Goal: Information Seeking & Learning: Learn about a topic

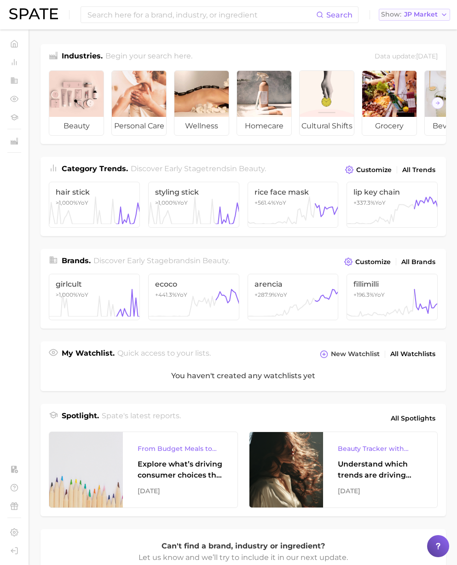
click at [415, 17] on span "JP Market" at bounding box center [421, 14] width 34 height 5
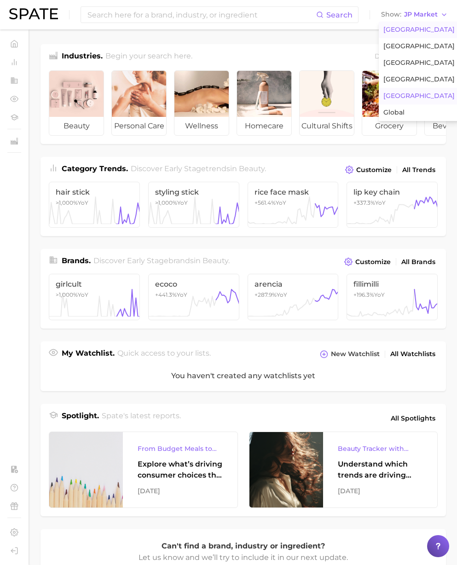
click at [414, 24] on button "[GEOGRAPHIC_DATA]" at bounding box center [418, 30] width 80 height 17
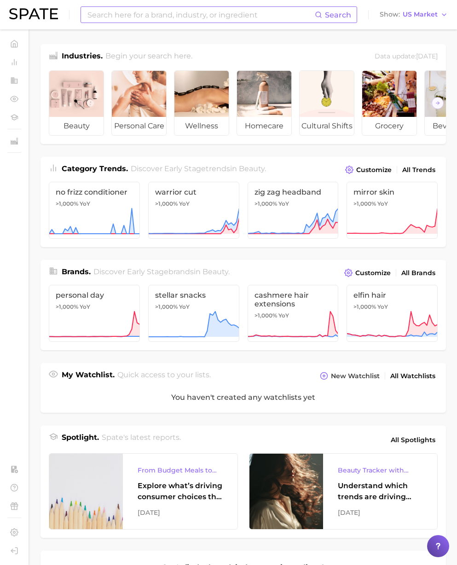
click at [252, 15] on input at bounding box center [200, 15] width 228 height 16
paste input "#fssai"
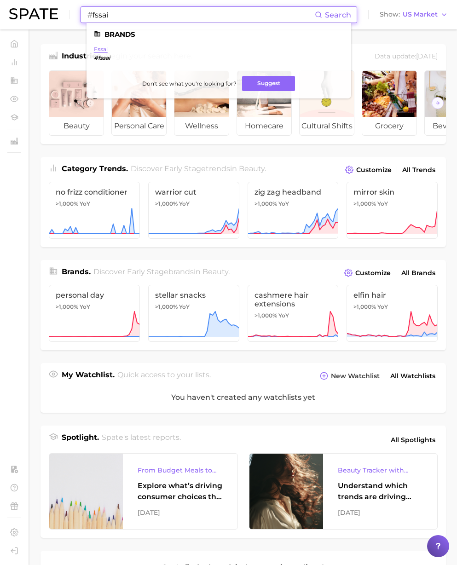
type input "#fssai"
click at [103, 50] on link "fssai" at bounding box center [101, 49] width 14 height 7
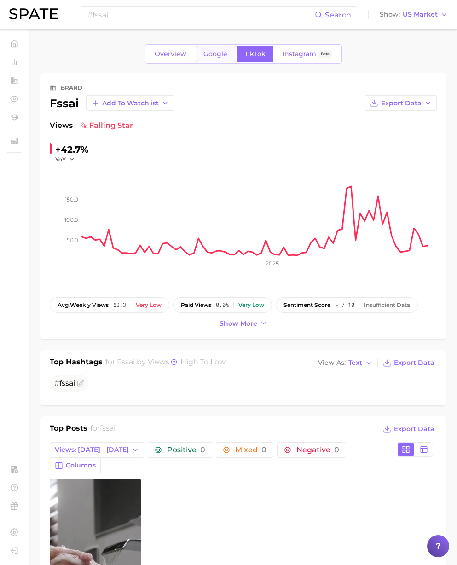
click at [219, 51] on span "Google" at bounding box center [215, 54] width 24 height 8
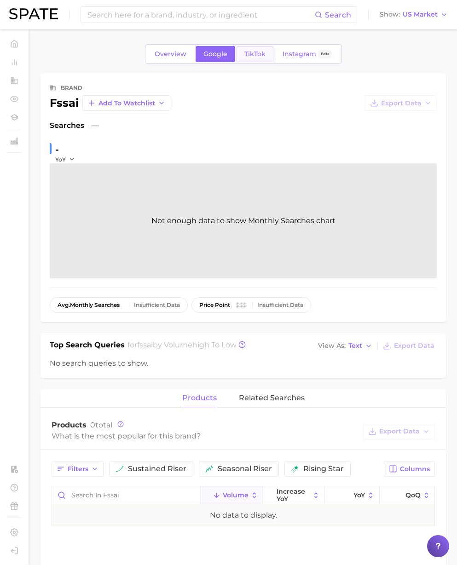
click at [252, 56] on span "TikTok" at bounding box center [254, 54] width 21 height 8
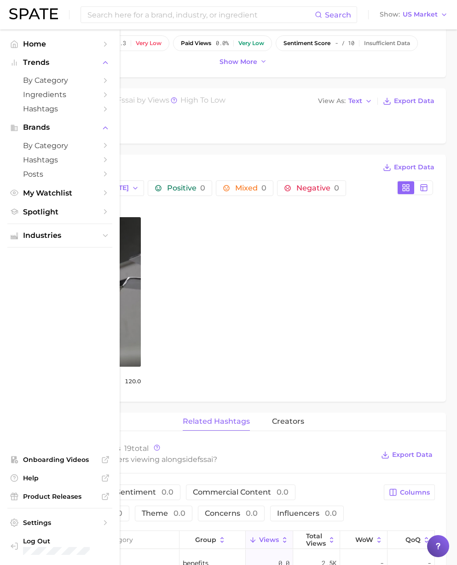
scroll to position [264, 0]
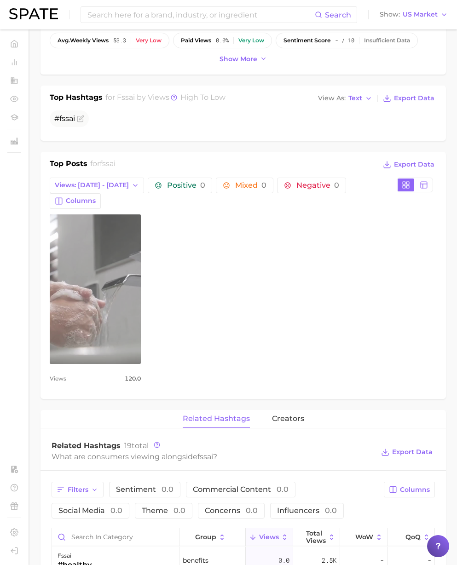
click at [118, 292] on link "view post on TikTok" at bounding box center [95, 288] width 91 height 149
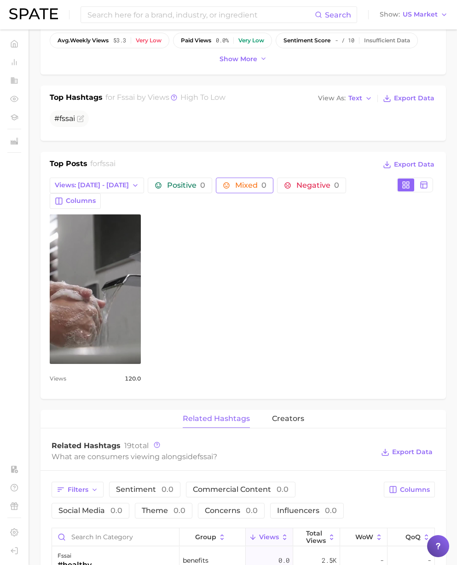
scroll to position [0, 0]
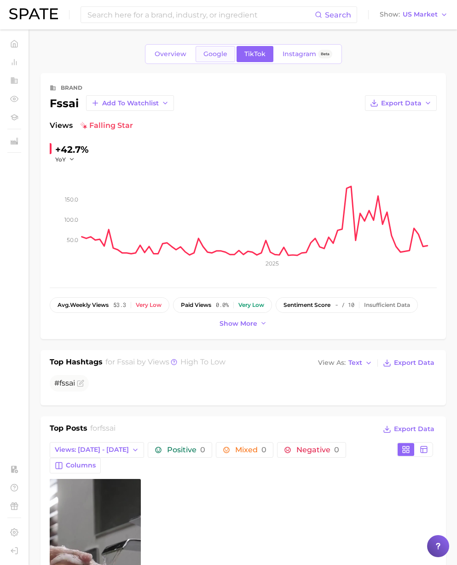
click at [212, 50] on link "Google" at bounding box center [215, 54] width 40 height 16
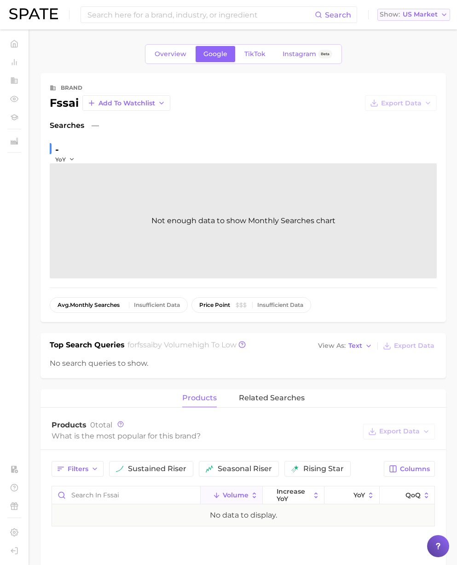
click at [441, 17] on icon "button" at bounding box center [443, 14] width 7 height 7
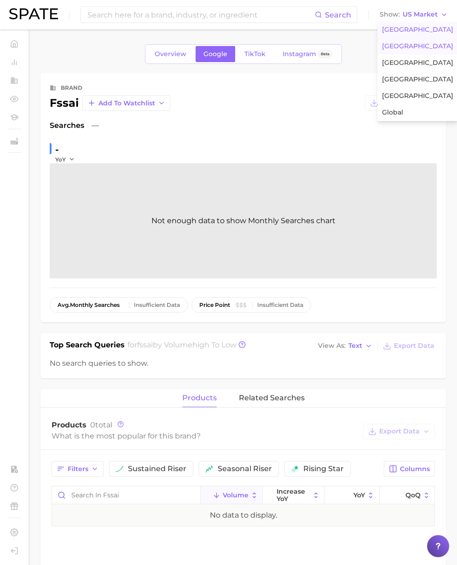
click at [407, 46] on span "[GEOGRAPHIC_DATA]" at bounding box center [417, 46] width 71 height 8
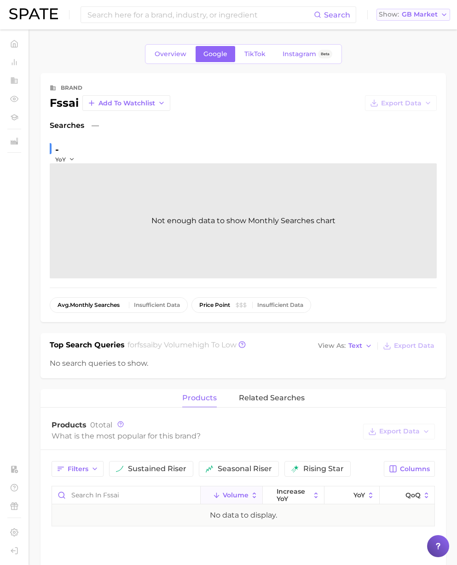
click at [424, 17] on span "GB Market" at bounding box center [419, 14] width 36 height 5
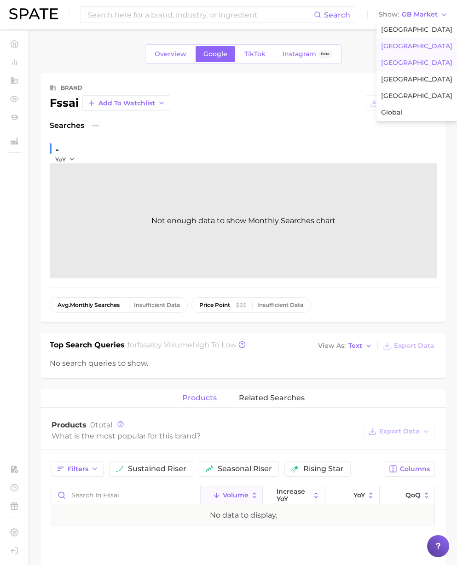
click at [406, 63] on button "[GEOGRAPHIC_DATA]" at bounding box center [416, 63] width 80 height 17
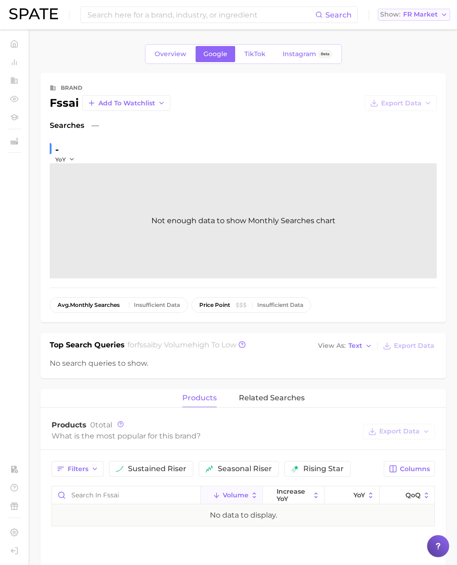
click at [423, 16] on span "FR Market" at bounding box center [420, 14] width 34 height 5
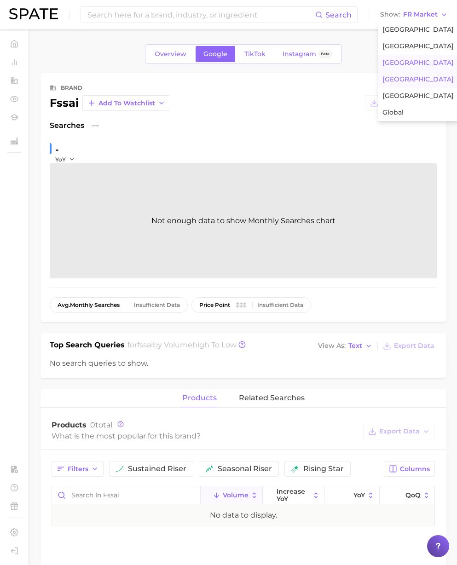
click at [405, 76] on span "[GEOGRAPHIC_DATA]" at bounding box center [417, 79] width 71 height 8
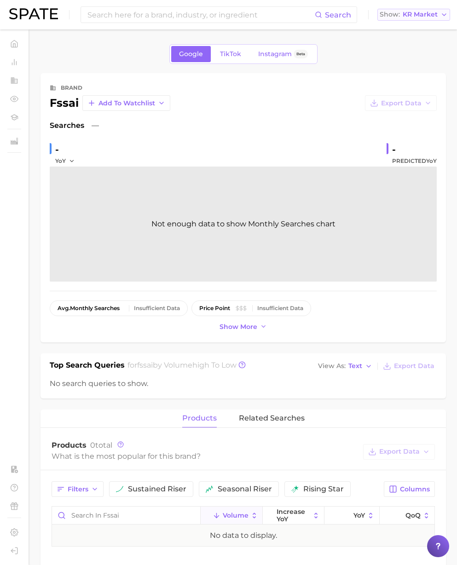
click at [426, 17] on span "KR Market" at bounding box center [419, 14] width 35 height 5
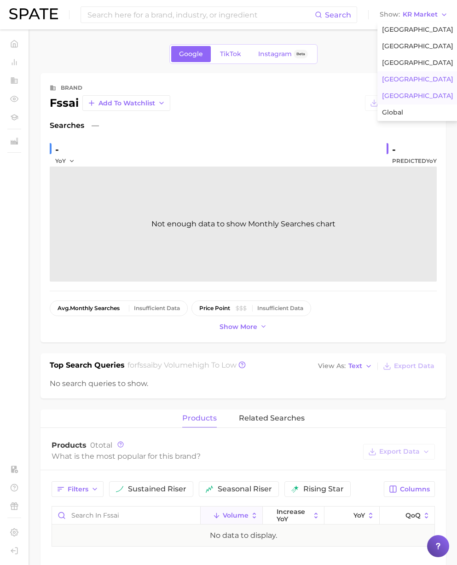
click at [405, 94] on button "[GEOGRAPHIC_DATA]" at bounding box center [417, 96] width 80 height 17
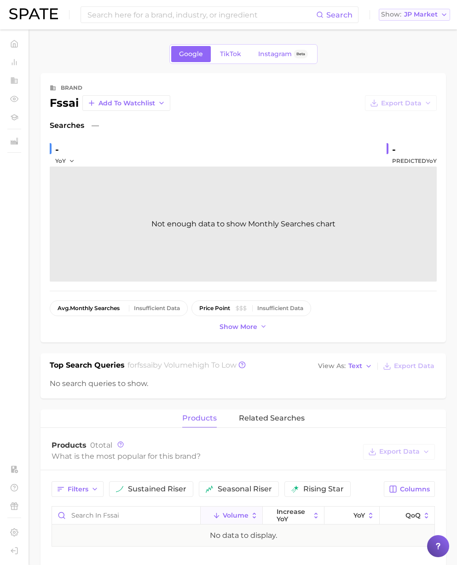
click at [421, 16] on span "JP Market" at bounding box center [421, 14] width 34 height 5
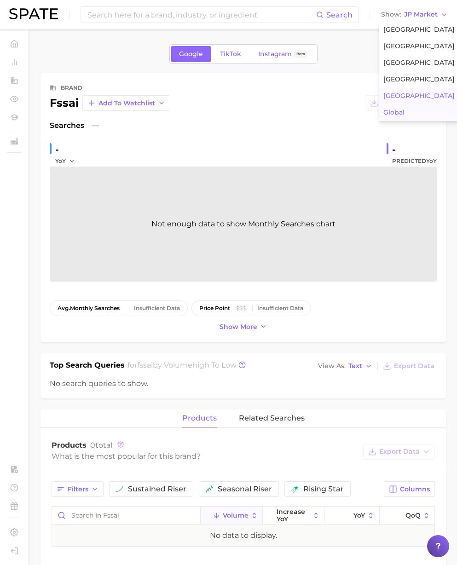
click at [409, 112] on button "Global" at bounding box center [418, 112] width 80 height 17
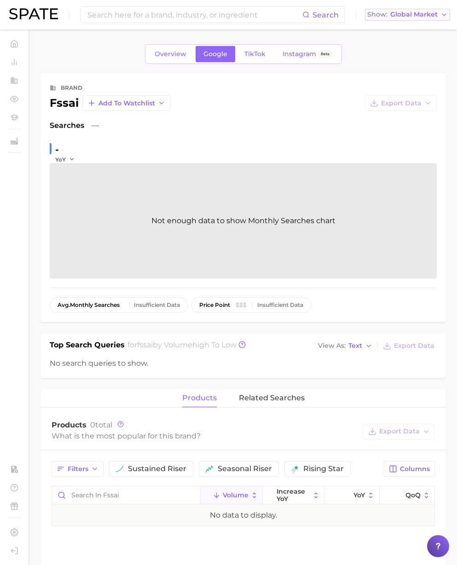
click at [413, 13] on span "Global Market" at bounding box center [413, 14] width 47 height 5
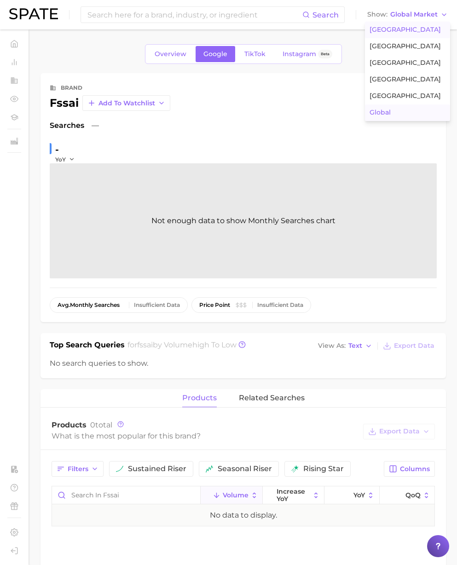
click at [411, 27] on span "[GEOGRAPHIC_DATA]" at bounding box center [404, 30] width 71 height 8
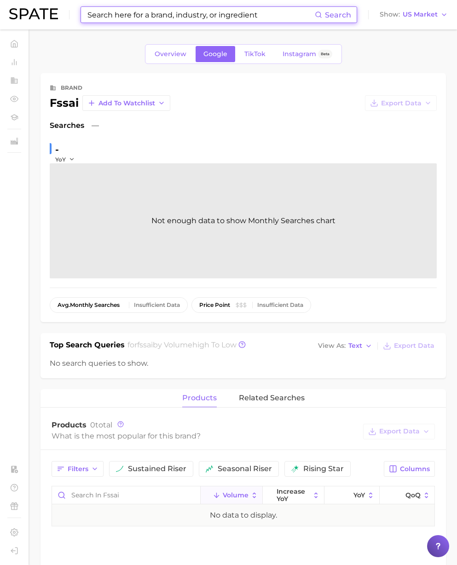
click at [174, 9] on input at bounding box center [200, 15] width 228 height 16
paste input "digestive essentials"
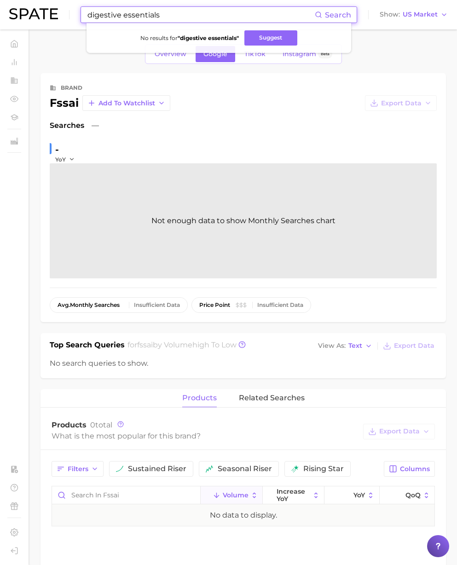
paste input "rmdy"
drag, startPoint x: 72, startPoint y: 9, endPoint x: 24, endPoint y: 4, distance: 48.1
click at [9, 4] on div "rmdy Search Show US Market" at bounding box center [228, 14] width 438 height 29
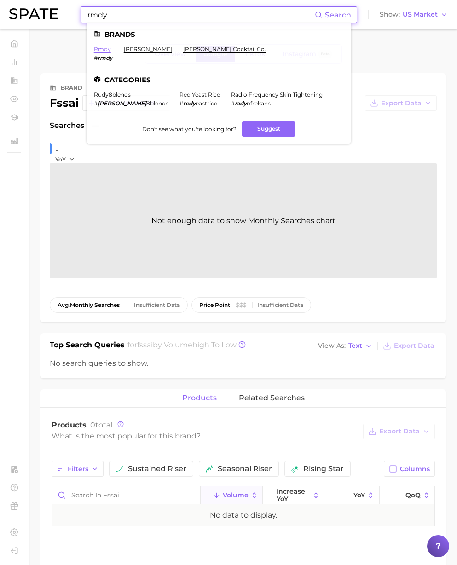
type input "rmdy"
click at [106, 49] on link "rmdy" at bounding box center [102, 49] width 17 height 7
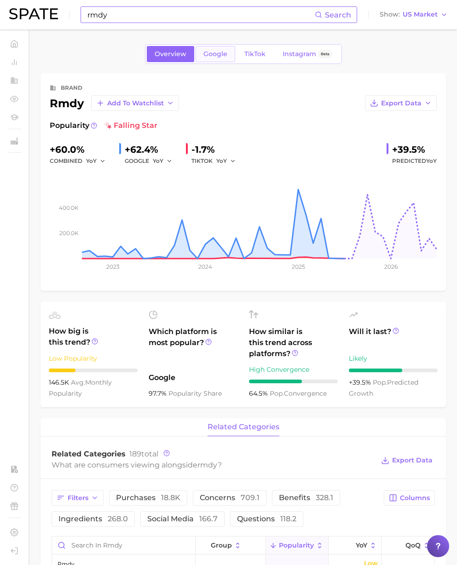
click at [218, 58] on link "Google" at bounding box center [215, 54] width 40 height 16
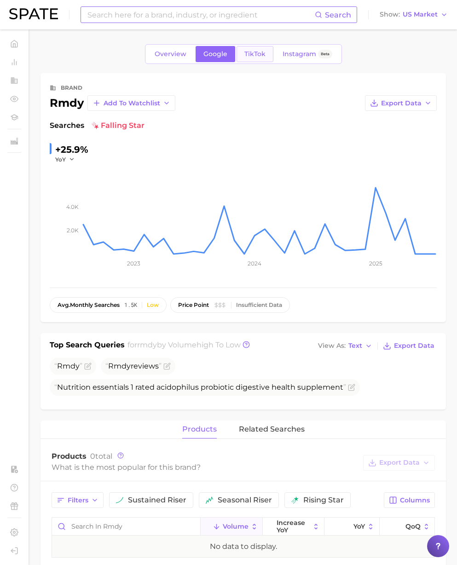
click at [255, 57] on span "TikTok" at bounding box center [254, 54] width 21 height 8
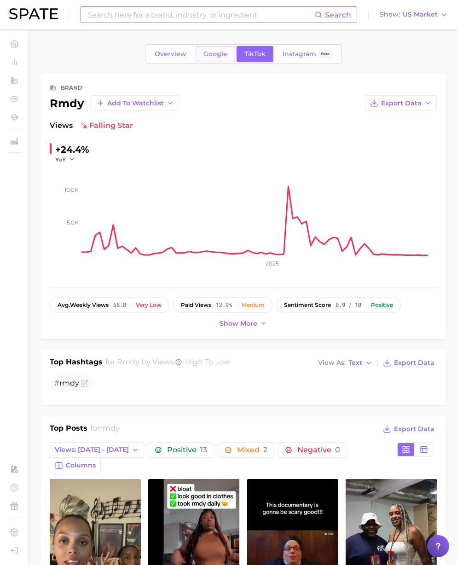
click at [214, 59] on link "Google" at bounding box center [215, 54] width 40 height 16
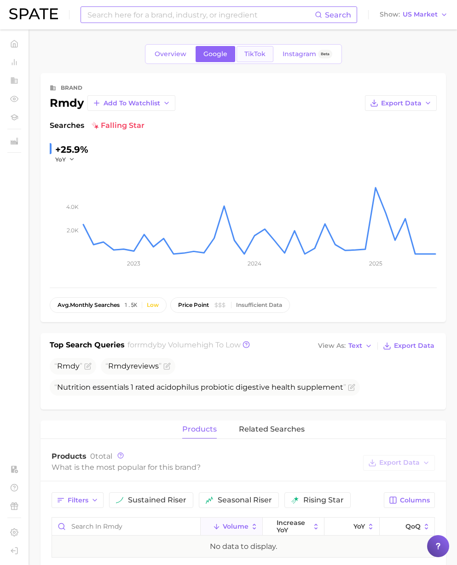
click at [253, 54] on span "TikTok" at bounding box center [254, 54] width 21 height 8
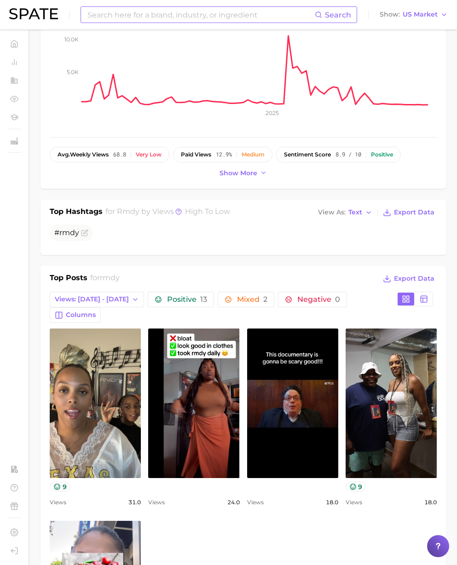
scroll to position [189, 0]
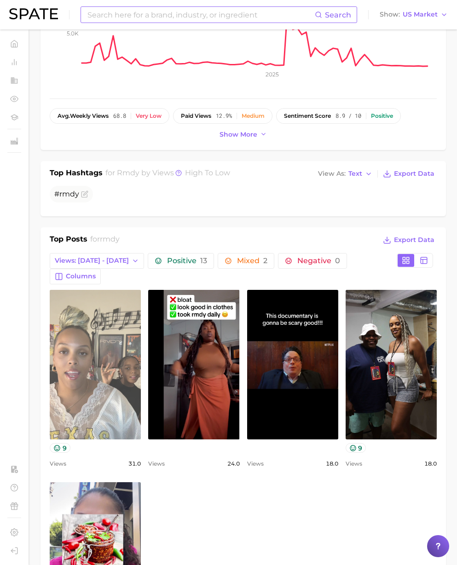
click at [97, 334] on link "view post on TikTok" at bounding box center [95, 364] width 91 height 149
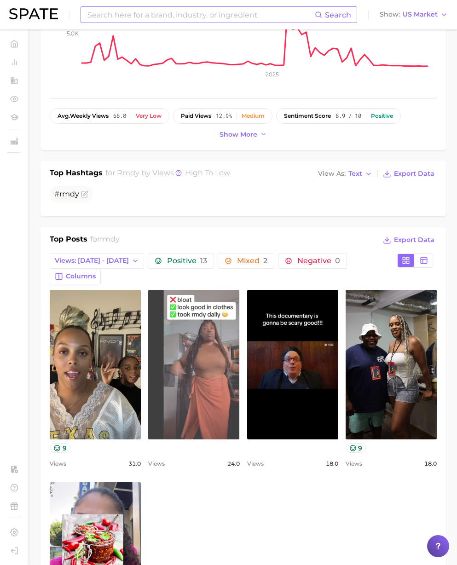
click at [227, 332] on link "view post on TikTok" at bounding box center [193, 364] width 91 height 149
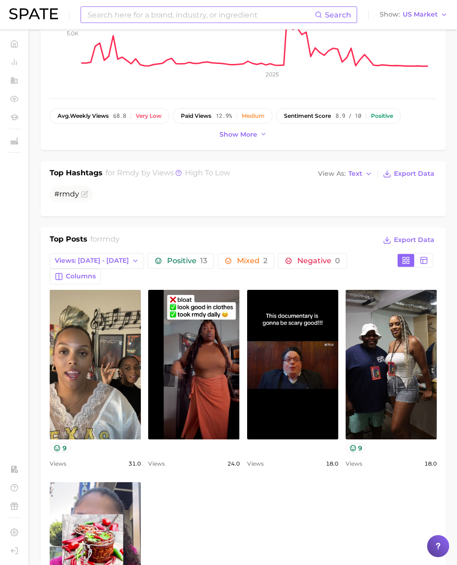
click at [121, 13] on input at bounding box center [200, 15] width 228 height 16
paste input "feroglobin"
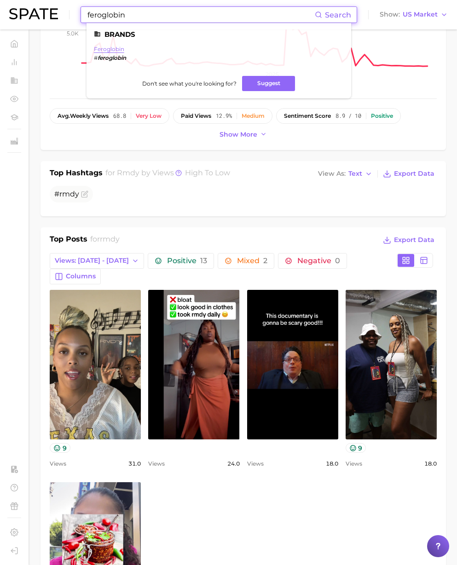
type input "feroglobin"
click at [119, 46] on link "feroglobin" at bounding box center [109, 49] width 30 height 7
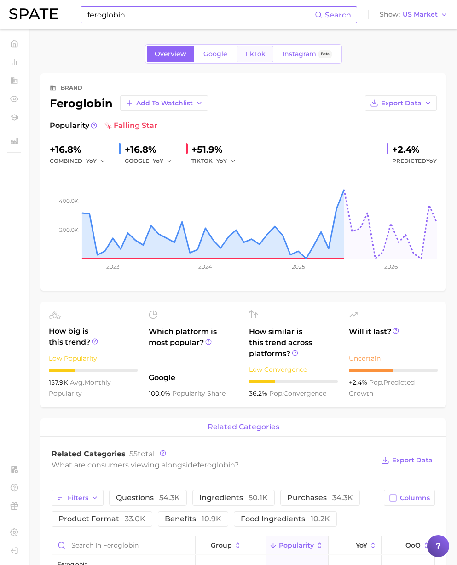
click at [259, 57] on span "TikTok" at bounding box center [254, 54] width 21 height 8
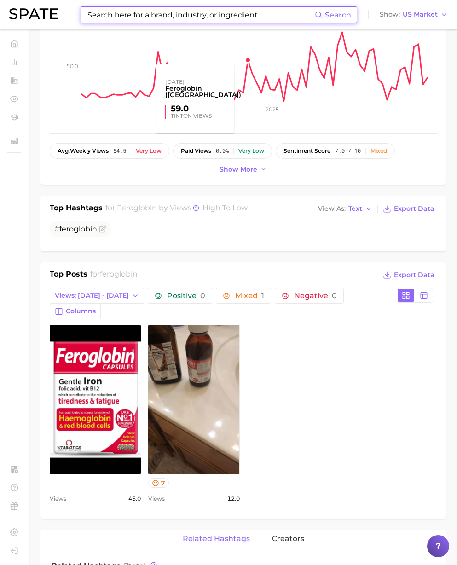
scroll to position [216, 0]
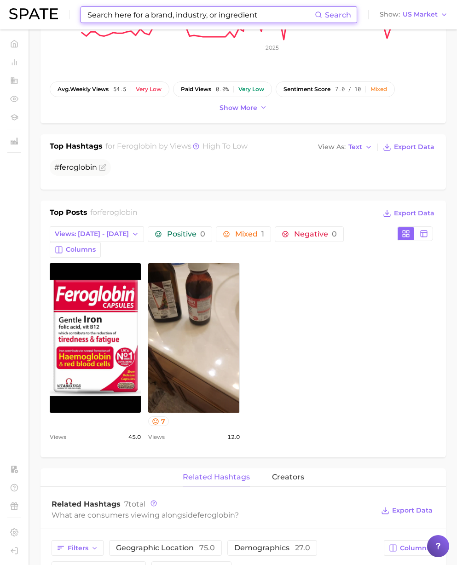
click at [106, 15] on input at bounding box center [200, 15] width 228 height 16
paste input "isagenix"
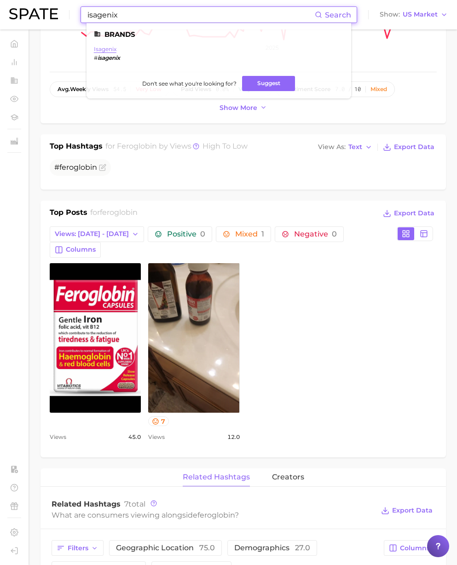
type input "isagenix"
click at [110, 47] on link "isagenix" at bounding box center [105, 49] width 23 height 7
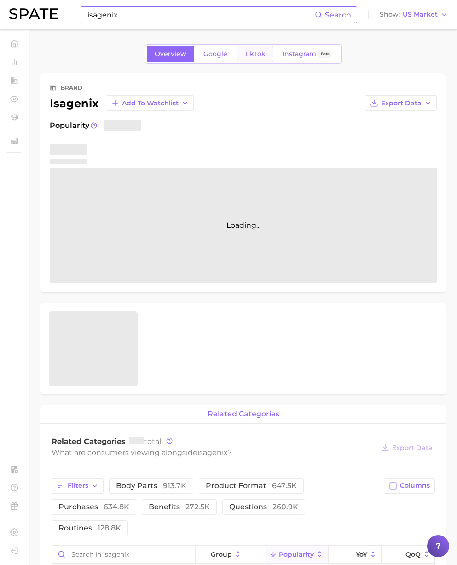
click at [261, 55] on span "TikTok" at bounding box center [254, 54] width 21 height 8
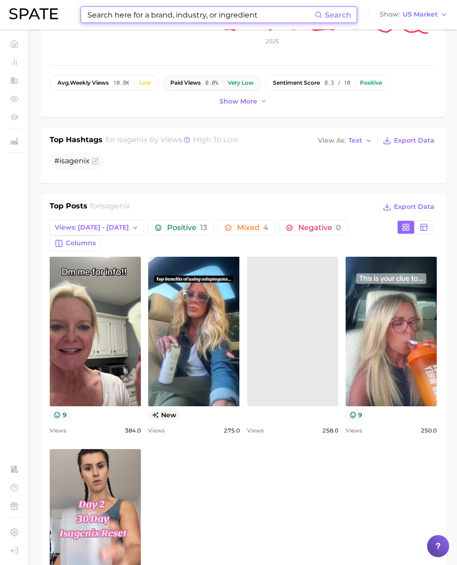
scroll to position [227, 0]
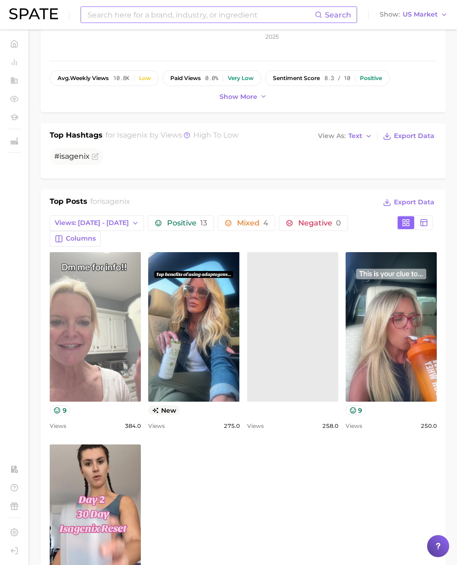
click at [77, 308] on link "view post on TikTok" at bounding box center [95, 326] width 91 height 149
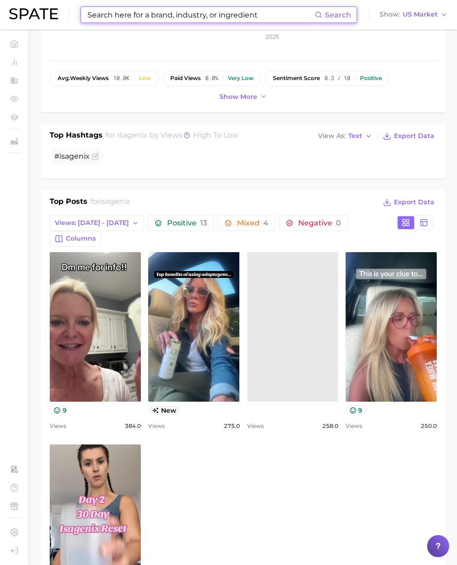
click at [107, 17] on input at bounding box center [200, 15] width 228 height 16
paste input "premier protein"
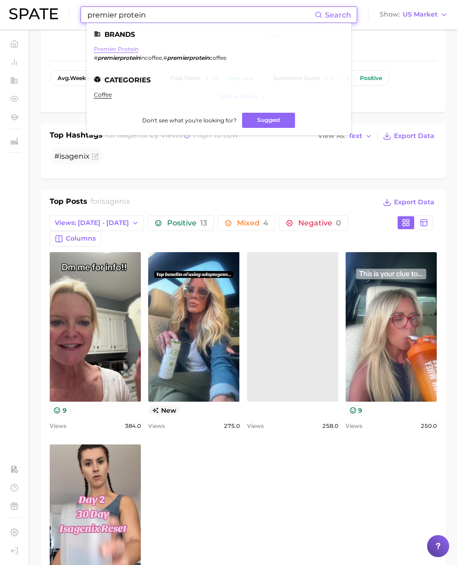
type input "premier protein"
click at [120, 52] on link "premier protein" at bounding box center [116, 49] width 45 height 7
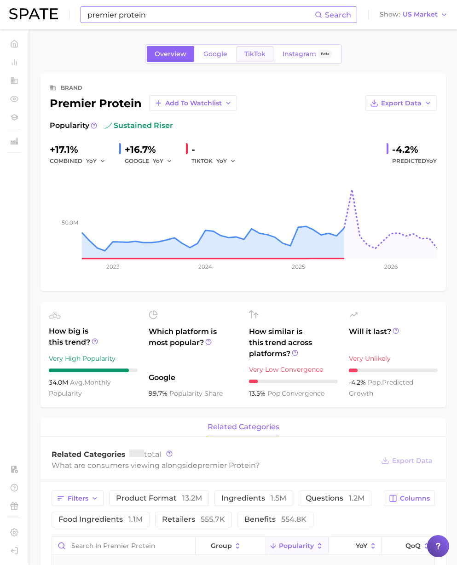
click at [250, 59] on link "TikTok" at bounding box center [254, 54] width 37 height 16
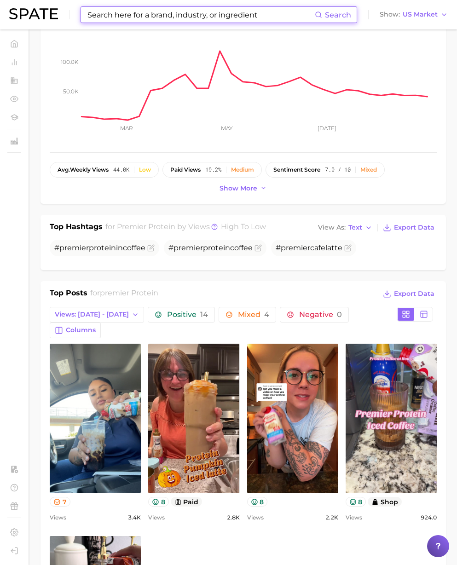
scroll to position [137, 0]
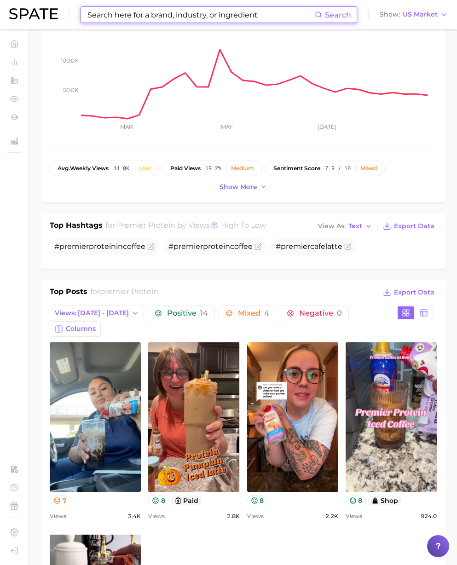
paste input "careof"
click at [122, 19] on input at bounding box center [200, 15] width 228 height 16
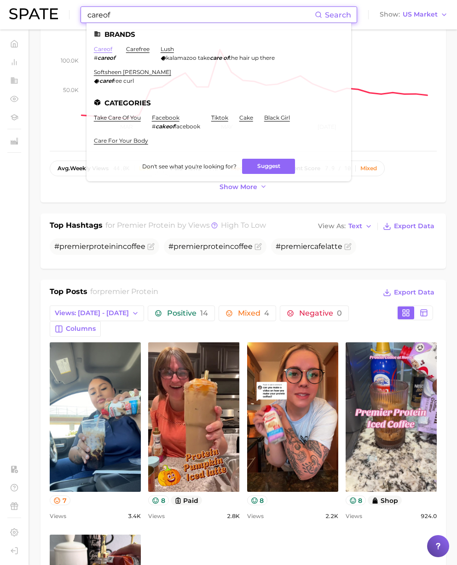
type input "careof"
click at [109, 48] on link "careof" at bounding box center [103, 49] width 18 height 7
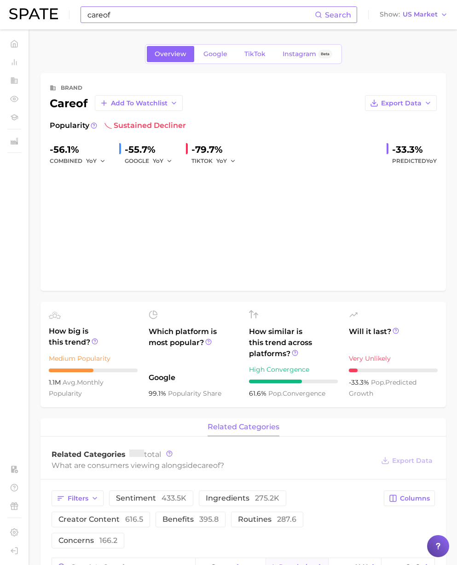
click at [253, 63] on div "Overview Google TikTok Instagram Beta" at bounding box center [243, 54] width 197 height 20
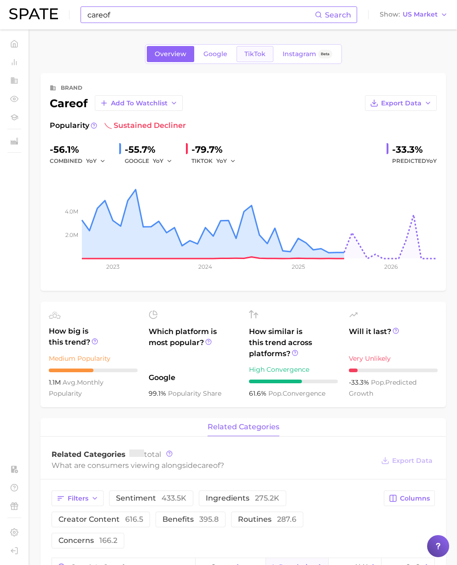
click at [253, 57] on span "TikTok" at bounding box center [254, 54] width 21 height 8
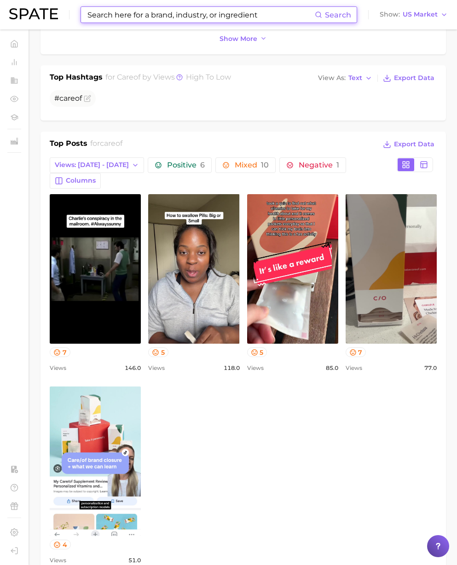
scroll to position [306, 0]
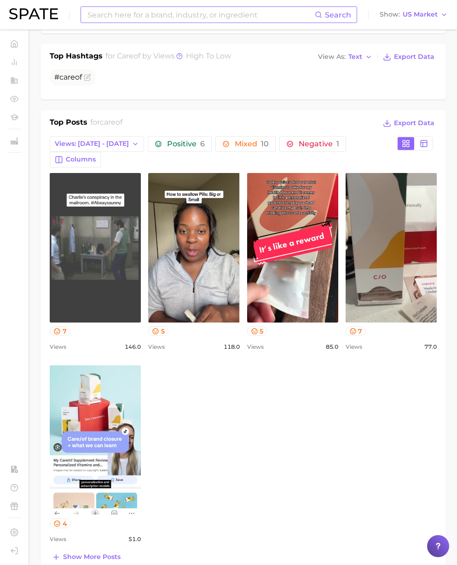
click at [121, 241] on link "view post on TikTok" at bounding box center [95, 247] width 91 height 149
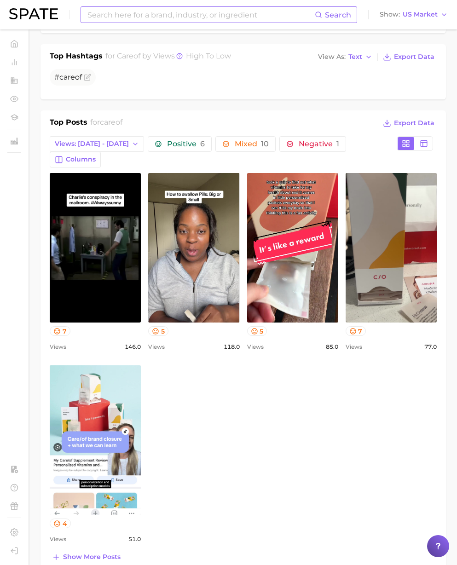
click at [141, 21] on input at bounding box center [200, 15] width 228 height 16
paste input "supergut"
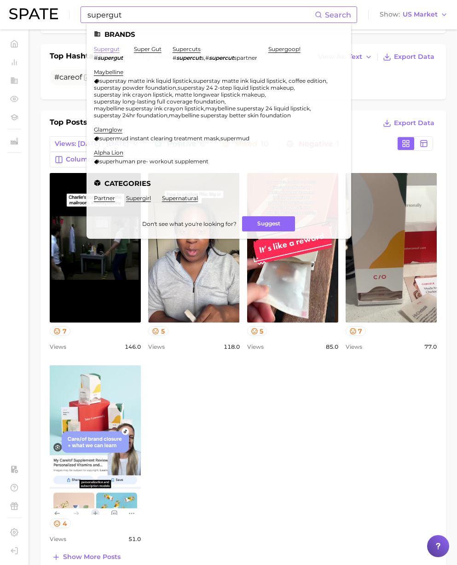
click at [115, 52] on link "supergut" at bounding box center [107, 49] width 26 height 7
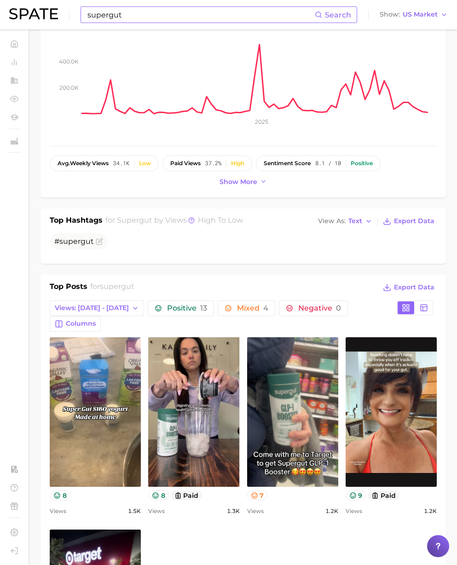
scroll to position [144, 0]
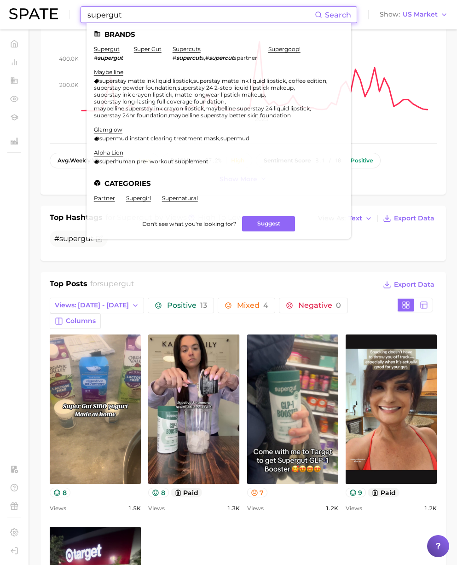
paste input "premier protein"
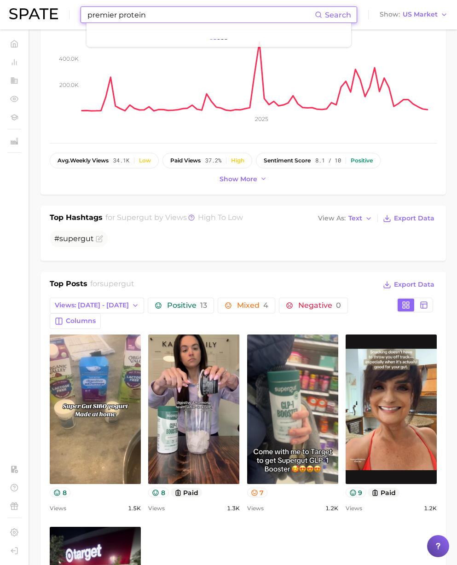
drag, startPoint x: 125, startPoint y: 17, endPoint x: 65, endPoint y: 11, distance: 60.0
click at [65, 11] on div "premier protein Search Show US Market" at bounding box center [228, 14] width 438 height 29
type input "premier protein"
drag, startPoint x: 171, startPoint y: 4, endPoint x: 167, endPoint y: 9, distance: 6.9
click at [169, 6] on div "premier protein Search Show US Market" at bounding box center [228, 14] width 438 height 29
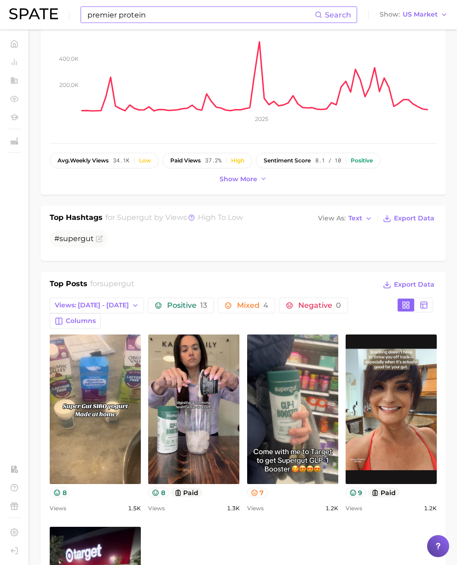
click at [167, 10] on input "premier protein" at bounding box center [200, 15] width 228 height 16
click at [157, 20] on input "premier protein" at bounding box center [200, 15] width 228 height 16
drag, startPoint x: 159, startPoint y: 17, endPoint x: 27, endPoint y: 11, distance: 132.1
click at [27, 11] on div "premier protein Search Show US Market" at bounding box center [228, 14] width 438 height 29
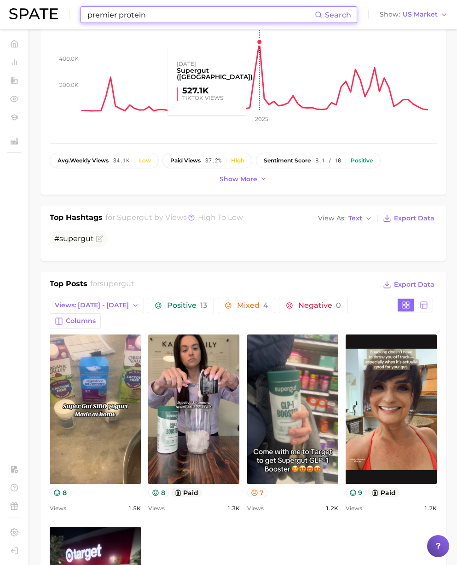
scroll to position [0, 0]
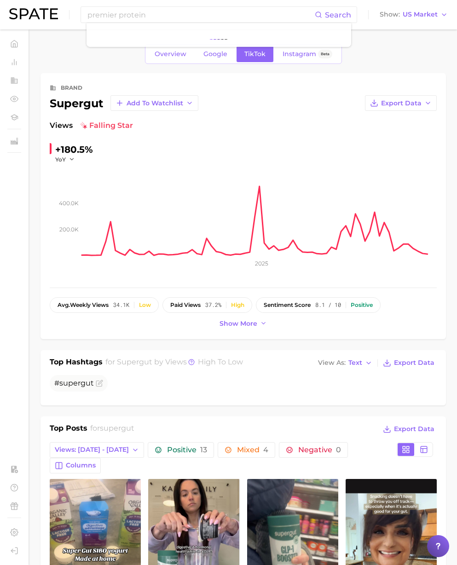
click at [149, 23] on div "premier protein Search Show US Market" at bounding box center [228, 14] width 438 height 29
click at [158, 16] on input "premier protein" at bounding box center [200, 15] width 228 height 16
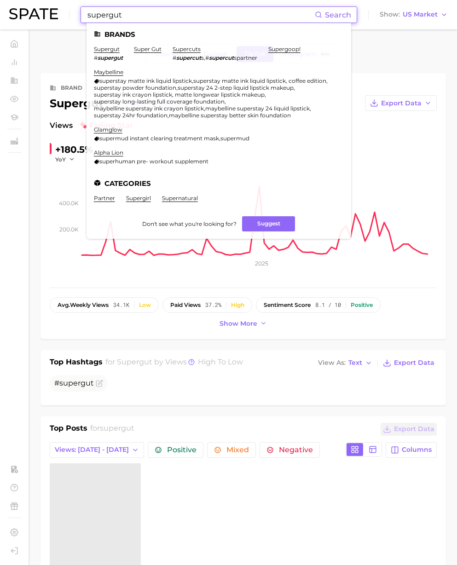
click at [141, 16] on input "supergut" at bounding box center [200, 15] width 228 height 16
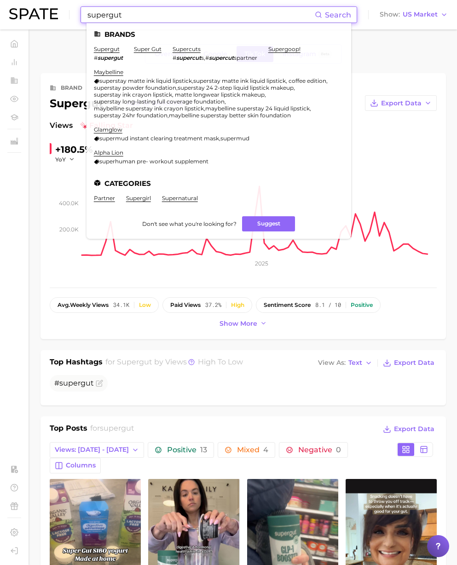
paste input "premier protein"
drag, startPoint x: 141, startPoint y: 16, endPoint x: 75, endPoint y: 17, distance: 66.7
click at [41, 15] on div "premier protein Search Brands supergut # supergut super gut supercuts # supercu…" at bounding box center [228, 14] width 438 height 29
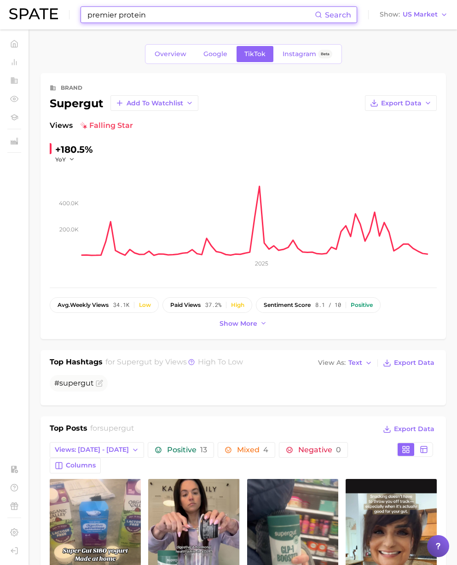
click at [187, 16] on input "premier protein" at bounding box center [200, 15] width 228 height 16
type input "premier protein"
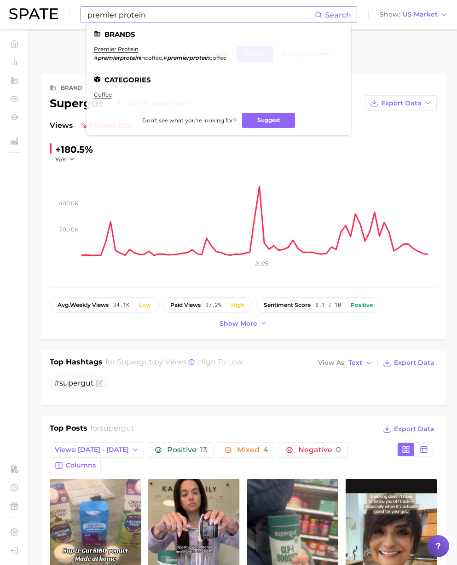
click at [232, 29] on ul "Brands premier protein # premierprotein incoffee , # premierprotein coffee Cate…" at bounding box center [218, 79] width 264 height 112
click at [130, 49] on link "premier protein" at bounding box center [116, 49] width 45 height 7
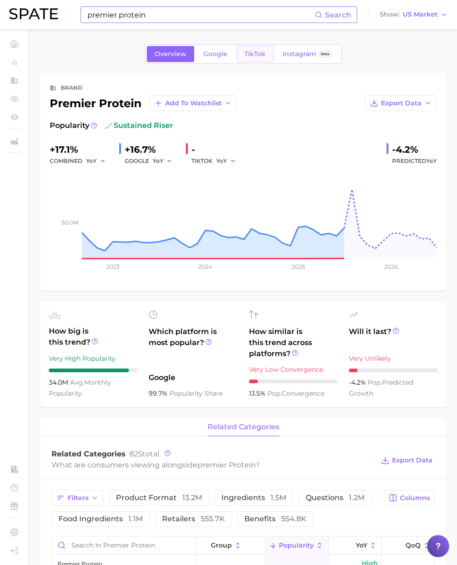
click at [250, 57] on span "TikTok" at bounding box center [254, 54] width 21 height 8
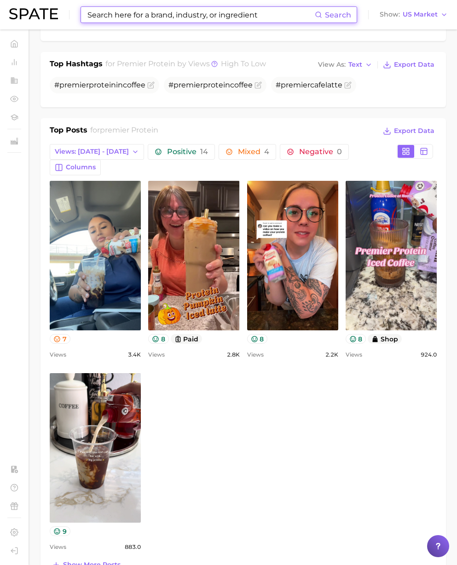
scroll to position [299, 0]
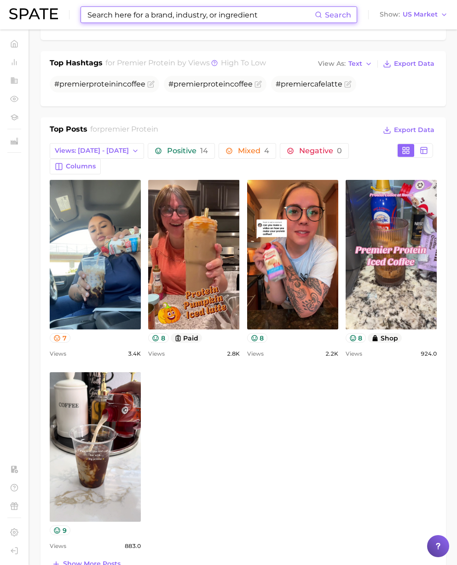
click at [106, 14] on input at bounding box center [200, 15] width 228 height 16
paste input "function health"
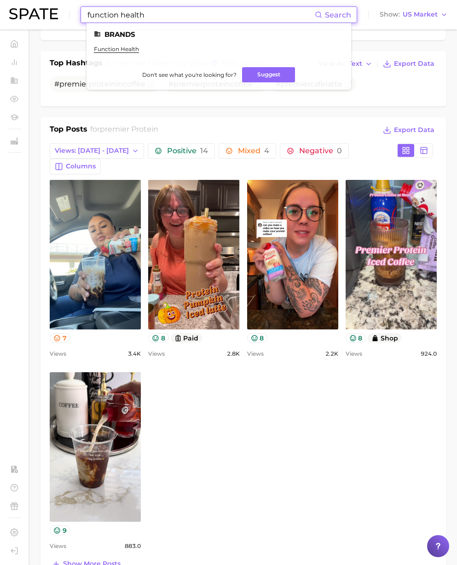
type input "function health"
click at [117, 44] on ul "Brands function health Don't see what you're looking for? Suggest" at bounding box center [218, 56] width 264 height 67
click at [129, 46] on link "function health" at bounding box center [116, 49] width 45 height 7
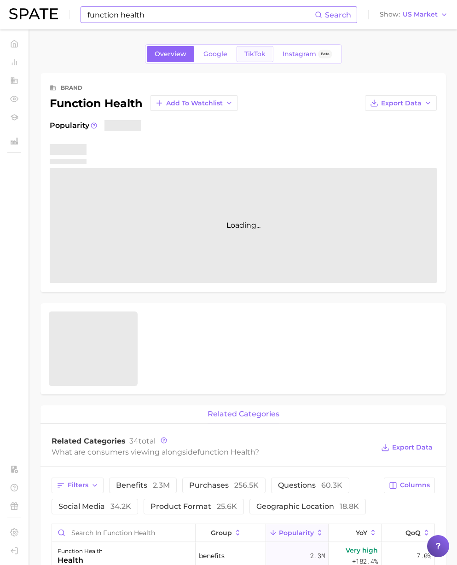
click at [252, 52] on span "TikTok" at bounding box center [254, 54] width 21 height 8
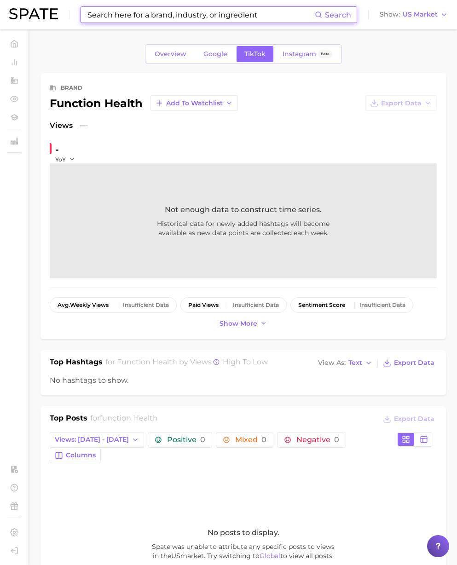
click at [146, 13] on input at bounding box center [200, 15] width 228 height 16
paste input "jane iredale"
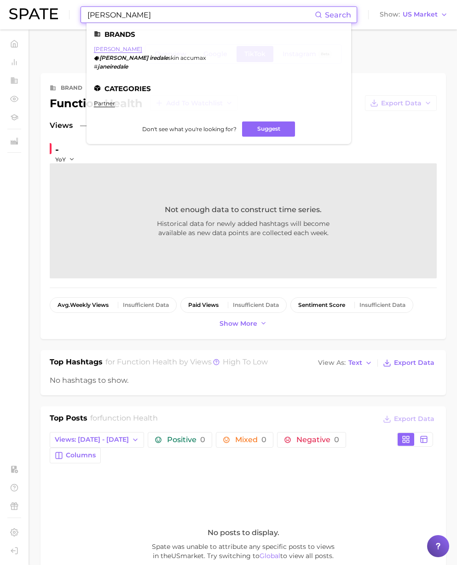
type input "jane iredale"
click at [120, 48] on link "jane iredale" at bounding box center [118, 49] width 48 height 7
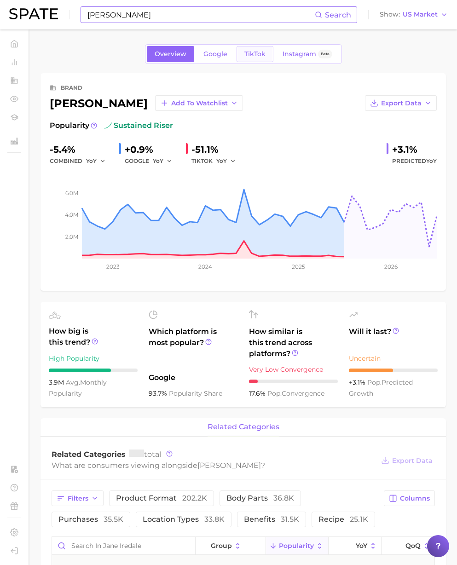
click at [257, 59] on link "TikTok" at bounding box center [254, 54] width 37 height 16
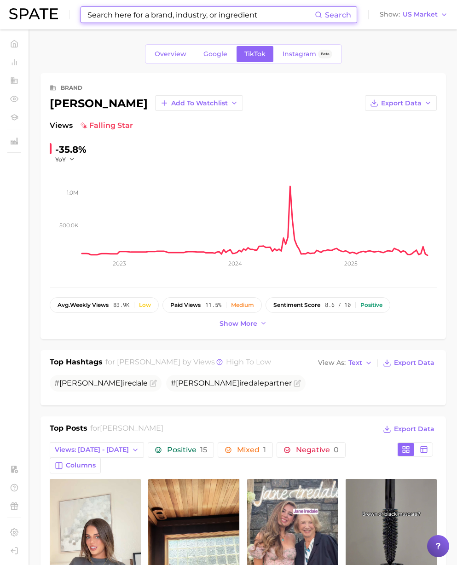
scroll to position [147, 0]
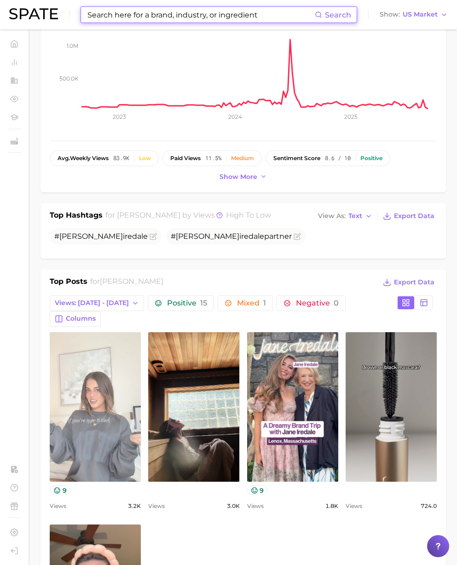
click at [103, 361] on link "view post on TikTok" at bounding box center [95, 406] width 91 height 149
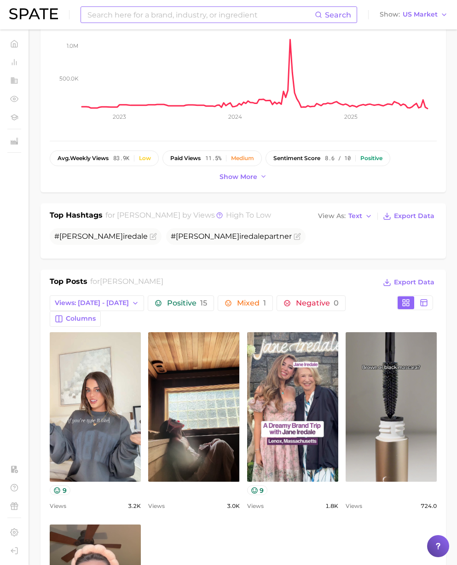
click at [119, 17] on input at bounding box center [200, 15] width 228 height 16
paste input "nutrex research"
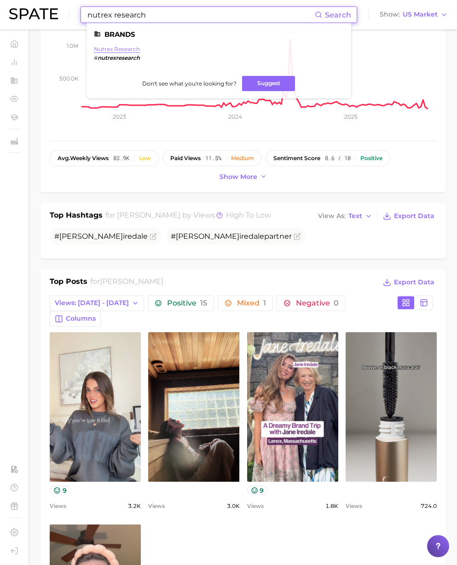
type input "nutrex research"
click at [117, 51] on link "nutrex research" at bounding box center [117, 49] width 46 height 7
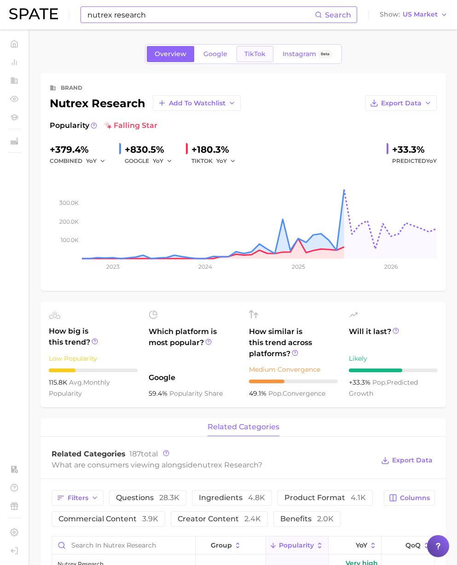
click at [242, 53] on link "TikTok" at bounding box center [254, 54] width 37 height 16
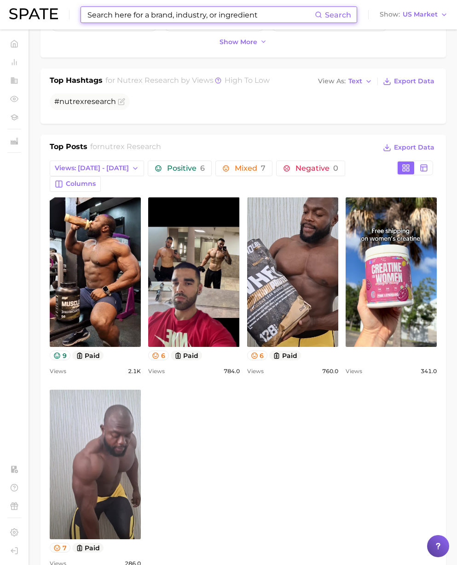
scroll to position [289, 0]
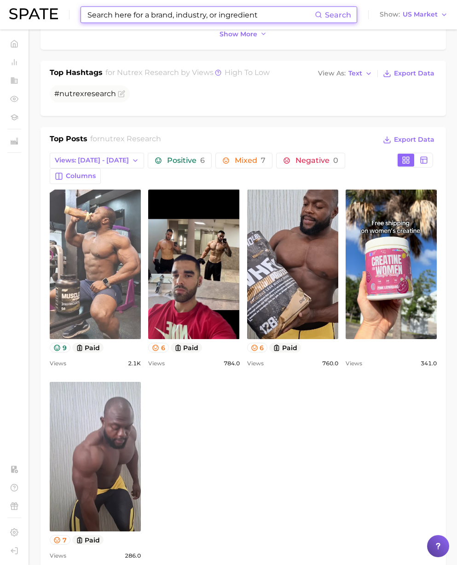
click at [86, 272] on link "view post on TikTok" at bounding box center [95, 263] width 91 height 149
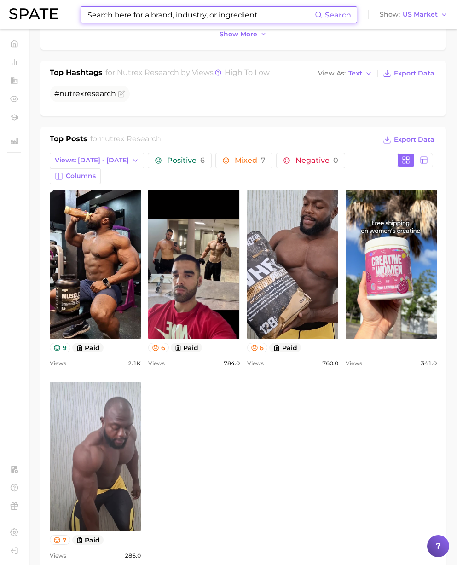
click at [123, 14] on input at bounding box center [200, 15] width 228 height 16
paste input "jane iredale"
click at [181, 11] on input "jane iredale" at bounding box center [200, 15] width 228 height 16
click at [183, 15] on input "jane iredale" at bounding box center [200, 15] width 228 height 16
type input "jane iredale"
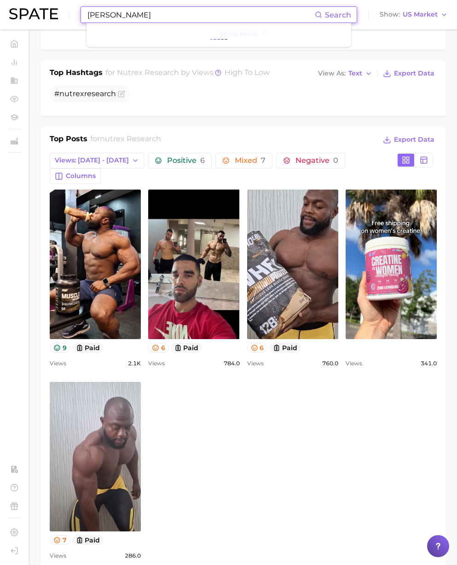
click at [291, 73] on div "Top Hashtags for nutrex research by Views high to low View As Text Export Data" at bounding box center [243, 73] width 387 height 13
click at [139, 15] on input "jane iredale" at bounding box center [200, 15] width 228 height 16
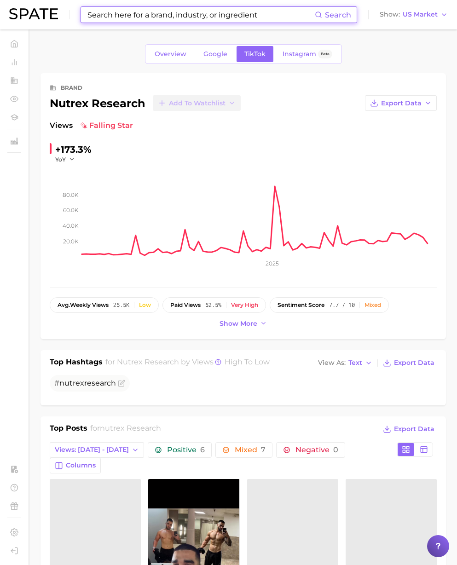
click at [108, 13] on input at bounding box center [200, 15] width 228 height 16
paste input "jane iredale"
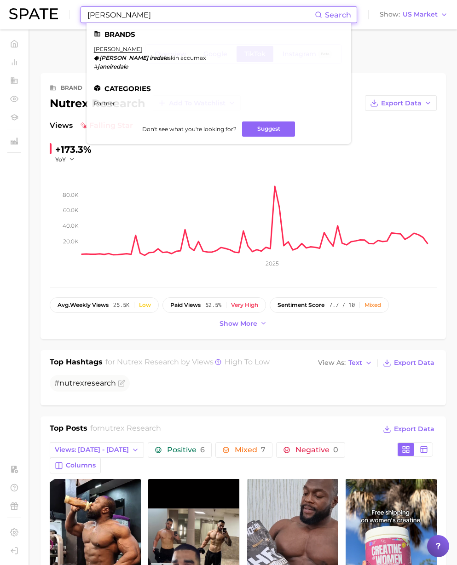
type input "jane iredale"
click at [120, 44] on ul "Brands jane iredale jane iredale skin accumax # janeiredale Categories partner …" at bounding box center [218, 83] width 264 height 121
click at [119, 46] on link "jane iredale" at bounding box center [118, 49] width 48 height 7
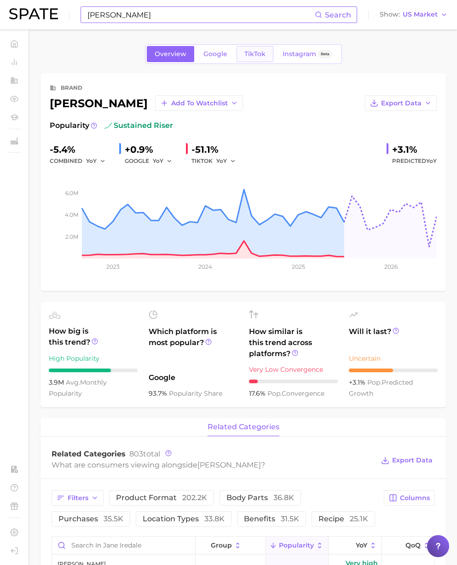
click at [258, 62] on link "TikTok" at bounding box center [254, 54] width 37 height 16
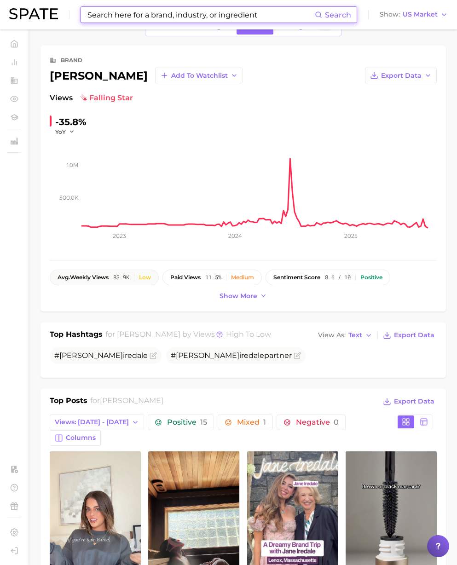
scroll to position [23, 0]
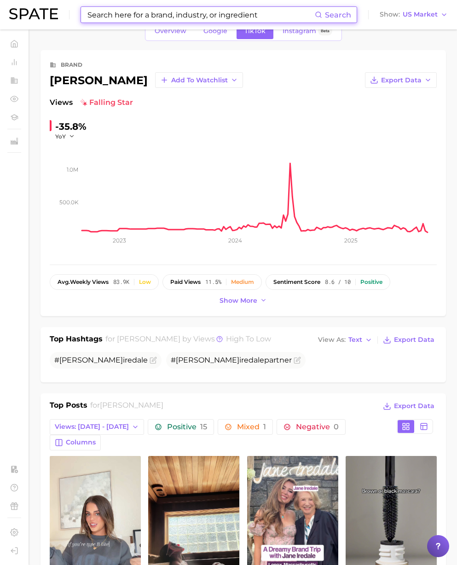
click at [104, 14] on input at bounding box center [200, 15] width 228 height 16
paste input "gomacro"
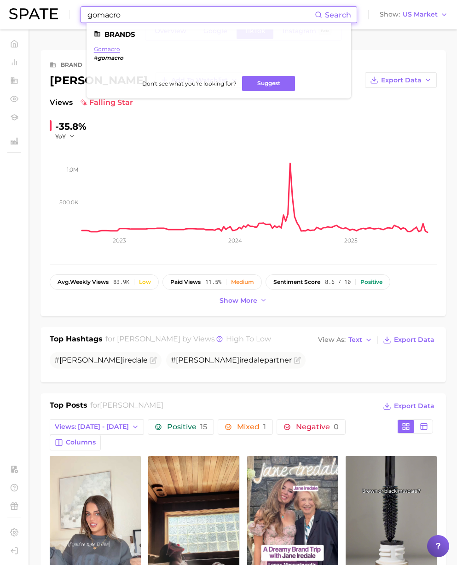
click at [110, 47] on link "gomacro" at bounding box center [107, 49] width 26 height 7
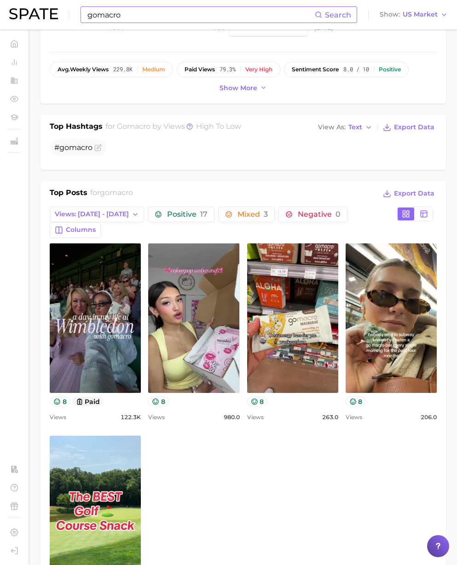
scroll to position [329, 0]
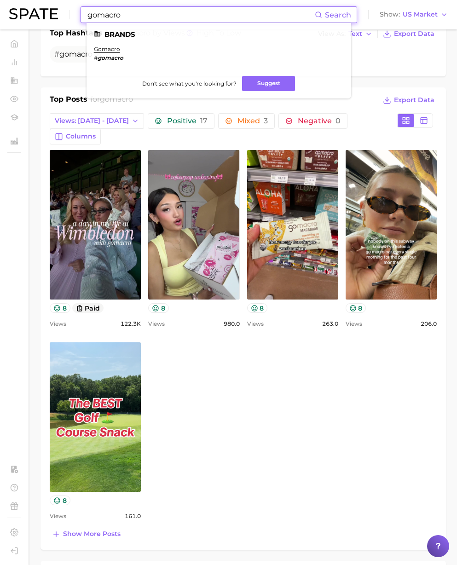
paste input "enexa"
drag, startPoint x: 134, startPoint y: 13, endPoint x: 70, endPoint y: 14, distance: 63.9
click at [70, 14] on div "genexa Search Brands gomacro # gomacro Don't see what you're looking for? Sugge…" at bounding box center [228, 14] width 438 height 29
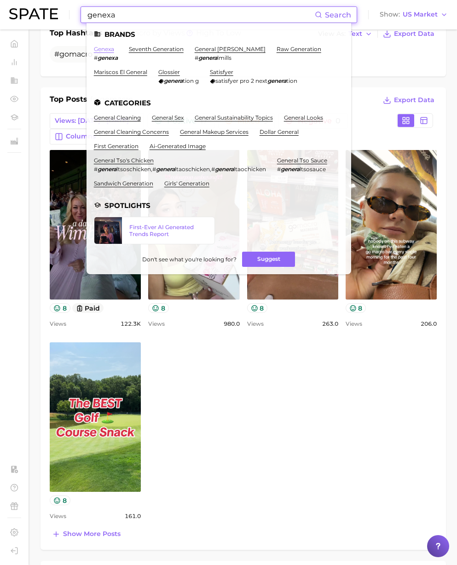
type input "genexa"
click at [111, 49] on link "genexa" at bounding box center [104, 49] width 20 height 7
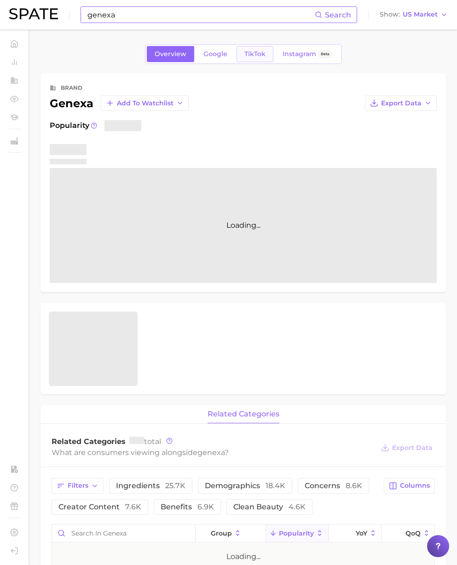
click at [243, 62] on link "TikTok" at bounding box center [254, 54] width 37 height 16
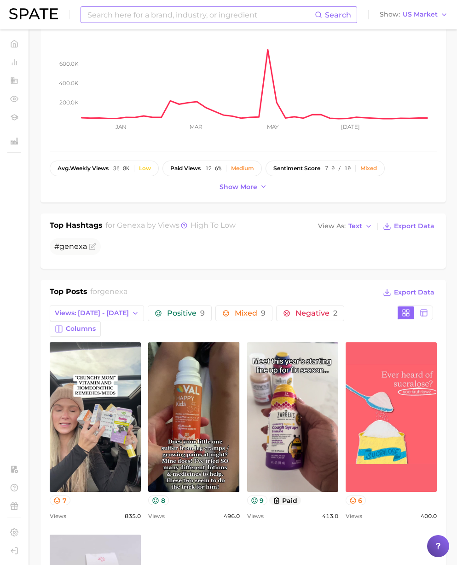
scroll to position [162, 0]
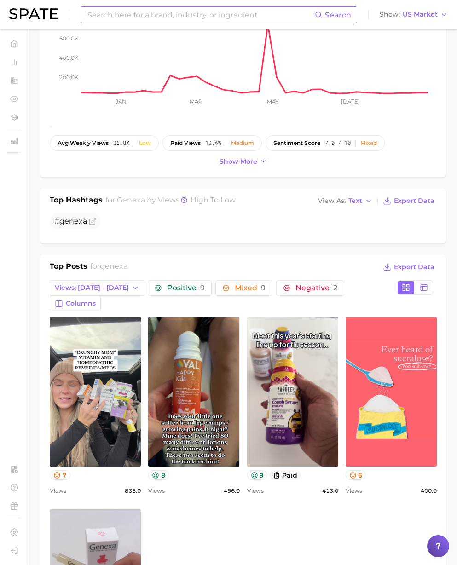
click at [100, 14] on input at bounding box center [200, 15] width 228 height 16
paste input "4life"
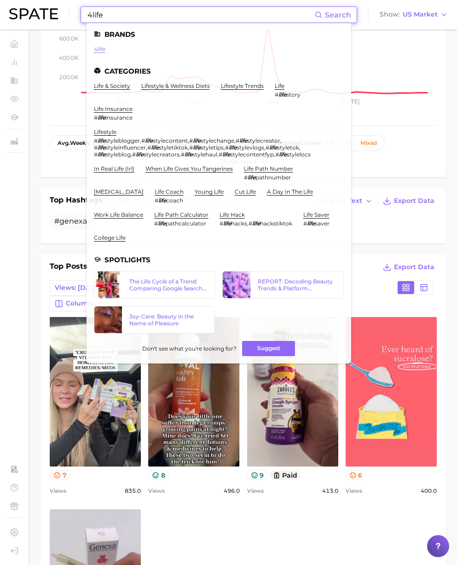
type input "4life"
click at [101, 50] on link "4life" at bounding box center [99, 49] width 11 height 7
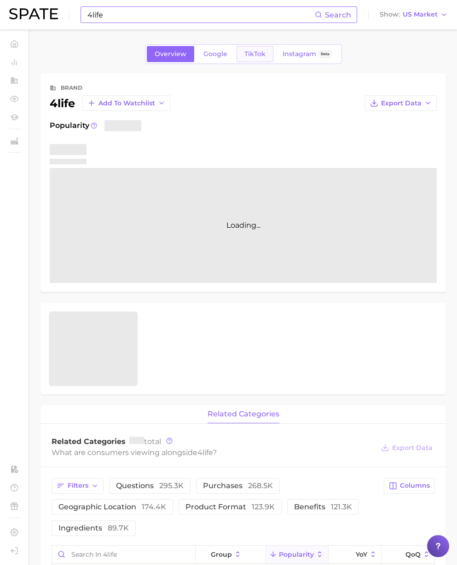
click at [257, 54] on span "TikTok" at bounding box center [254, 54] width 21 height 8
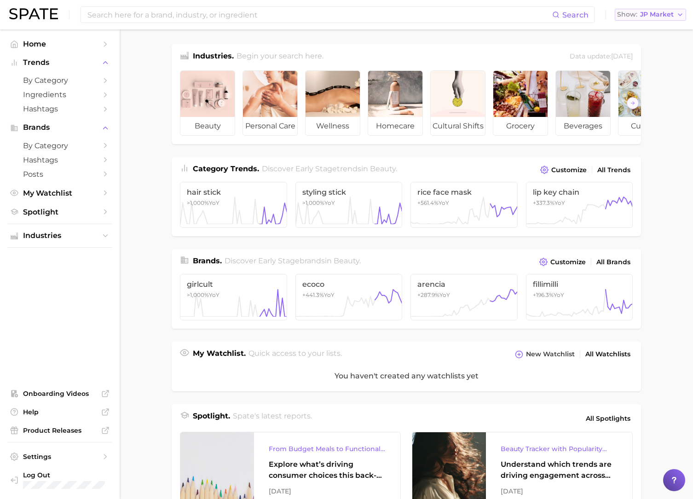
click at [651, 17] on span "JP Market" at bounding box center [657, 14] width 34 height 5
drag, startPoint x: 649, startPoint y: 26, endPoint x: 567, endPoint y: 14, distance: 83.2
click at [641, 24] on button "[GEOGRAPHIC_DATA]" at bounding box center [654, 30] width 80 height 17
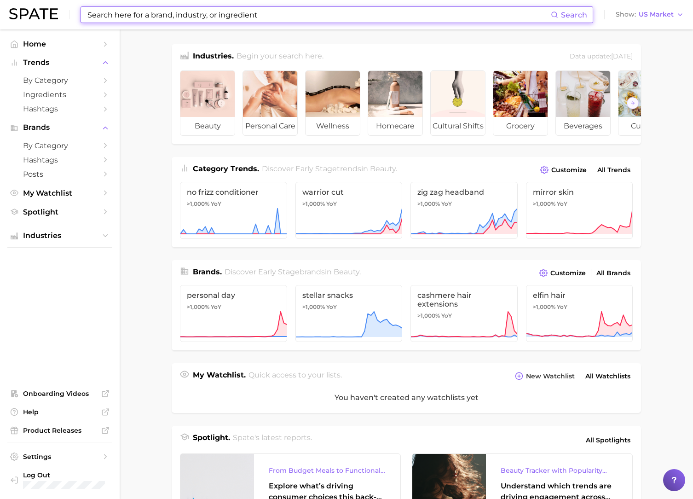
click at [530, 9] on input at bounding box center [318, 15] width 464 height 16
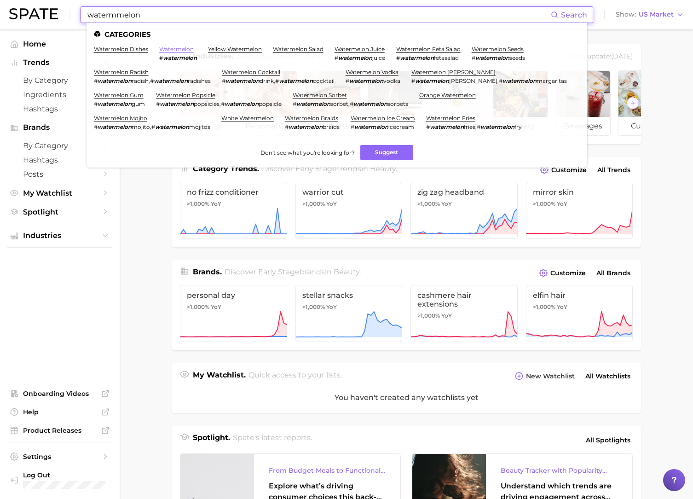
type input "watermmelon"
click at [183, 49] on link "watermelon" at bounding box center [176, 49] width 34 height 7
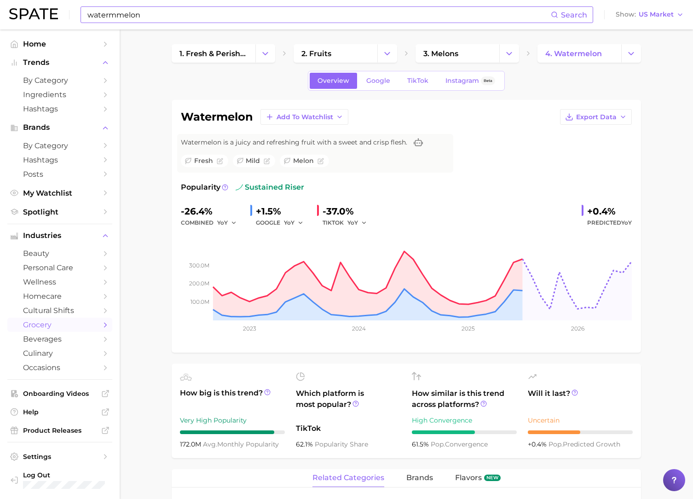
click at [147, 15] on input "watermmelon" at bounding box center [318, 15] width 464 height 16
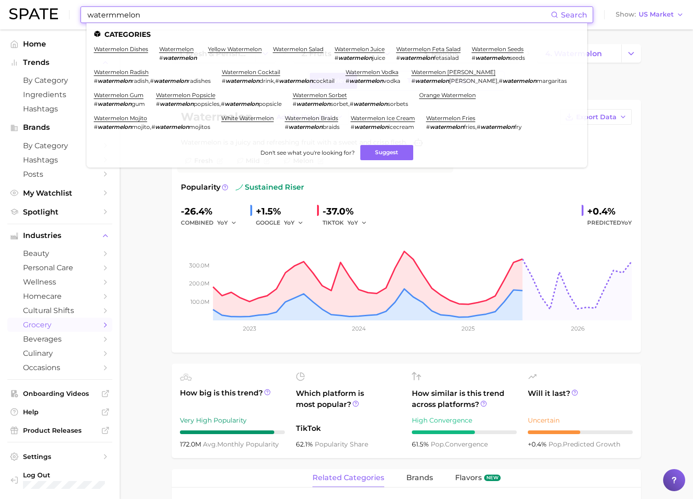
drag, startPoint x: 106, startPoint y: 14, endPoint x: 30, endPoint y: 14, distance: 76.3
click at [30, 14] on div "watermmelon Search Categories watermelon dishes watermelon # watermelon yellow …" at bounding box center [346, 14] width 674 height 29
click at [185, 46] on link "watermelon" at bounding box center [176, 49] width 34 height 7
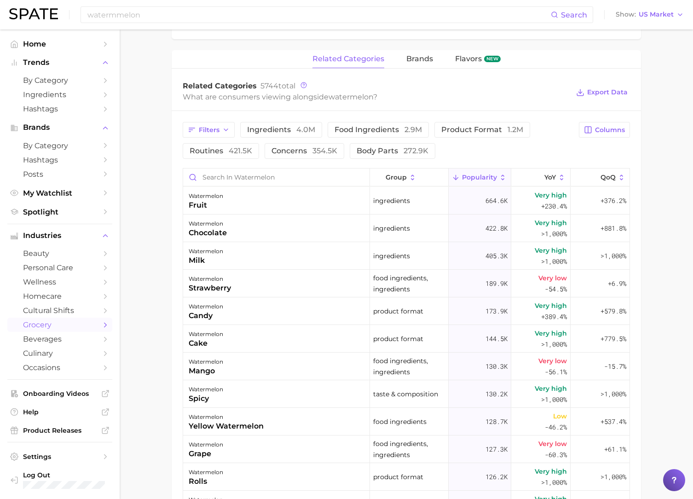
scroll to position [424, 0]
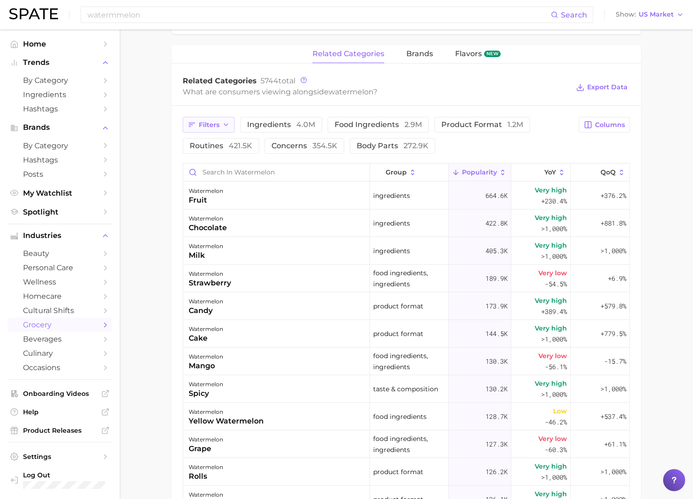
click at [223, 128] on button "Filters" at bounding box center [209, 125] width 52 height 16
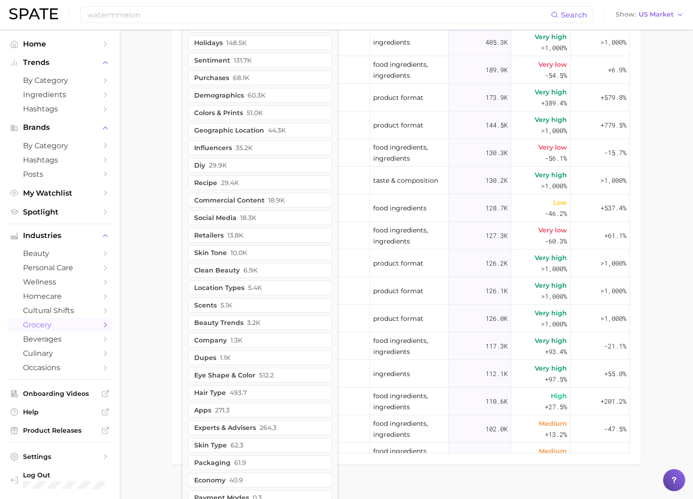
scroll to position [643, 0]
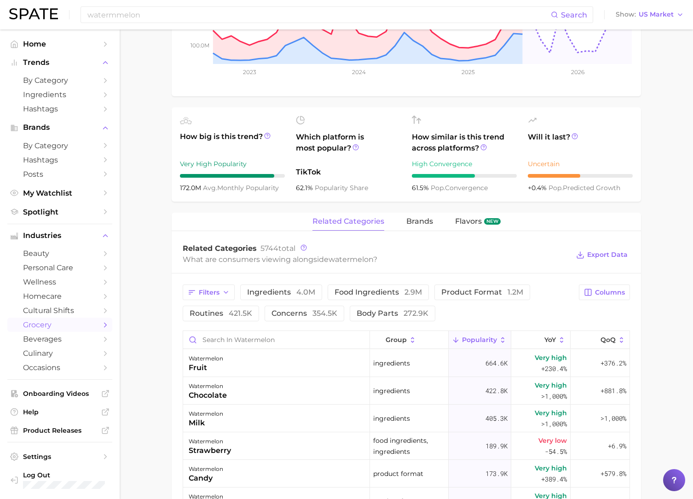
scroll to position [279, 0]
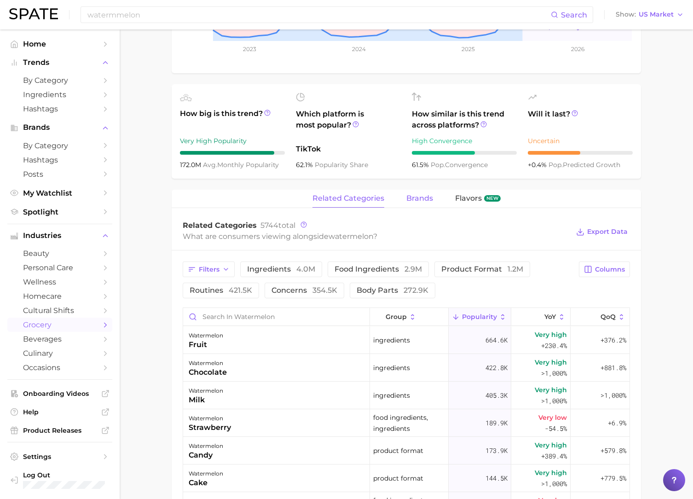
click at [415, 196] on span "brands" at bounding box center [419, 198] width 27 height 8
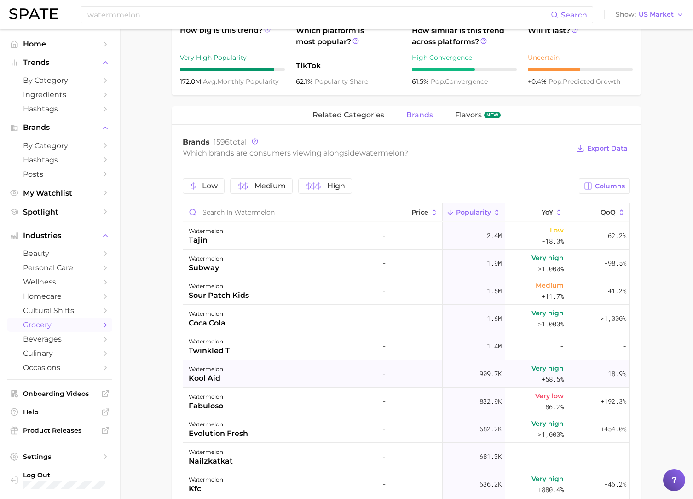
scroll to position [278, 0]
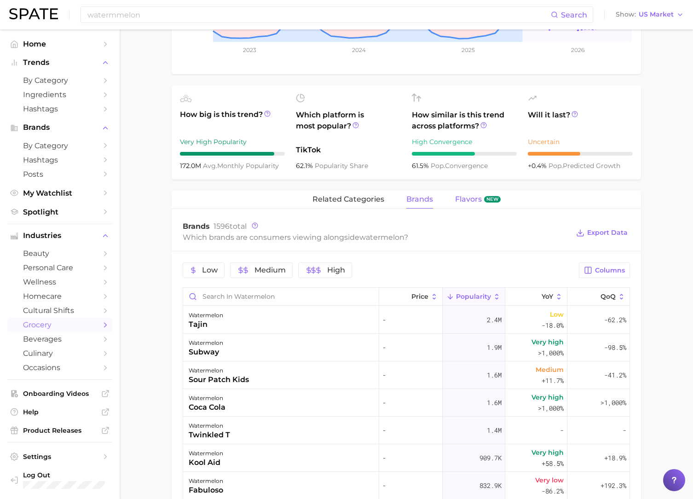
click at [473, 200] on span "Flavors" at bounding box center [468, 199] width 27 height 8
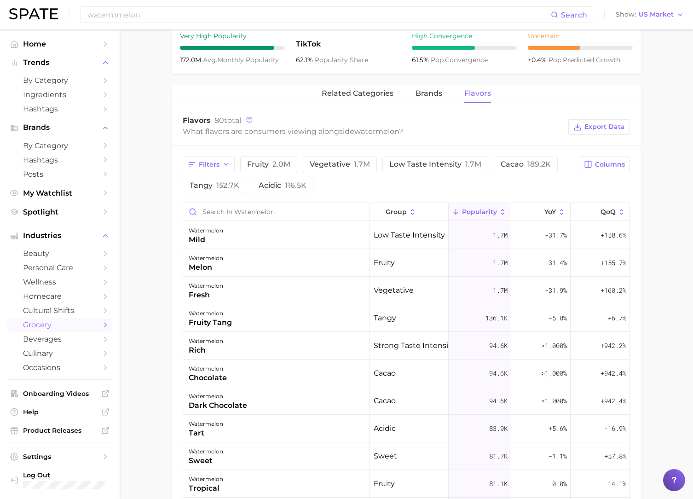
scroll to position [0, 0]
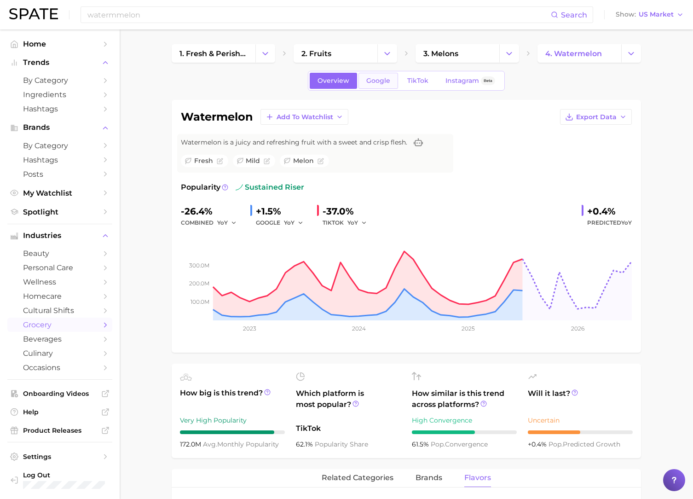
click at [375, 78] on span "Google" at bounding box center [378, 81] width 24 height 8
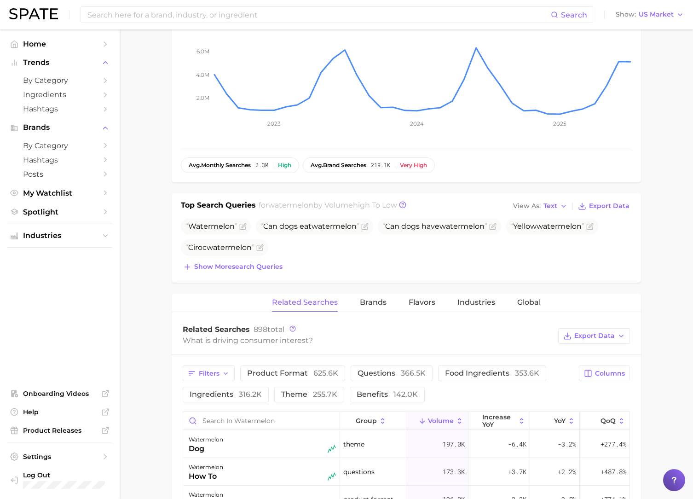
scroll to position [237, 0]
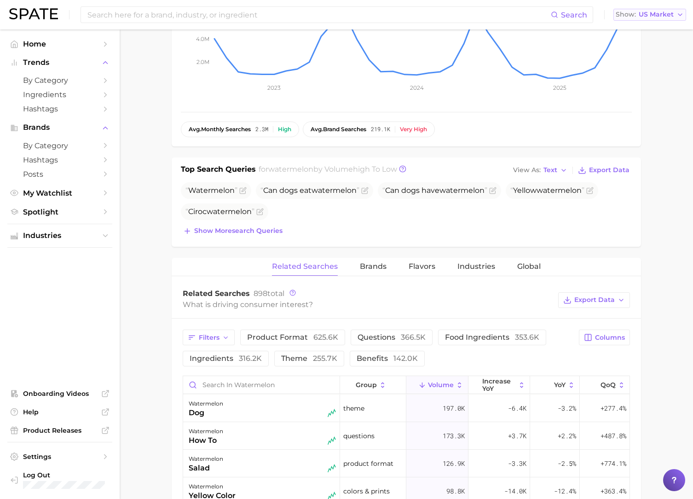
click at [655, 17] on span "US Market" at bounding box center [655, 14] width 35 height 5
click at [638, 99] on span "[GEOGRAPHIC_DATA]" at bounding box center [653, 96] width 71 height 8
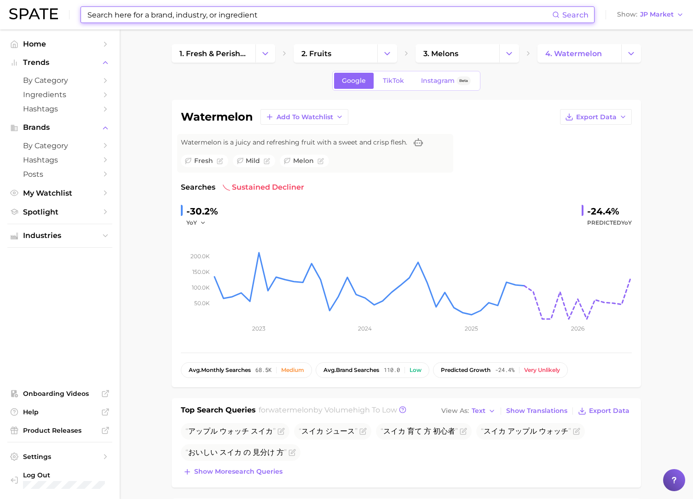
click at [184, 19] on input at bounding box center [318, 15] width 465 height 16
click at [201, 120] on h1 "watermelon" at bounding box center [217, 116] width 72 height 11
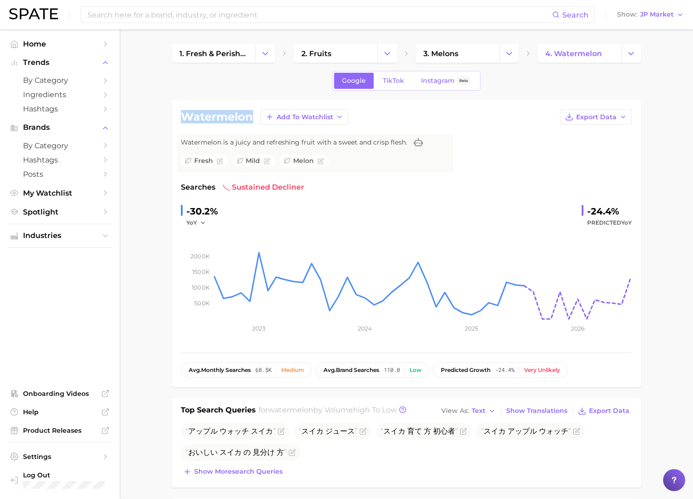
click at [201, 119] on h1 "watermelon" at bounding box center [217, 116] width 72 height 11
copy h1 "watermelon"
click at [164, 17] on input at bounding box center [318, 15] width 465 height 16
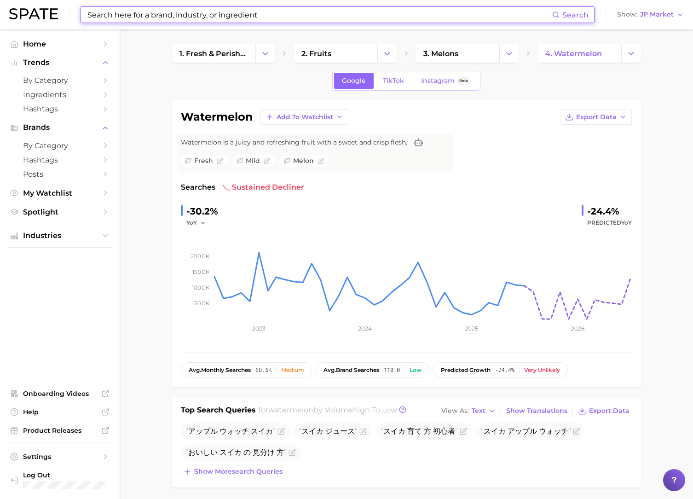
paste input "watermelon"
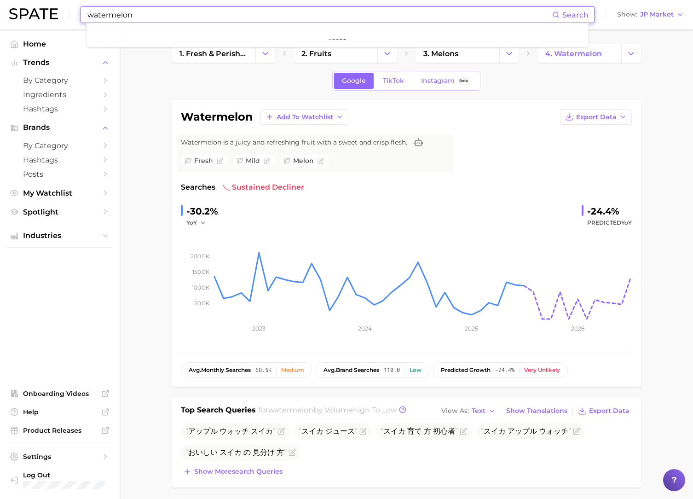
type input "watermelon"
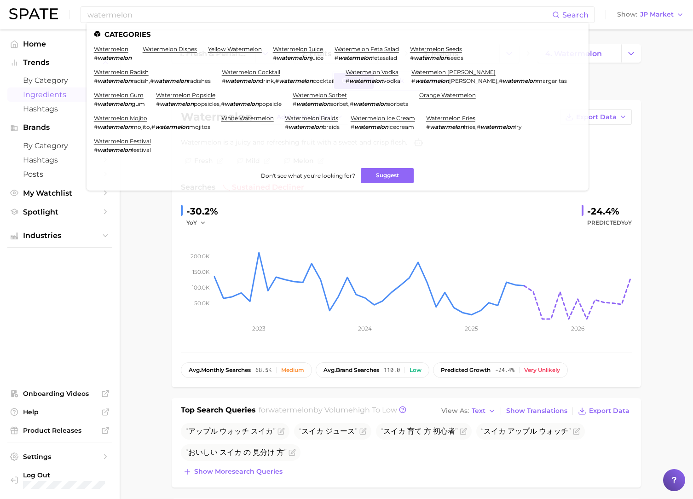
click at [62, 97] on span "Ingredients" at bounding box center [60, 94] width 74 height 9
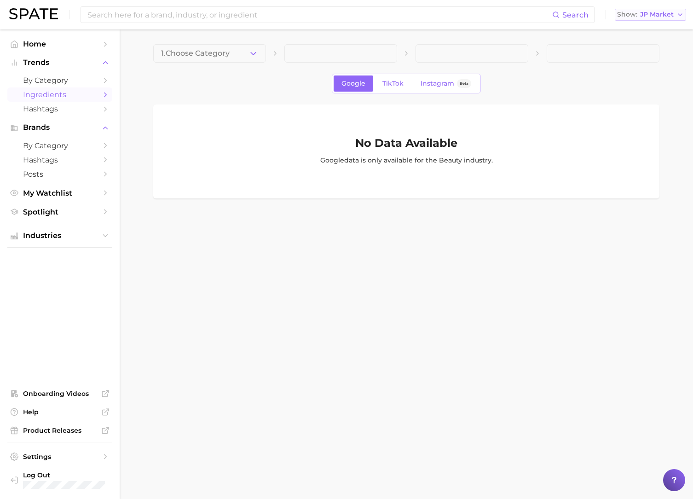
click at [669, 12] on span "JP Market" at bounding box center [657, 14] width 34 height 5
click at [552, 37] on main "1. Choose Category Google TikTok Instagram Beta No Data Available Google data i…" at bounding box center [406, 136] width 573 height 215
click at [223, 54] on span "1. Choose Category" at bounding box center [195, 53] width 69 height 8
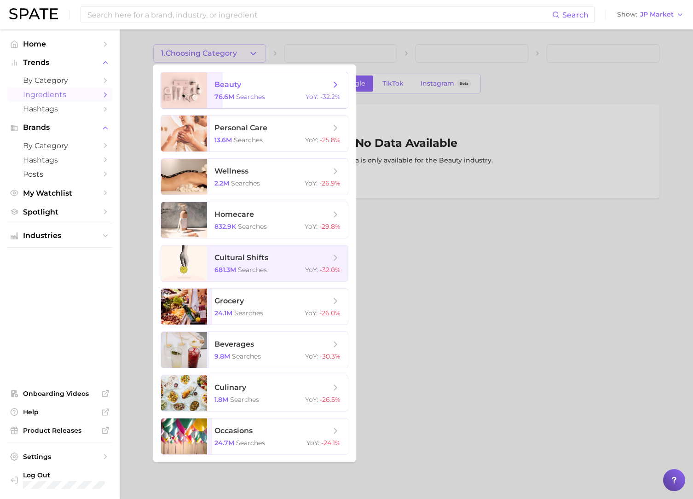
click at [263, 97] on span "searches" at bounding box center [250, 96] width 29 height 8
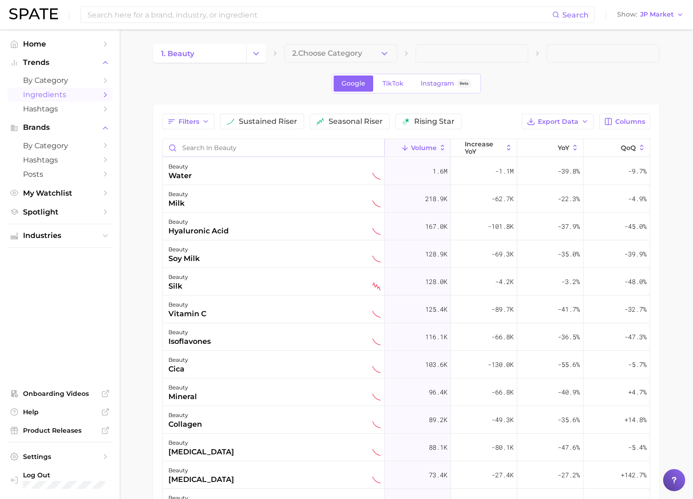
click at [233, 152] on input "Search in beauty" at bounding box center [273, 147] width 221 height 17
click at [246, 147] on input "Search in beauty" at bounding box center [273, 147] width 221 height 17
paste input "watermelon"
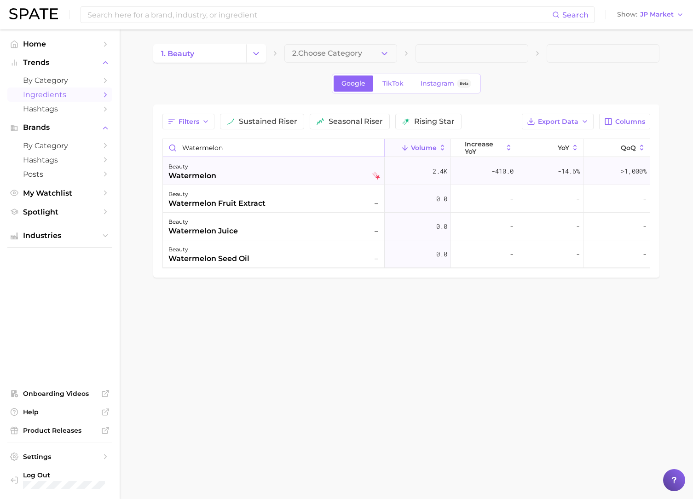
type input "watermelon"
click at [257, 172] on div "beauty watermelon" at bounding box center [274, 171] width 212 height 20
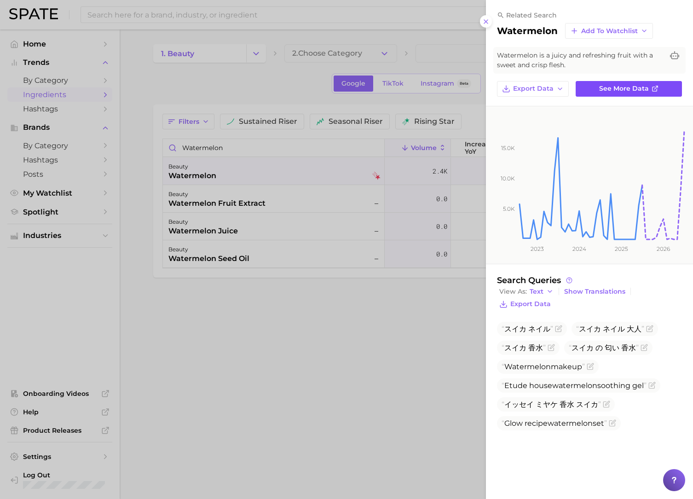
click at [615, 91] on span "See more data" at bounding box center [624, 89] width 50 height 8
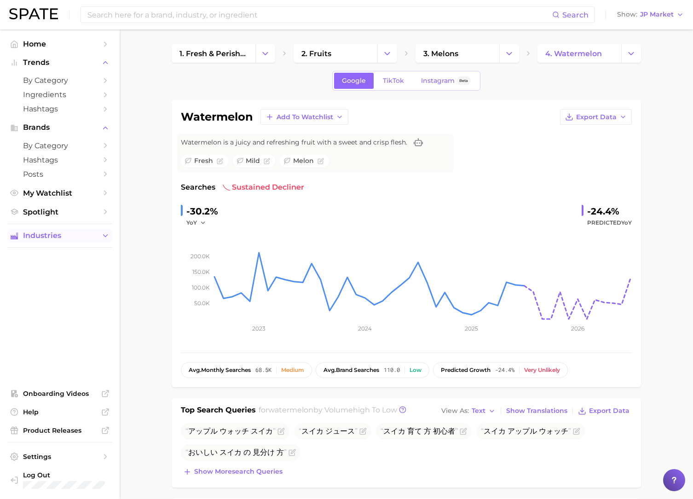
click at [80, 240] on span "Industries" at bounding box center [60, 235] width 74 height 8
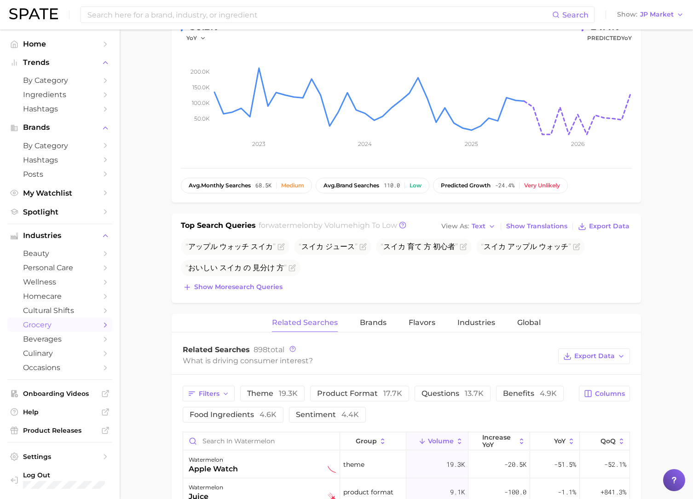
scroll to position [187, 0]
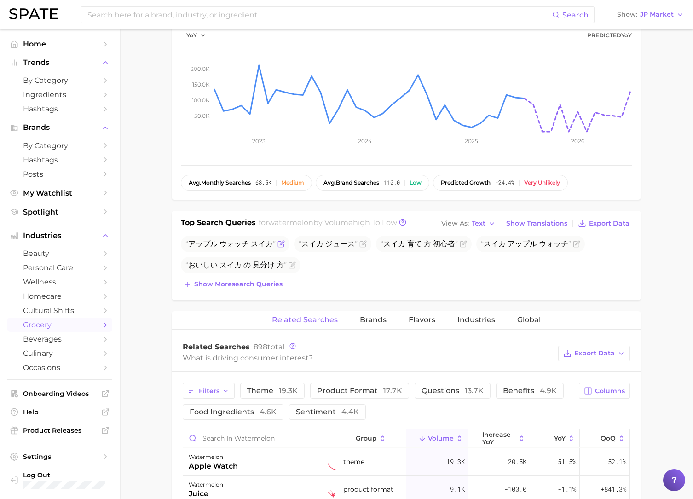
click at [281, 243] on icon "Flag as miscategorized or irrelevant" at bounding box center [282, 243] width 4 height 4
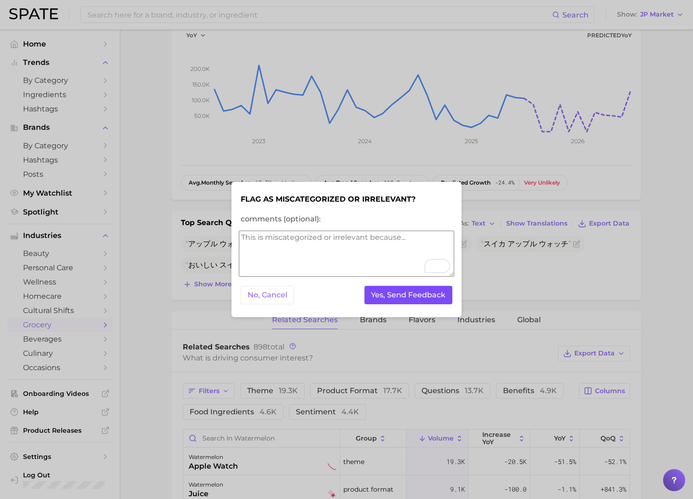
click at [398, 295] on button "Yes, Send Feedback" at bounding box center [408, 295] width 88 height 19
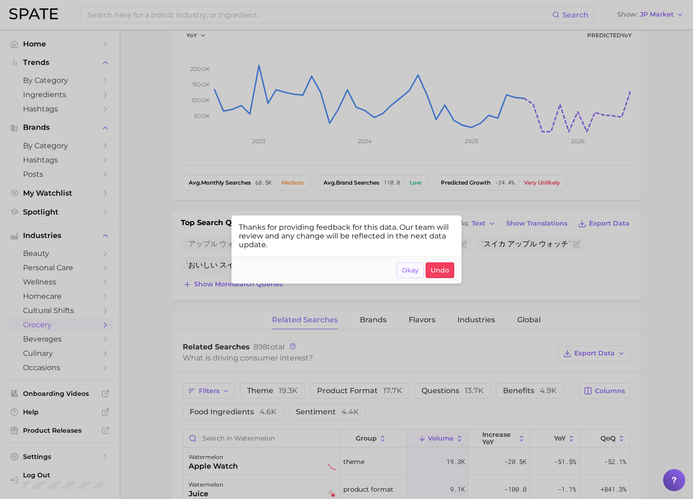
click at [404, 272] on span "Okay" at bounding box center [409, 270] width 17 height 8
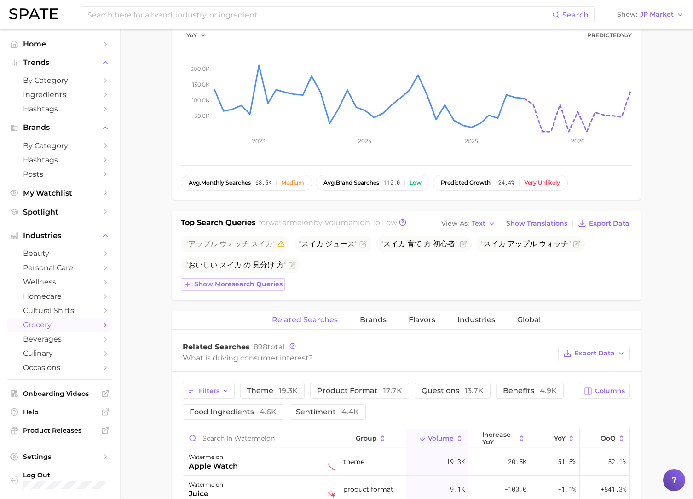
click at [270, 280] on span "Show more search queries" at bounding box center [238, 284] width 88 height 8
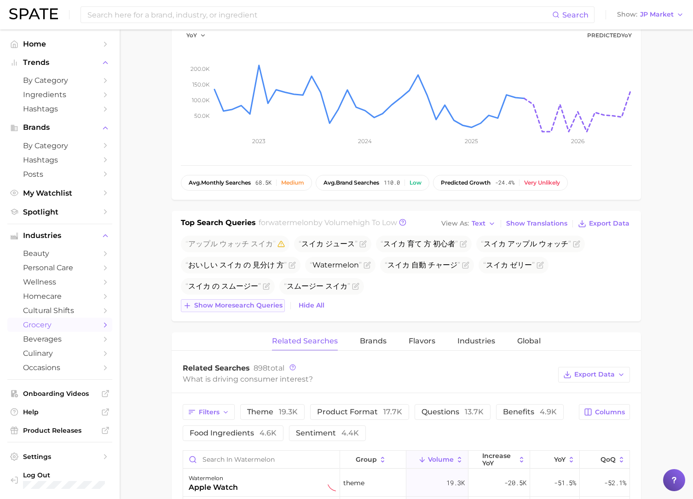
drag, startPoint x: 270, startPoint y: 303, endPoint x: 271, endPoint y: 309, distance: 6.0
click at [270, 305] on span "Show more search queries" at bounding box center [238, 305] width 88 height 8
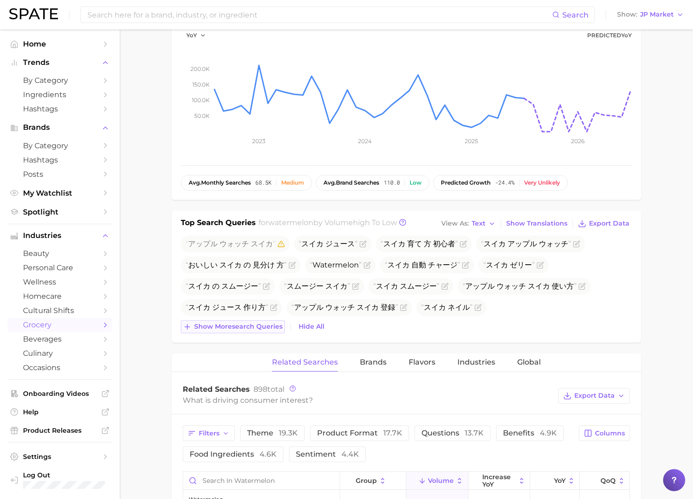
drag, startPoint x: 271, startPoint y: 312, endPoint x: 270, endPoint y: 326, distance: 13.8
click at [271, 315] on span "スイカ ジュース 作り方" at bounding box center [231, 307] width 101 height 17
click at [270, 330] on span "Show more search queries" at bounding box center [238, 326] width 88 height 8
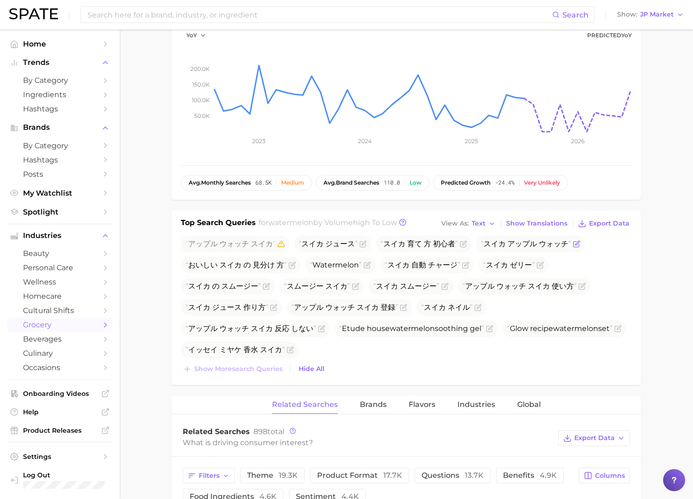
click at [573, 245] on icon "Flag as miscategorized or irrelevant" at bounding box center [576, 243] width 7 height 7
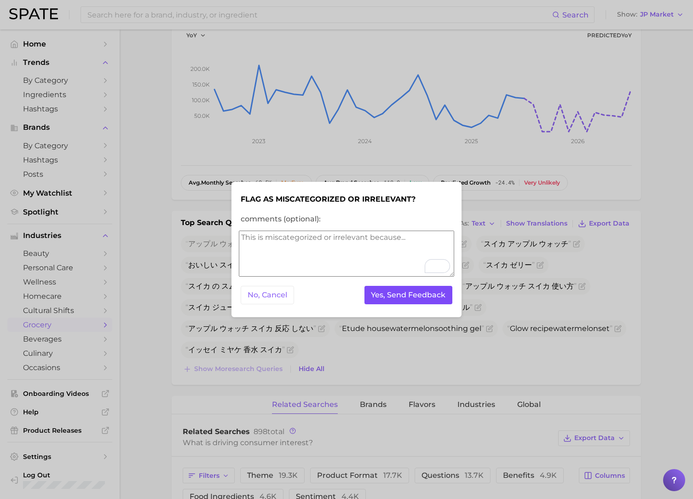
click at [417, 297] on button "Yes, Send Feedback" at bounding box center [408, 295] width 88 height 19
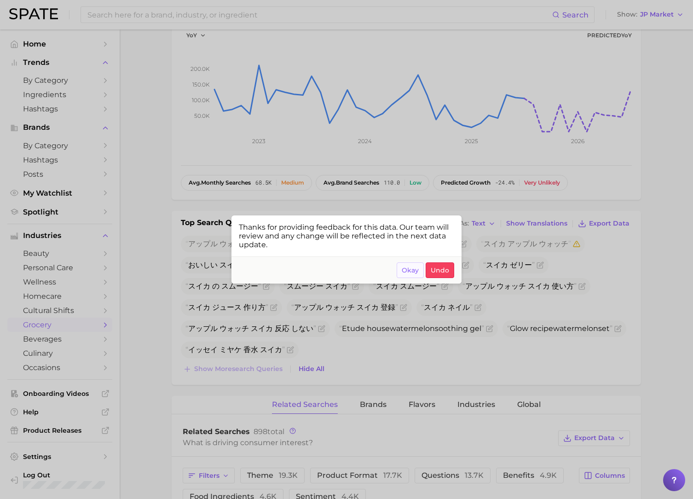
click at [408, 270] on span "Okay" at bounding box center [409, 270] width 17 height 8
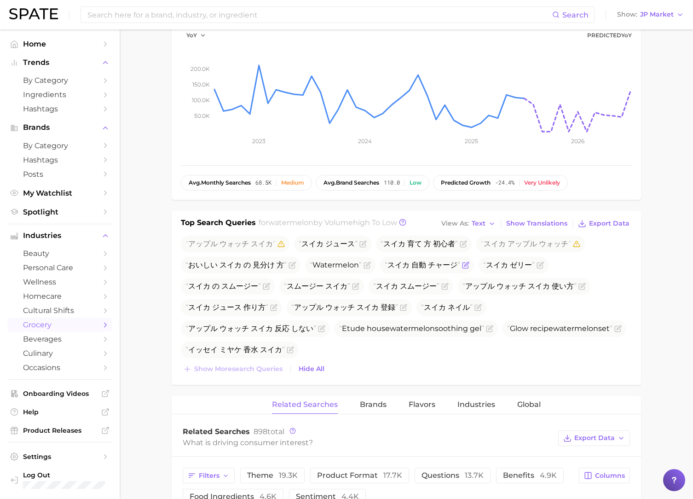
click at [464, 265] on icon "Flag as miscategorized or irrelevant" at bounding box center [465, 264] width 7 height 7
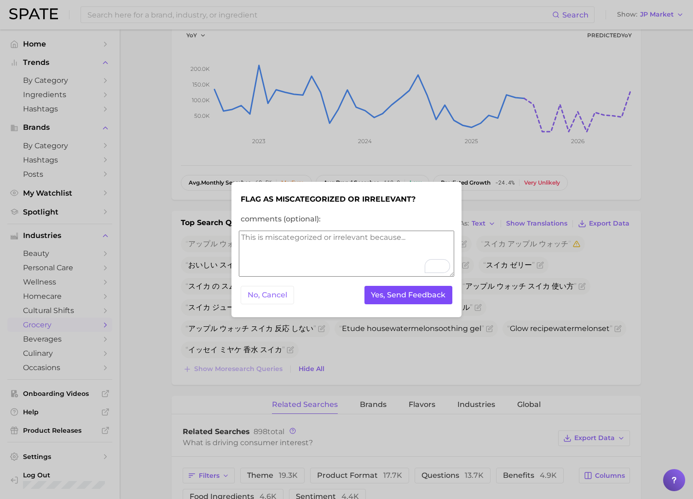
click at [435, 296] on button "Yes, Send Feedback" at bounding box center [408, 295] width 88 height 19
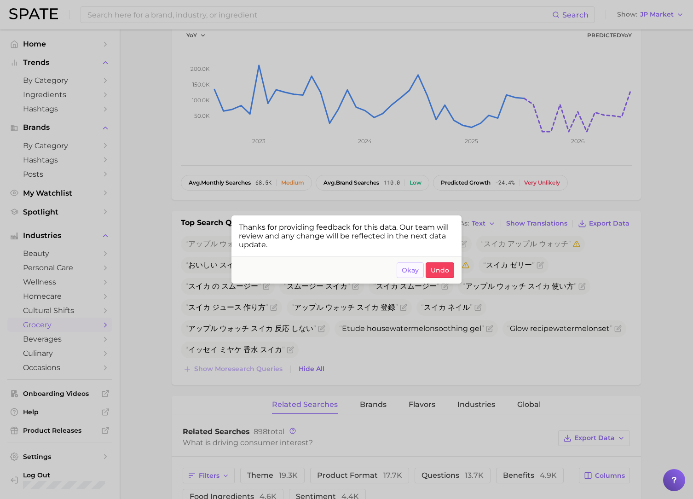
click at [412, 270] on span "Okay" at bounding box center [409, 270] width 17 height 8
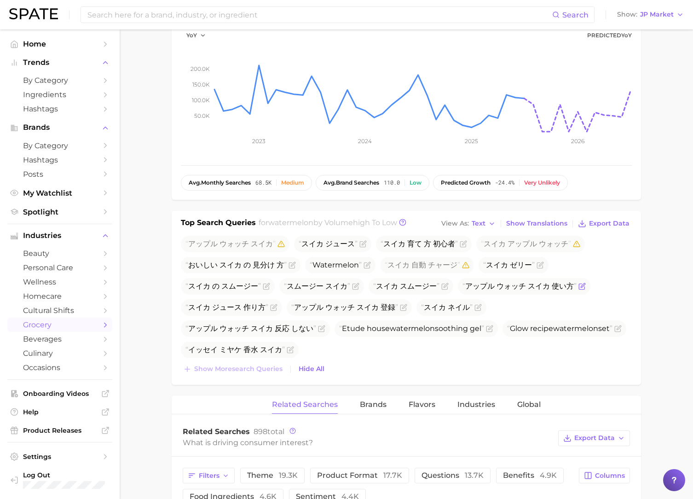
click at [580, 287] on icon "Flag as miscategorized or irrelevant" at bounding box center [581, 285] width 7 height 7
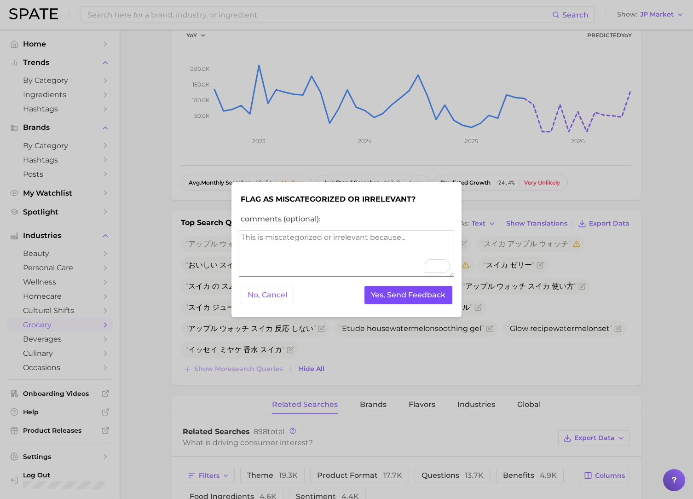
click at [422, 296] on button "Yes, Send Feedback" at bounding box center [408, 295] width 88 height 19
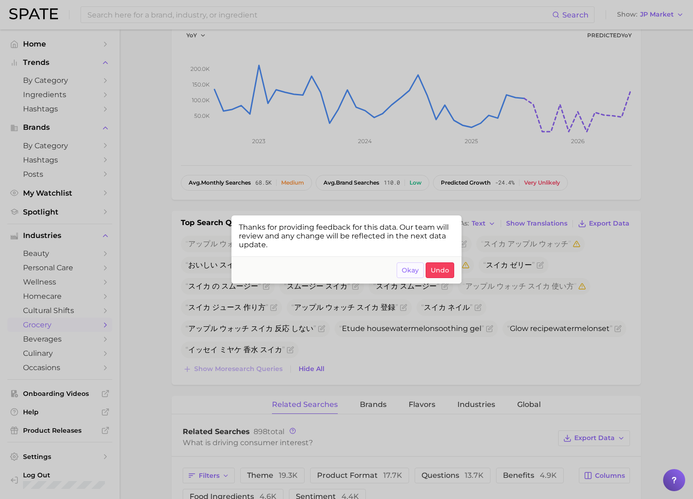
click at [405, 272] on span "Okay" at bounding box center [409, 270] width 17 height 8
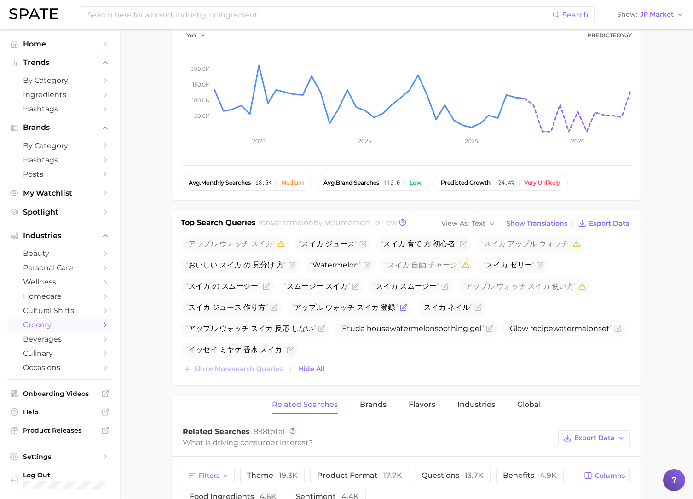
click at [401, 307] on icon "Flag as miscategorized or irrelevant" at bounding box center [403, 307] width 7 height 7
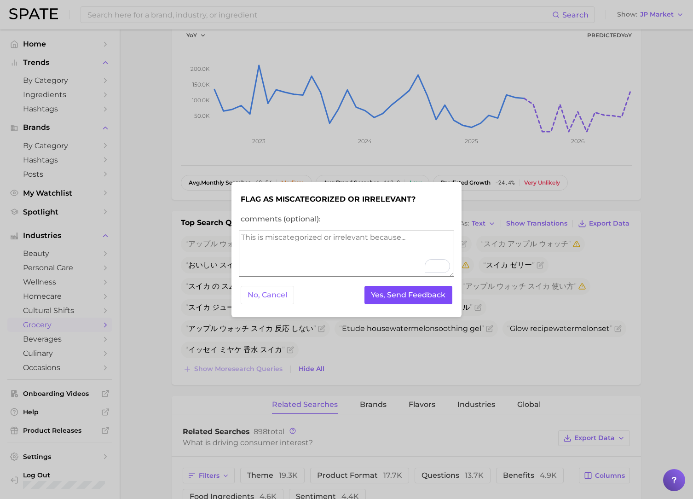
click at [425, 300] on button "Yes, Send Feedback" at bounding box center [408, 295] width 88 height 19
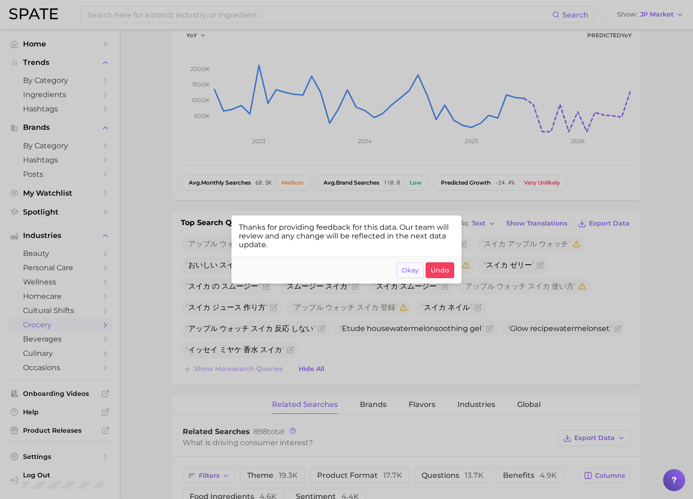
click at [415, 274] on button "Okay" at bounding box center [409, 270] width 27 height 16
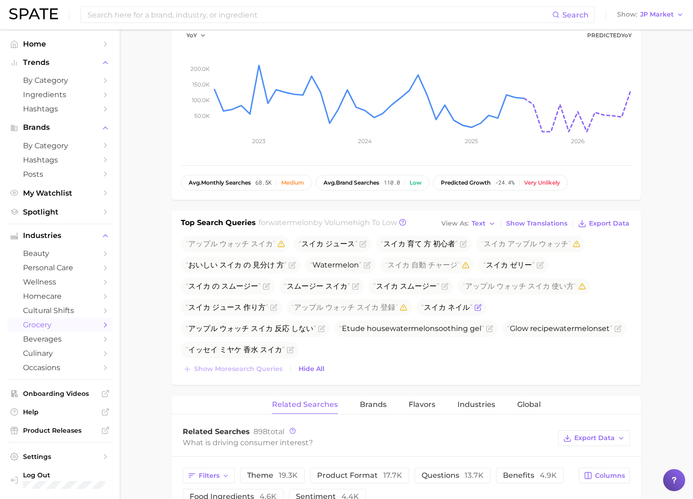
click at [474, 307] on icon "Flag as miscategorized or irrelevant" at bounding box center [477, 307] width 7 height 7
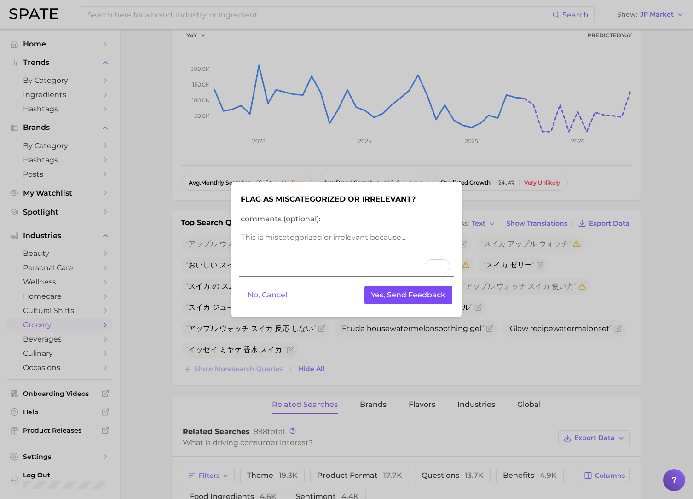
click at [441, 296] on button "Yes, Send Feedback" at bounding box center [408, 295] width 88 height 19
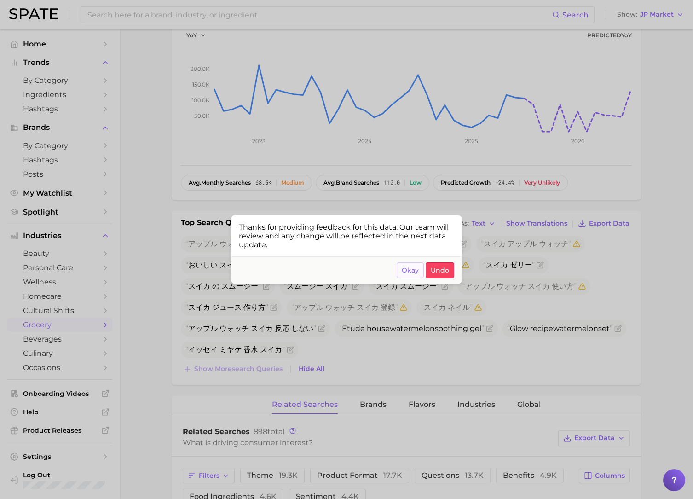
click at [411, 271] on span "Okay" at bounding box center [409, 270] width 17 height 8
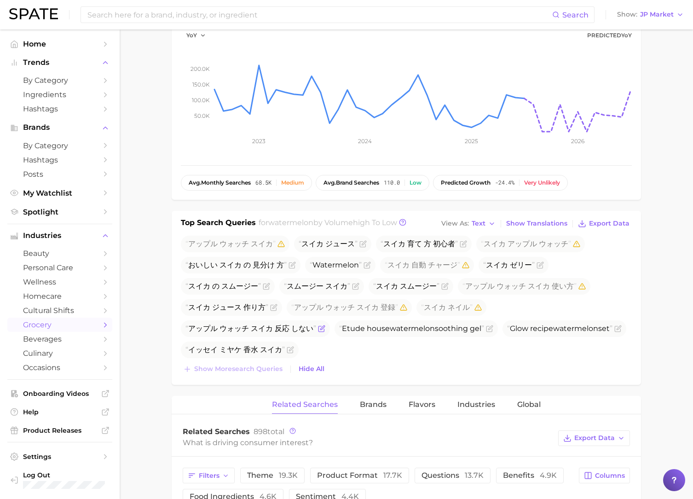
click at [321, 327] on icon "Flag as miscategorized or irrelevant" at bounding box center [321, 328] width 7 height 7
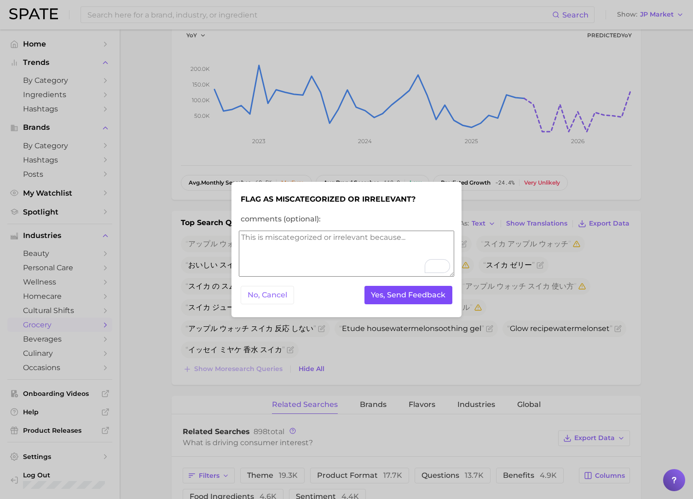
click at [405, 299] on button "Yes, Send Feedback" at bounding box center [408, 295] width 88 height 19
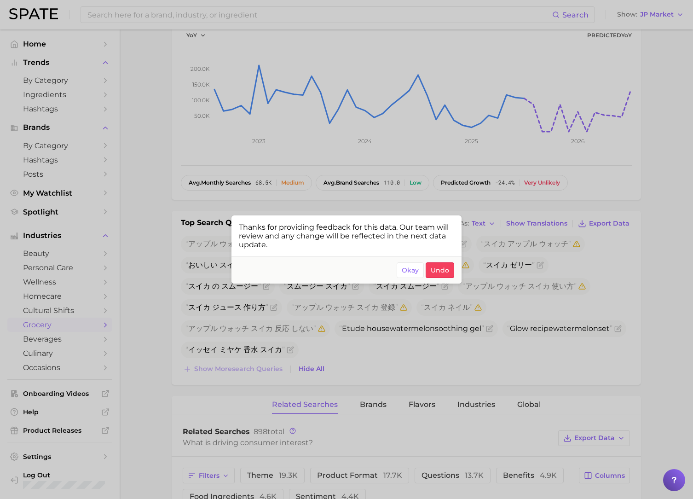
click at [413, 261] on footer "Okay Undo" at bounding box center [346, 269] width 230 height 27
click at [412, 266] on button "Okay" at bounding box center [409, 270] width 27 height 16
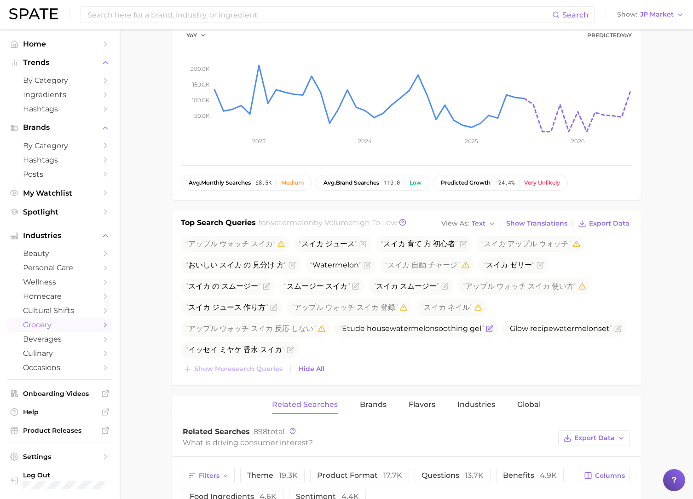
click at [491, 329] on icon "Flag as miscategorized or irrelevant" at bounding box center [489, 328] width 7 height 7
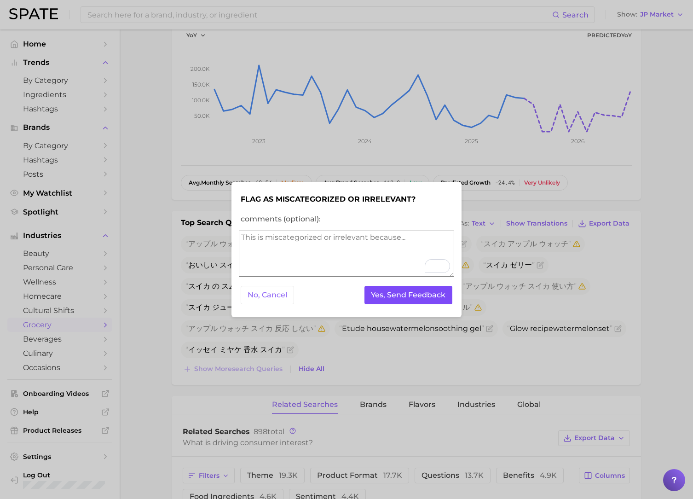
click at [405, 298] on button "Yes, Send Feedback" at bounding box center [408, 295] width 88 height 19
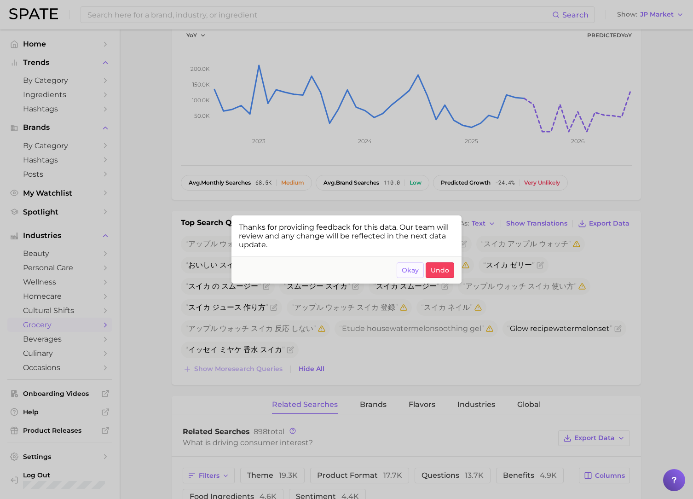
click at [411, 275] on button "Okay" at bounding box center [409, 270] width 27 height 16
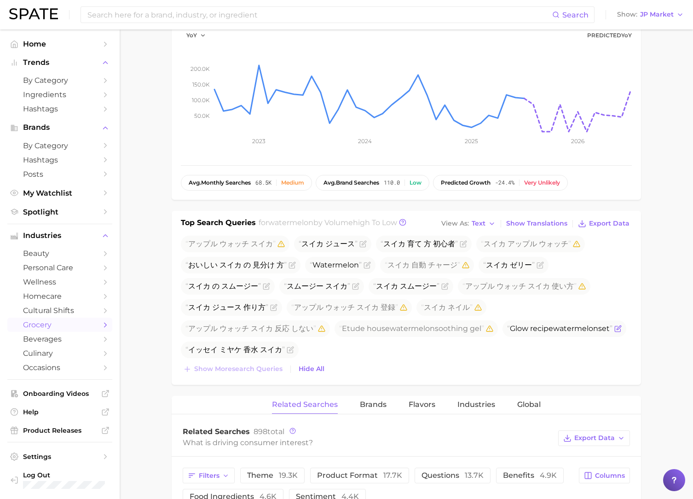
click at [620, 327] on icon "Flag as miscategorized or irrelevant" at bounding box center [618, 327] width 4 height 4
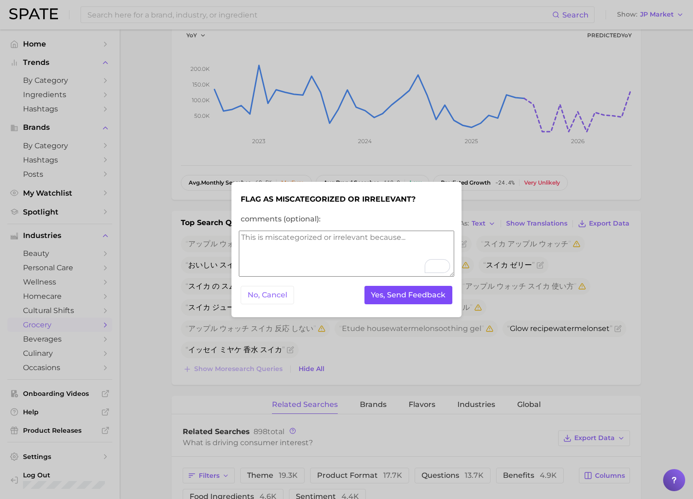
click at [412, 295] on button "Yes, Send Feedback" at bounding box center [408, 295] width 88 height 19
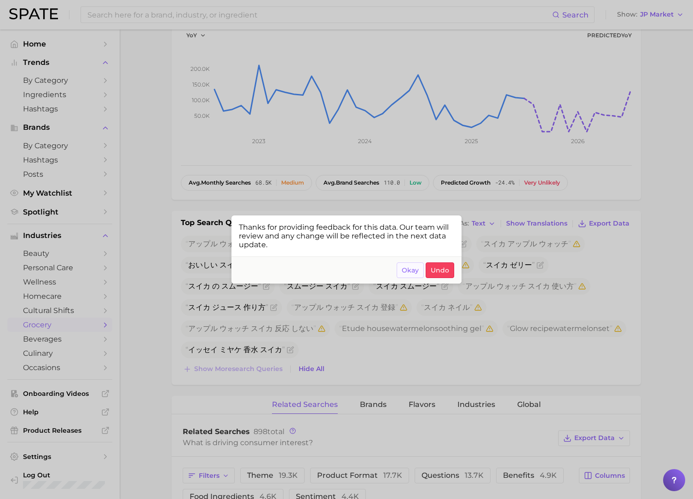
click at [414, 269] on span "Okay" at bounding box center [409, 270] width 17 height 8
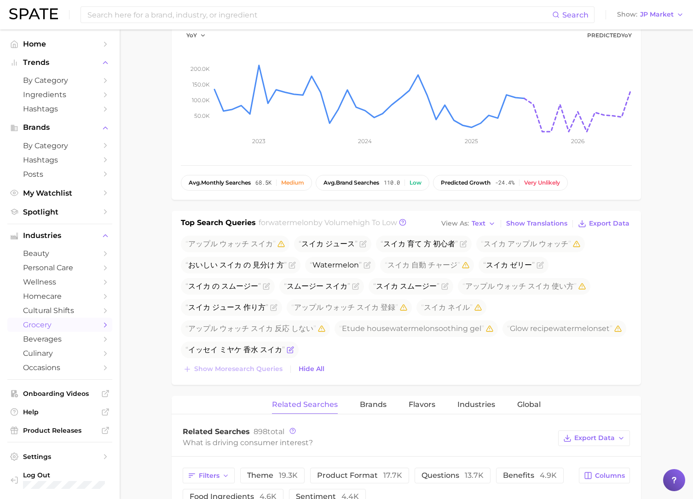
click at [287, 349] on icon "Flag as miscategorized or irrelevant" at bounding box center [290, 349] width 7 height 7
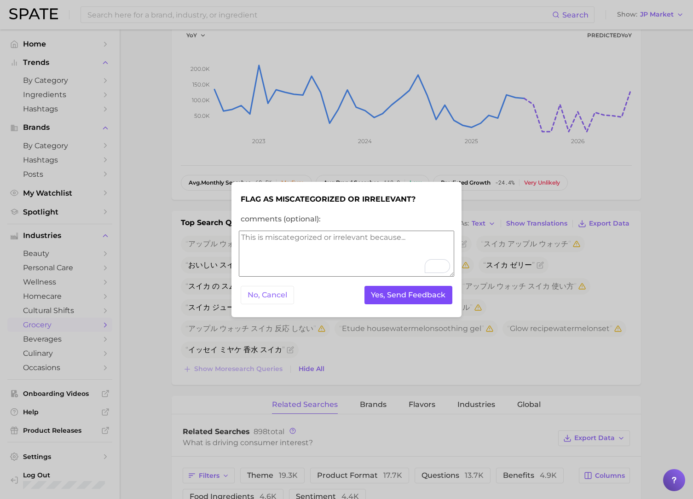
click at [423, 287] on button "Yes, Send Feedback" at bounding box center [408, 295] width 88 height 19
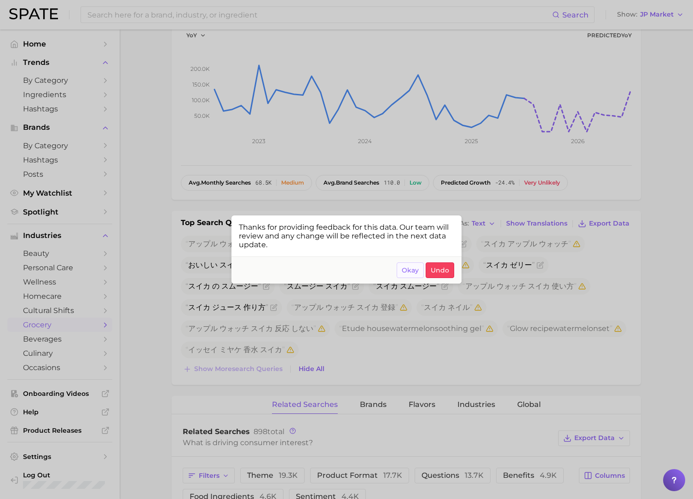
click at [406, 272] on span "Okay" at bounding box center [409, 270] width 17 height 8
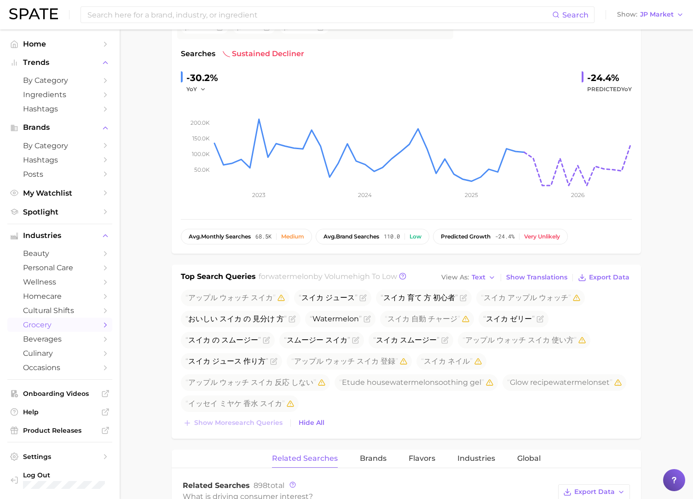
scroll to position [0, 0]
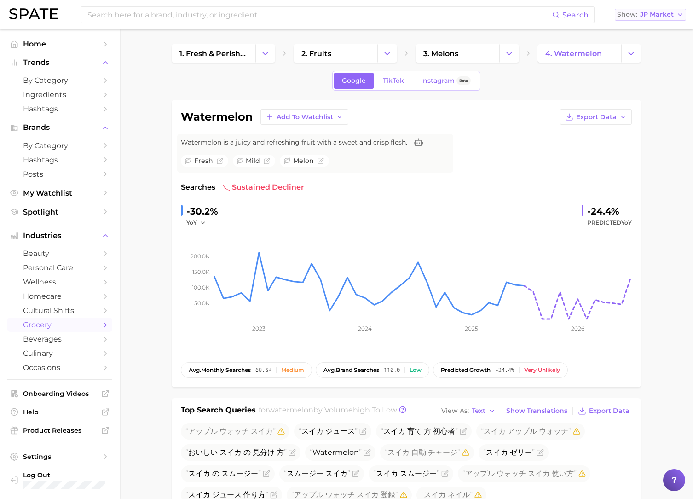
click at [660, 12] on span "JP Market" at bounding box center [657, 14] width 34 height 5
click at [644, 29] on span "United States" at bounding box center [654, 30] width 71 height 8
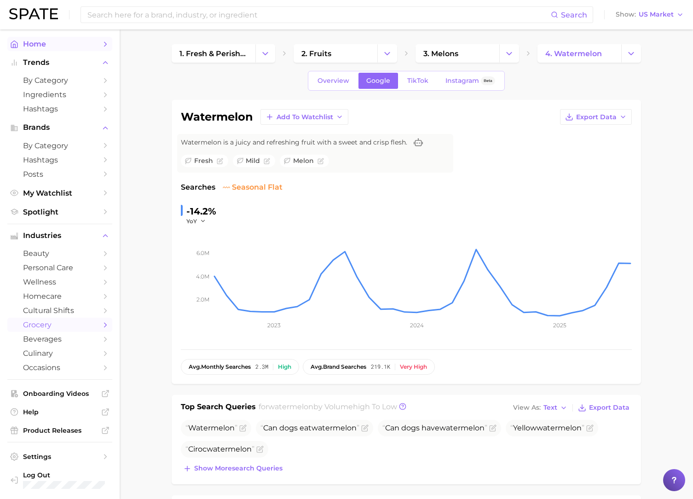
click at [76, 45] on span "Home" at bounding box center [60, 44] width 74 height 9
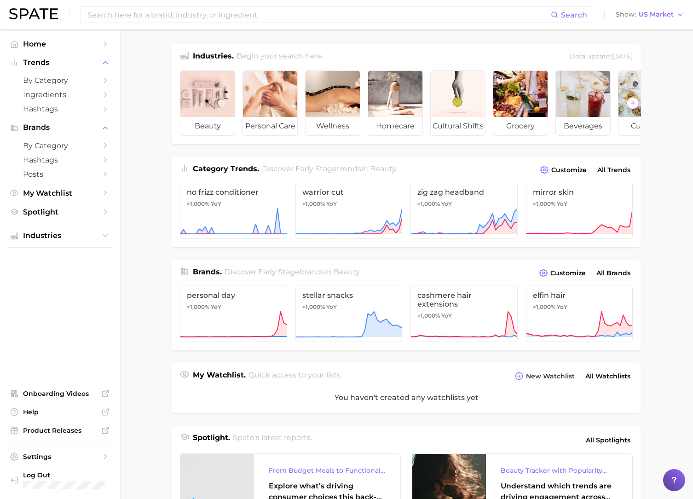
scroll to position [0, 0]
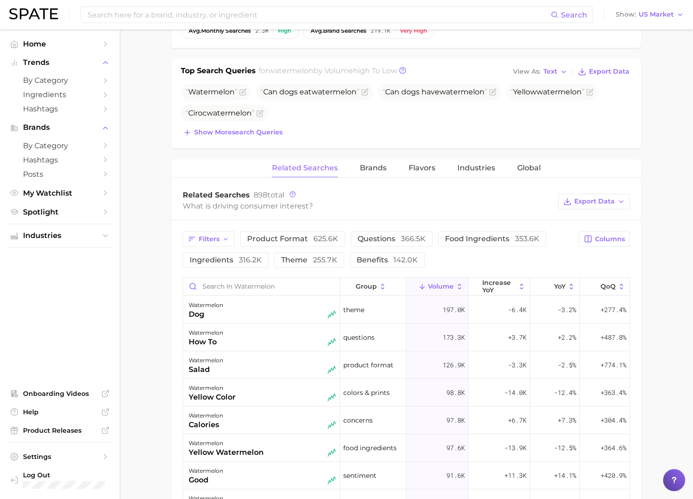
scroll to position [356, 0]
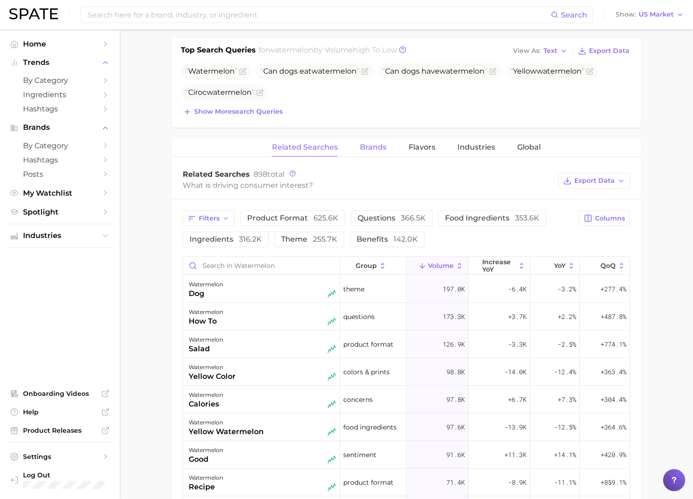
click at [365, 146] on span "Brands" at bounding box center [373, 147] width 27 height 8
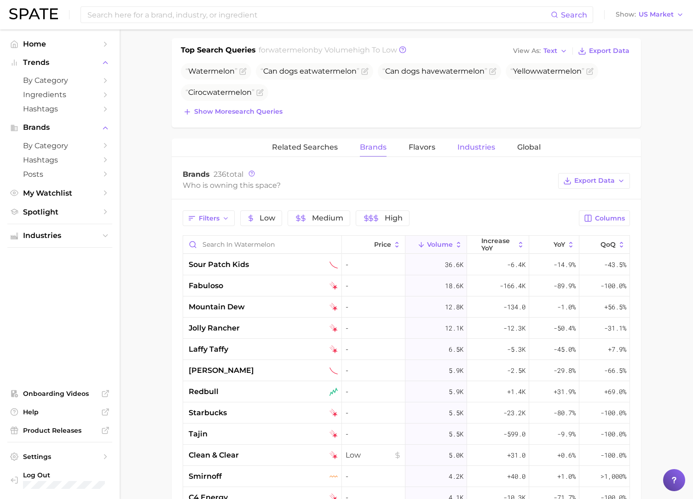
click at [471, 144] on span "Industries" at bounding box center [476, 147] width 38 height 8
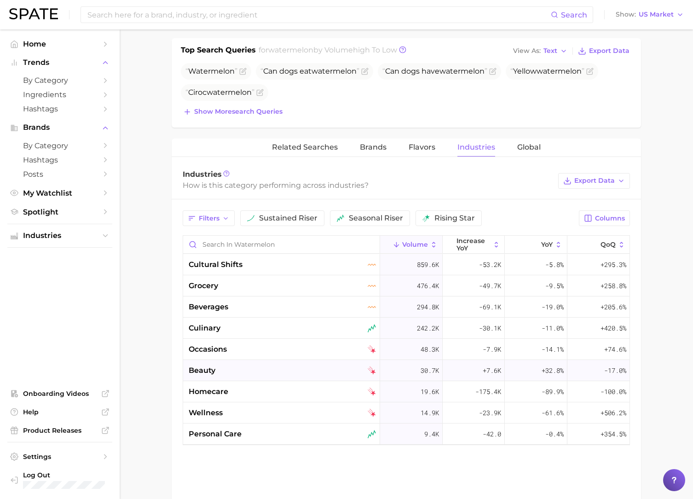
click at [217, 371] on div "beauty" at bounding box center [282, 370] width 187 height 11
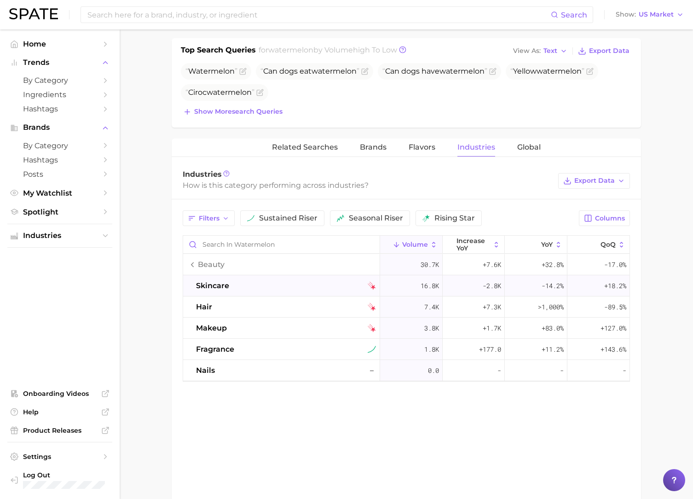
click at [242, 287] on div "skincare" at bounding box center [286, 285] width 180 height 11
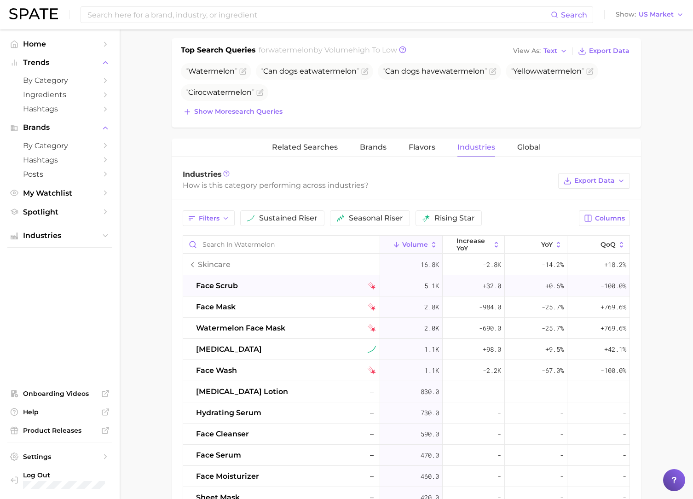
click at [242, 290] on div "face scrub" at bounding box center [286, 285] width 180 height 11
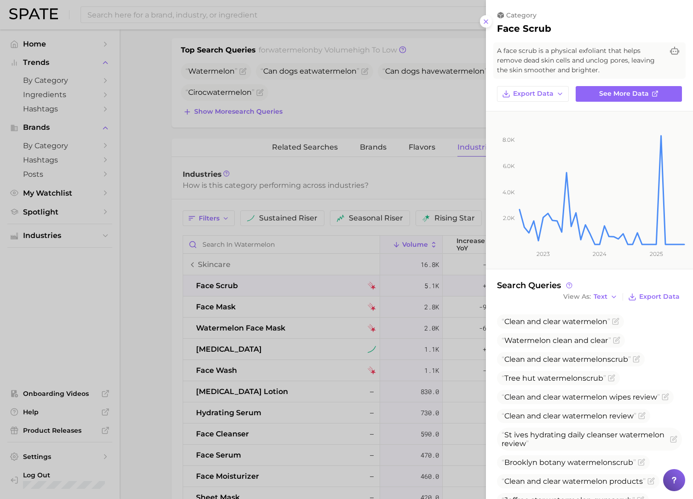
click at [372, 123] on div at bounding box center [346, 249] width 693 height 499
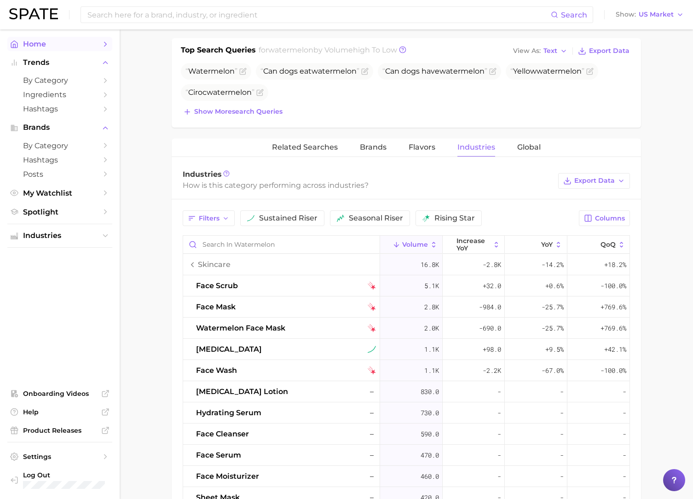
click at [102, 40] on icon "Sidebar" at bounding box center [105, 44] width 8 height 8
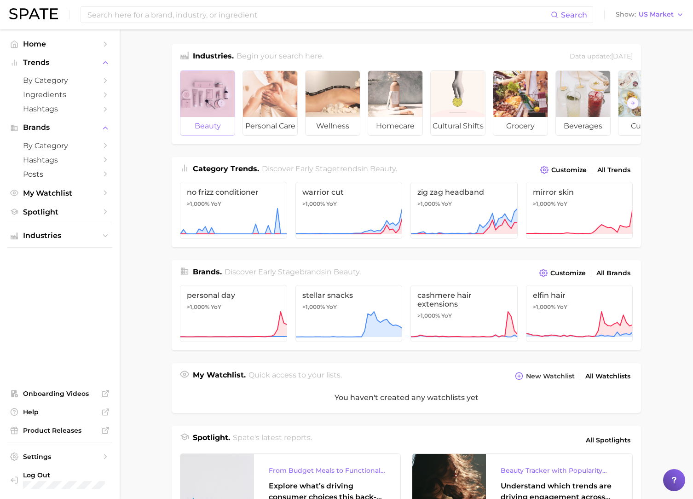
click at [198, 92] on div at bounding box center [207, 94] width 54 height 46
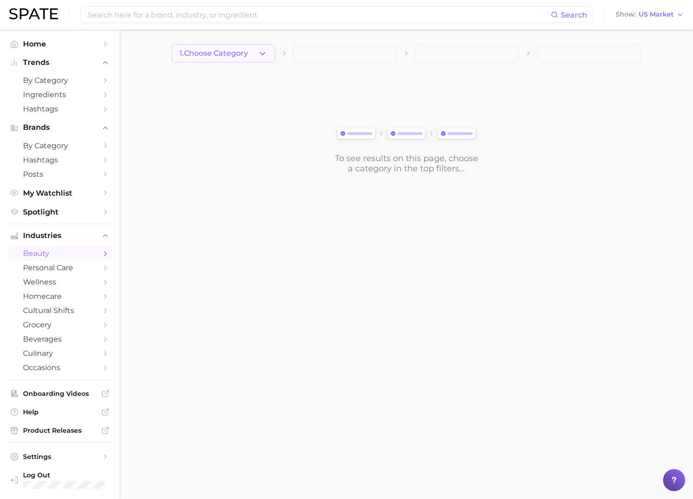
click at [233, 62] on button "1. Choose Category" at bounding box center [223, 53] width 103 height 18
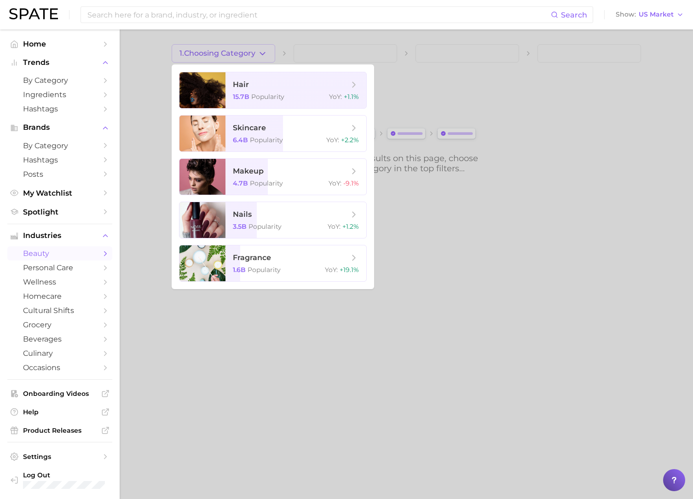
click at [142, 113] on div at bounding box center [346, 249] width 693 height 499
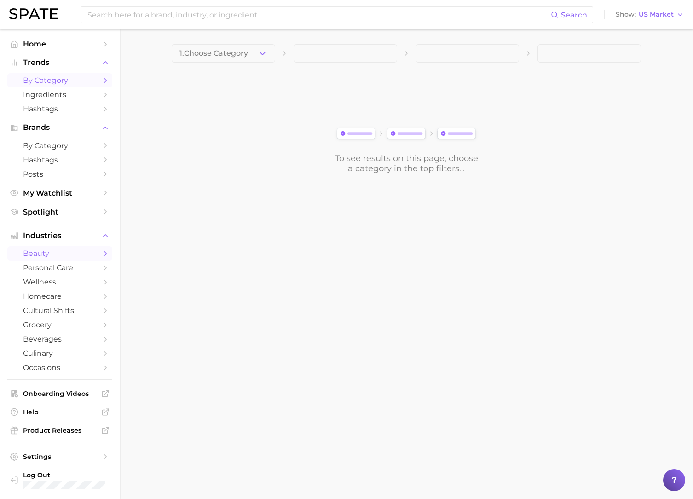
click at [60, 80] on span "by Category" at bounding box center [60, 80] width 74 height 9
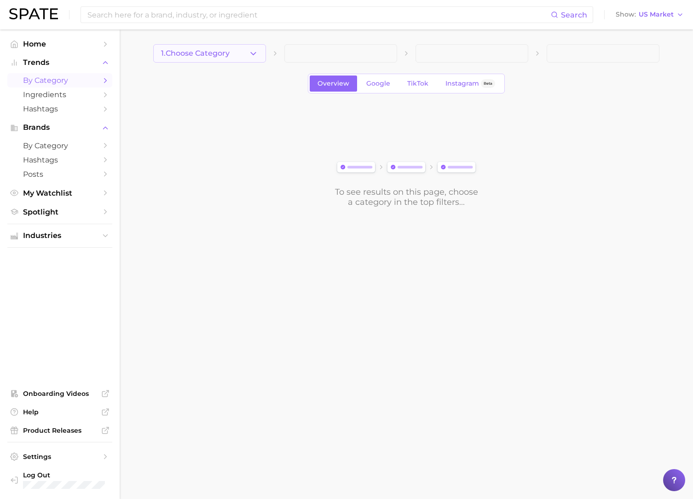
click at [218, 57] on button "1. Choose Category" at bounding box center [209, 53] width 113 height 18
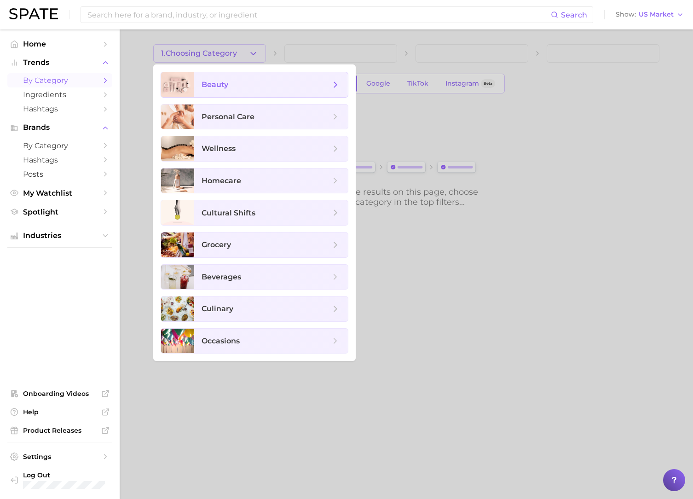
click at [231, 81] on span "beauty" at bounding box center [265, 85] width 129 height 10
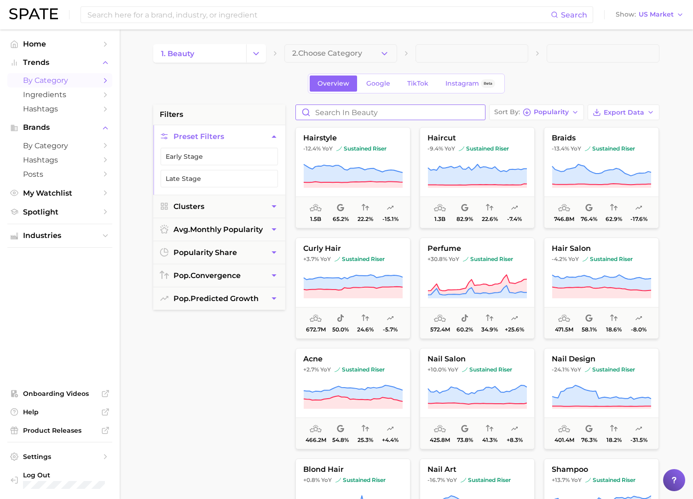
click at [352, 115] on input "Search in beauty" at bounding box center [390, 112] width 189 height 15
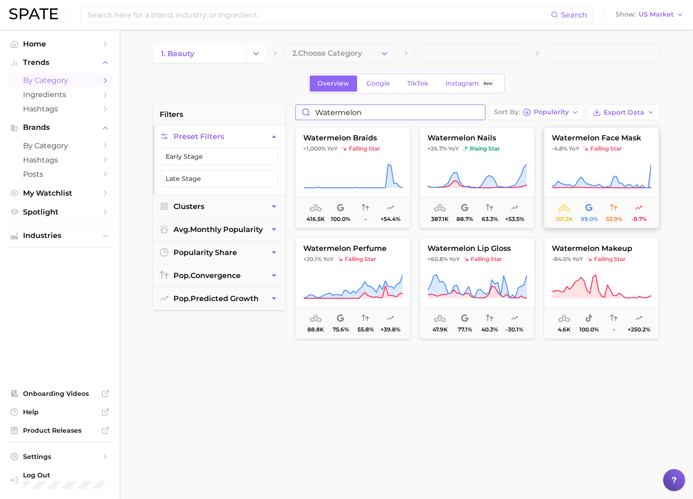
type input "watermelon"
click at [609, 189] on button "watermelon face mask -4.8% YoY falling star 101.2k 99.0% 53.9% -8.7%" at bounding box center [601, 177] width 115 height 101
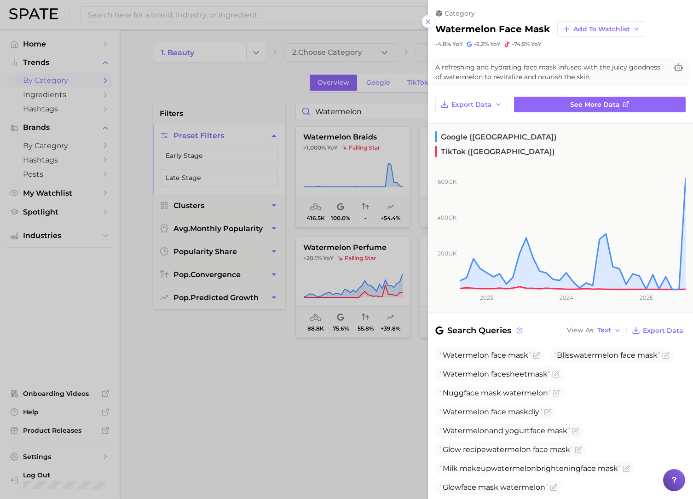
click at [377, 377] on div at bounding box center [346, 249] width 693 height 499
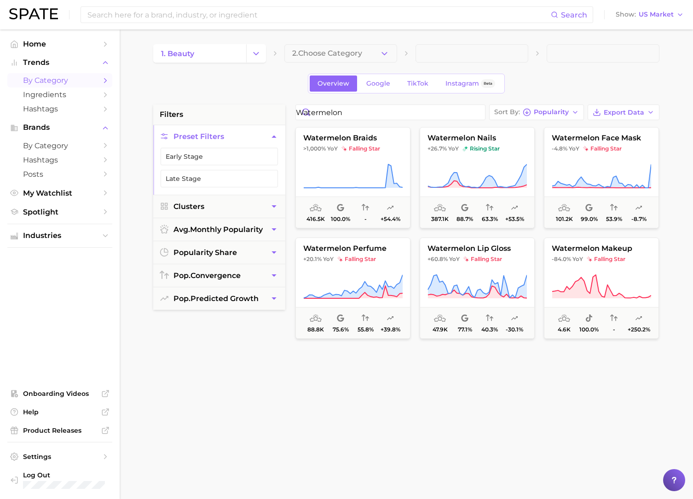
scroll to position [1, 0]
click at [271, 16] on input at bounding box center [318, 15] width 464 height 16
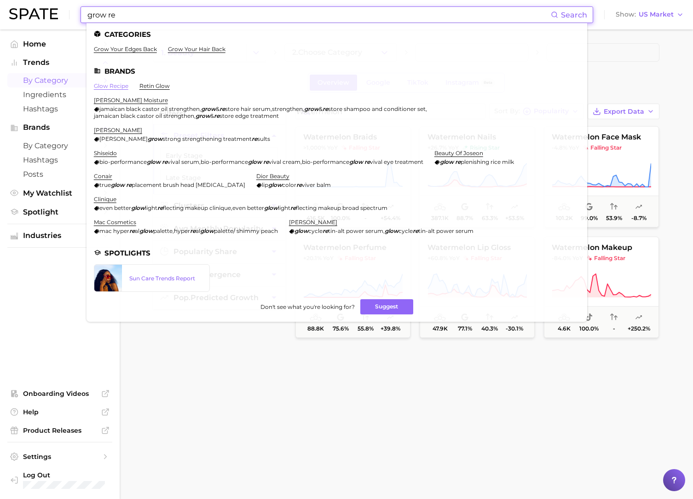
type input "grow re"
click at [116, 85] on link "glow recipe" at bounding box center [111, 85] width 34 height 7
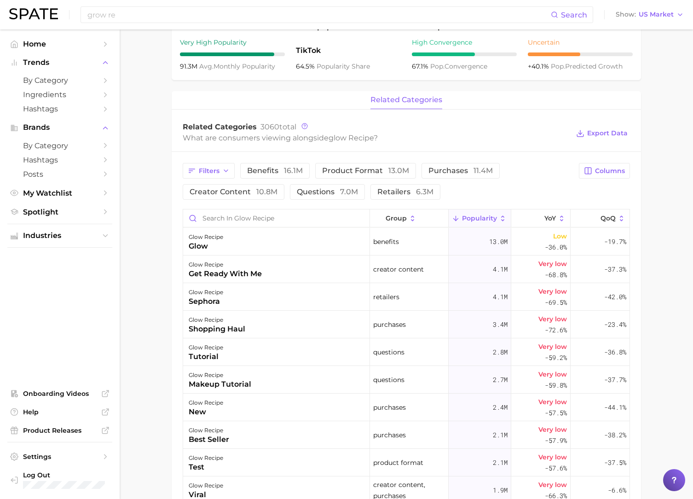
scroll to position [235, 0]
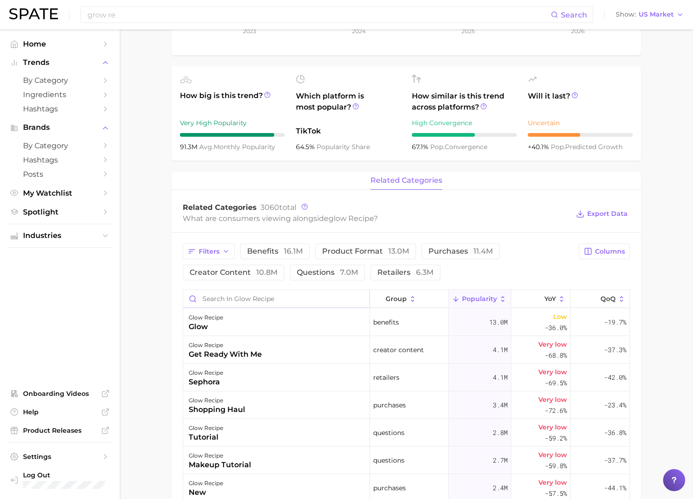
drag, startPoint x: 204, startPoint y: 298, endPoint x: 268, endPoint y: 304, distance: 64.8
click at [205, 298] on input "Search in glow recipe" at bounding box center [276, 298] width 186 height 17
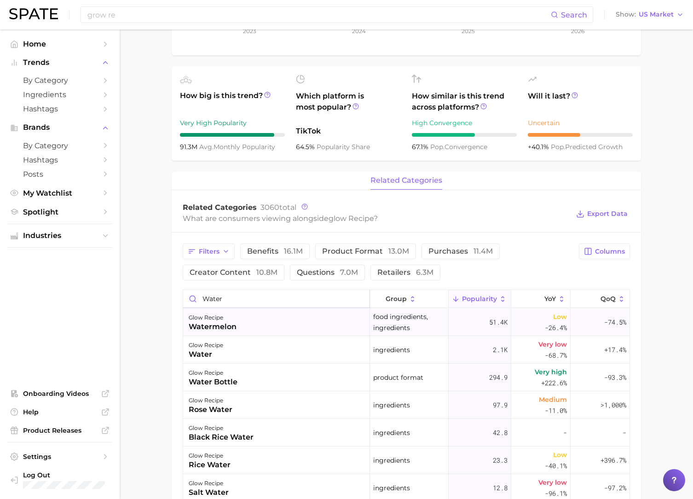
type input "water"
click at [212, 327] on div "watermelon" at bounding box center [213, 326] width 48 height 11
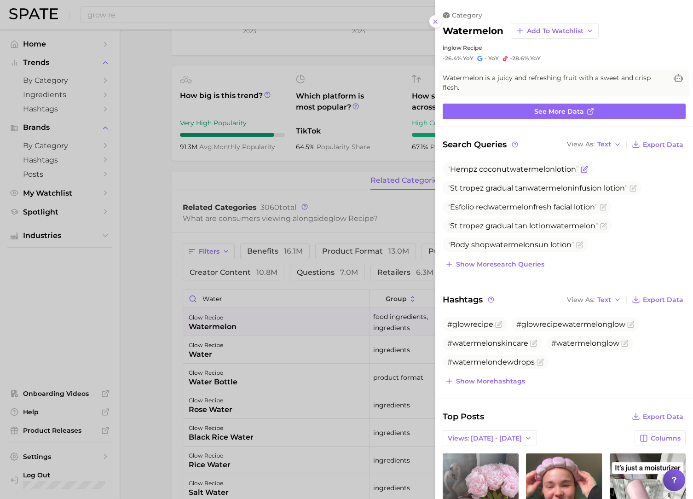
scroll to position [0, 0]
drag, startPoint x: 451, startPoint y: 170, endPoint x: 579, endPoint y: 167, distance: 128.3
click at [579, 167] on span "Hempz coconut watermelon lotion" at bounding box center [513, 169] width 132 height 9
copy span "Hempz coconut watermelon lotion"
click at [645, 170] on ul "Hempz coconut watermelon lotion St tropez gradual tan watermelon infusion lotio…" at bounding box center [563, 207] width 243 height 90
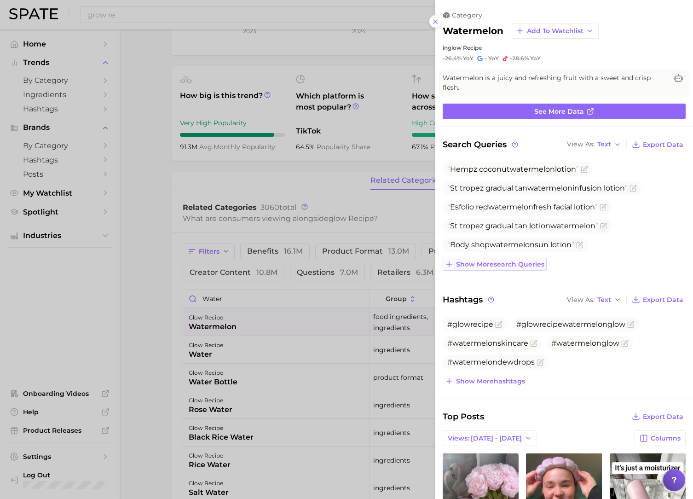
click at [530, 268] on button "Show more search queries" at bounding box center [494, 264] width 104 height 13
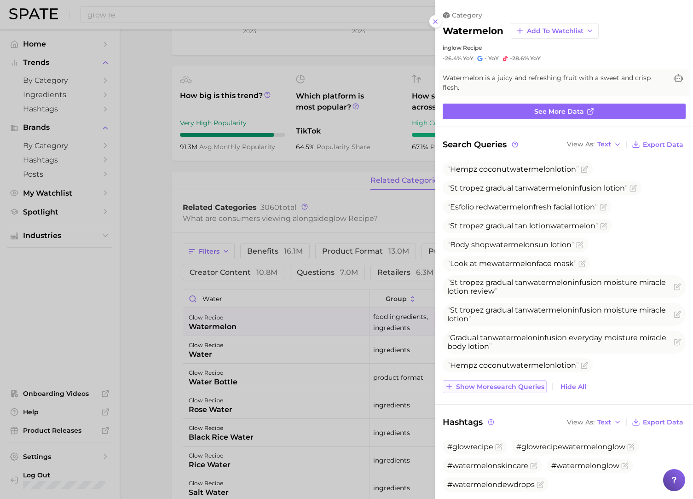
click at [528, 389] on span "Show more search queries" at bounding box center [500, 387] width 88 height 8
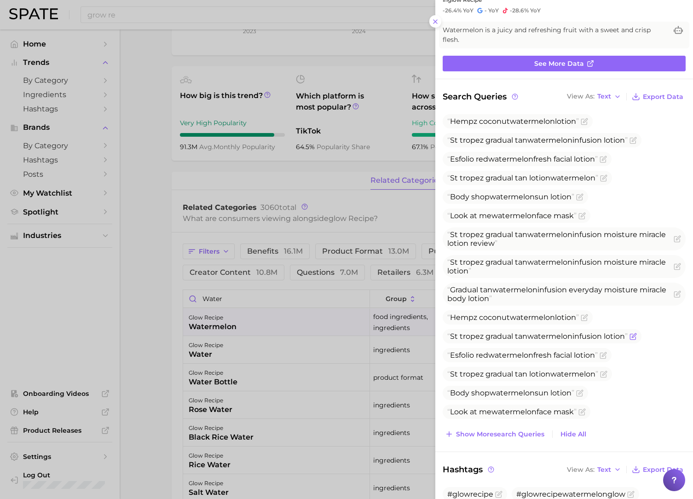
scroll to position [114, 0]
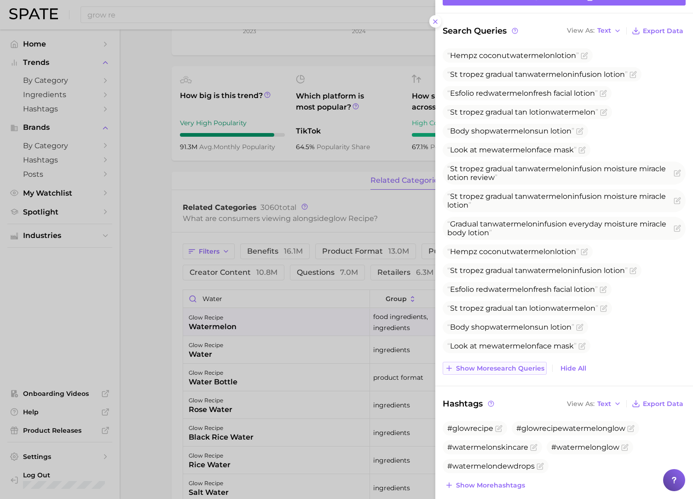
click at [522, 372] on button "Show more search queries" at bounding box center [494, 367] width 104 height 13
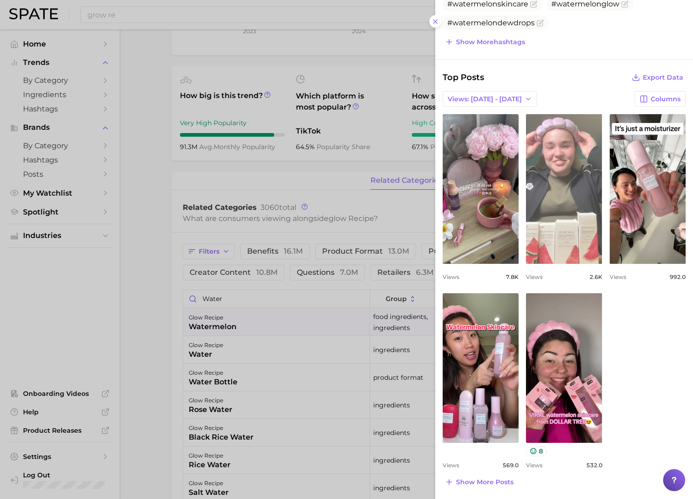
scroll to position [637, 0]
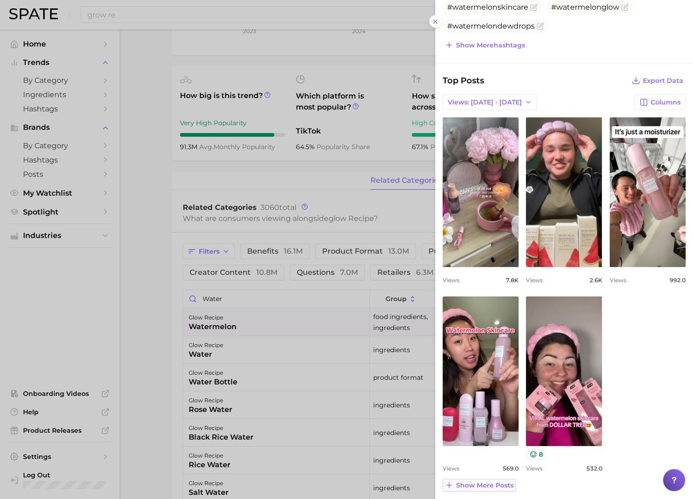
click at [501, 481] on span "Show more posts" at bounding box center [484, 485] width 57 height 8
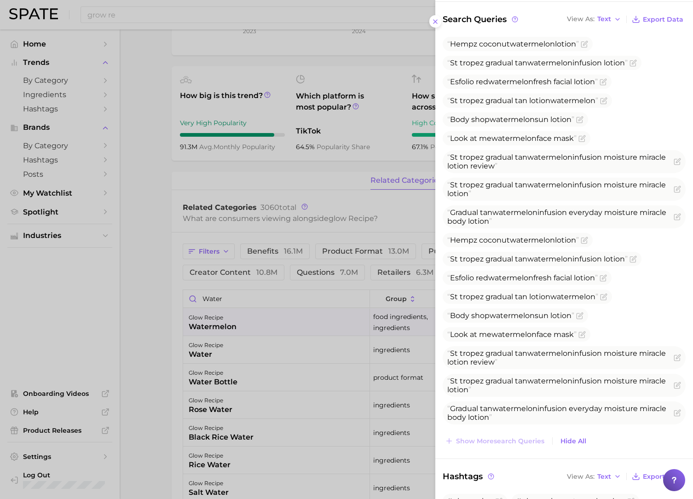
scroll to position [0, 0]
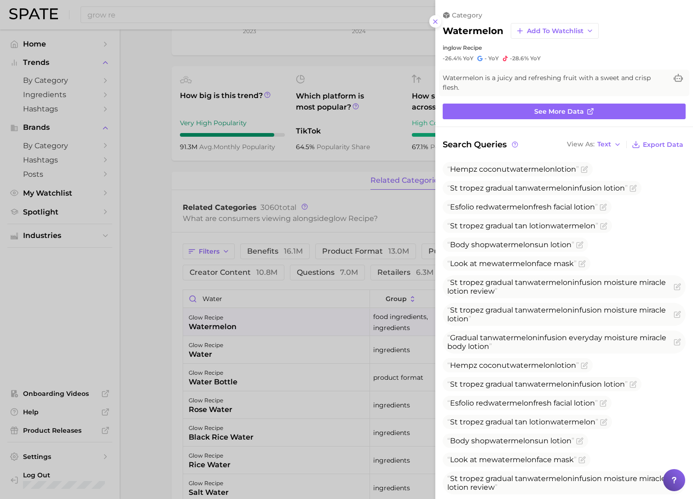
click at [262, 172] on div at bounding box center [346, 249] width 693 height 499
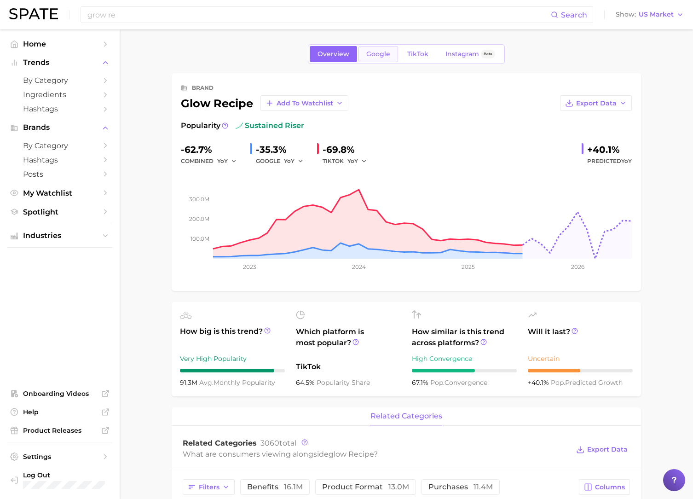
click at [375, 56] on span "Google" at bounding box center [378, 54] width 24 height 8
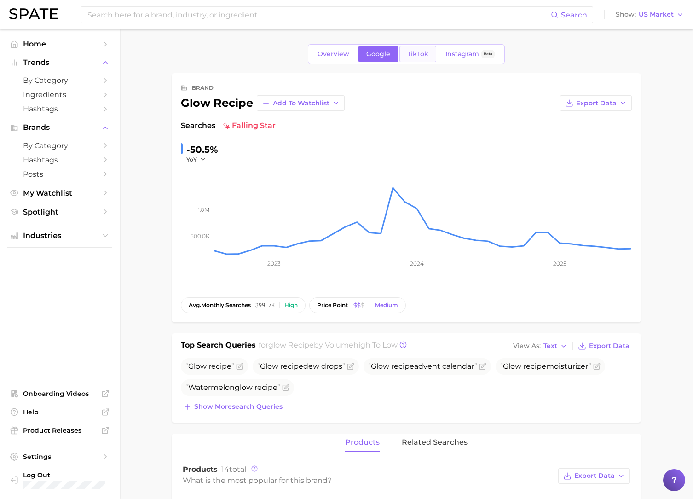
click at [429, 53] on link "TikTok" at bounding box center [417, 54] width 37 height 16
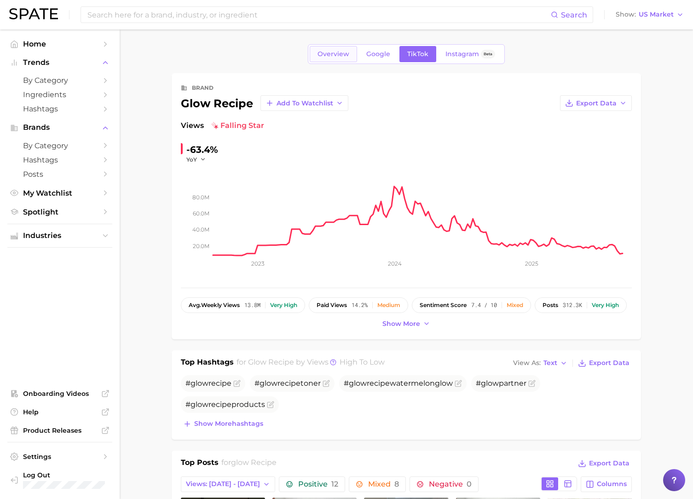
click at [339, 57] on span "Overview" at bounding box center [333, 54] width 32 height 8
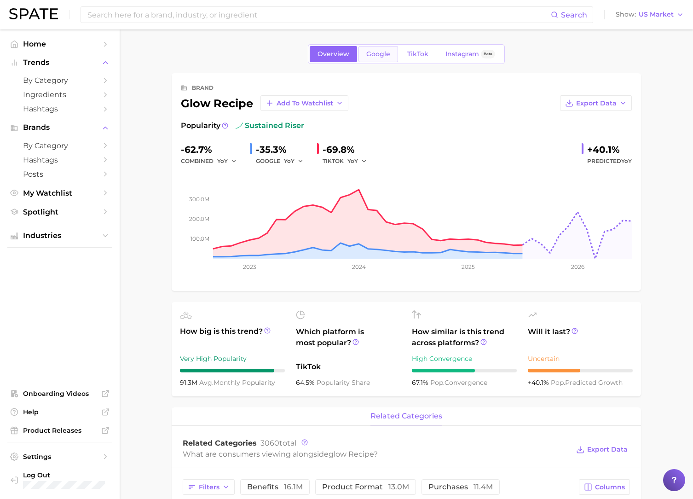
click at [381, 51] on span "Google" at bounding box center [378, 54] width 24 height 8
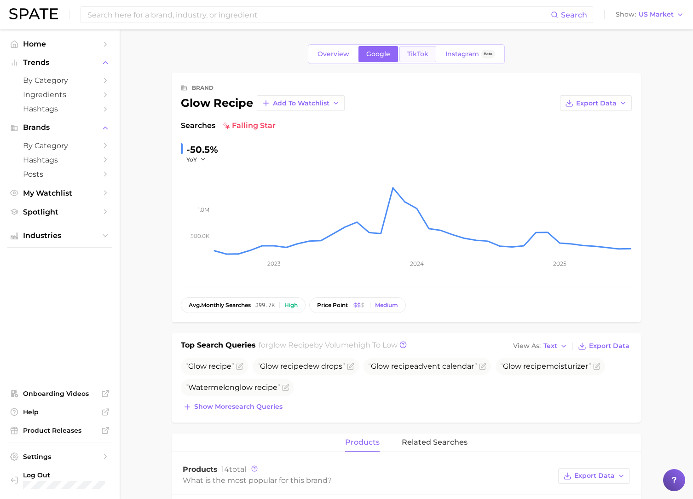
click at [417, 54] on span "TikTok" at bounding box center [417, 54] width 21 height 8
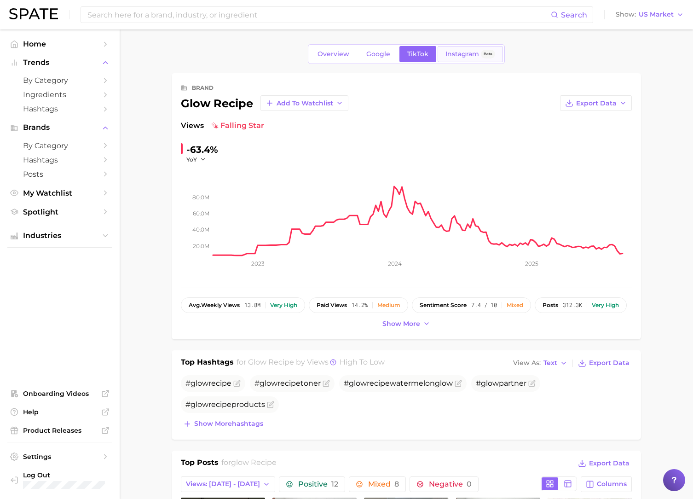
click at [463, 58] on link "Instagram Beta" at bounding box center [469, 54] width 65 height 16
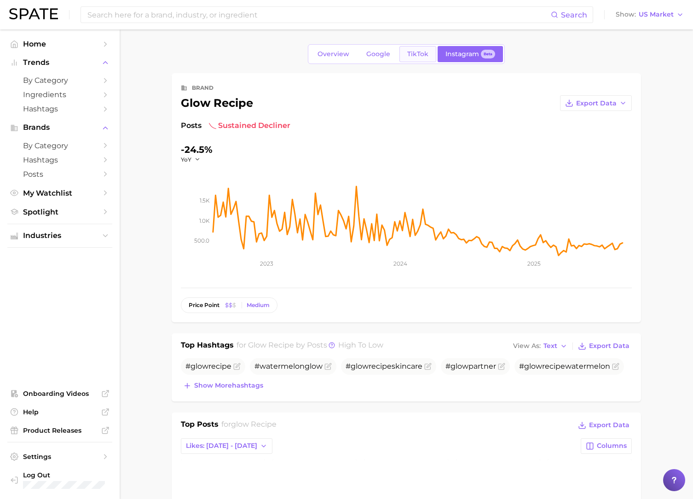
click at [419, 55] on span "TikTok" at bounding box center [417, 54] width 21 height 8
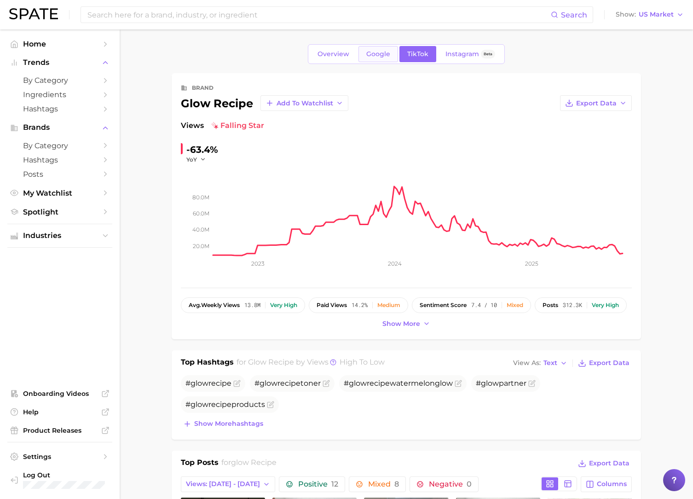
click at [369, 54] on span "Google" at bounding box center [378, 54] width 24 height 8
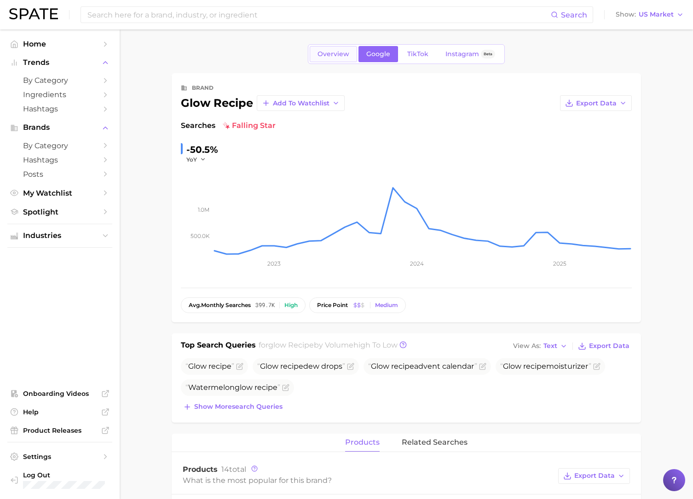
click at [333, 58] on link "Overview" at bounding box center [333, 54] width 47 height 16
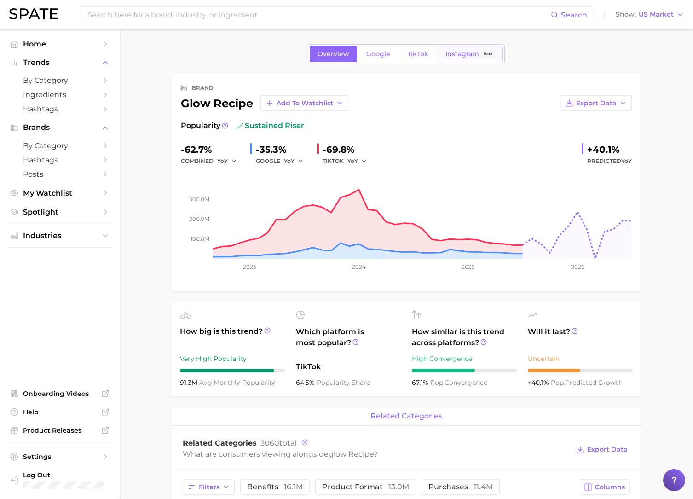
click at [469, 57] on span "Instagram" at bounding box center [462, 54] width 34 height 8
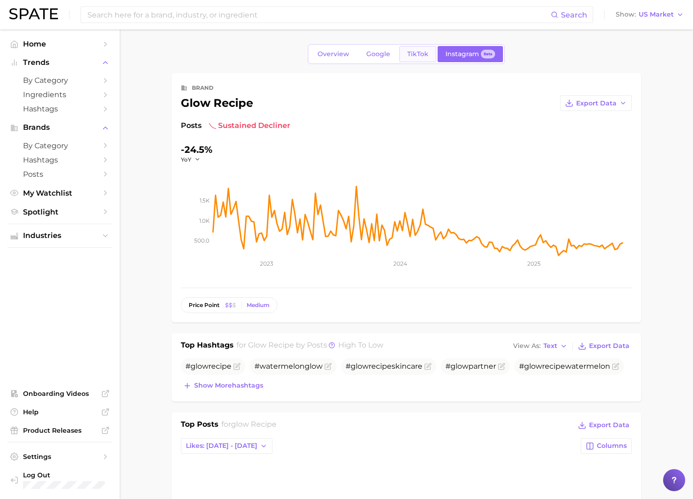
click at [418, 59] on link "TikTok" at bounding box center [417, 54] width 37 height 16
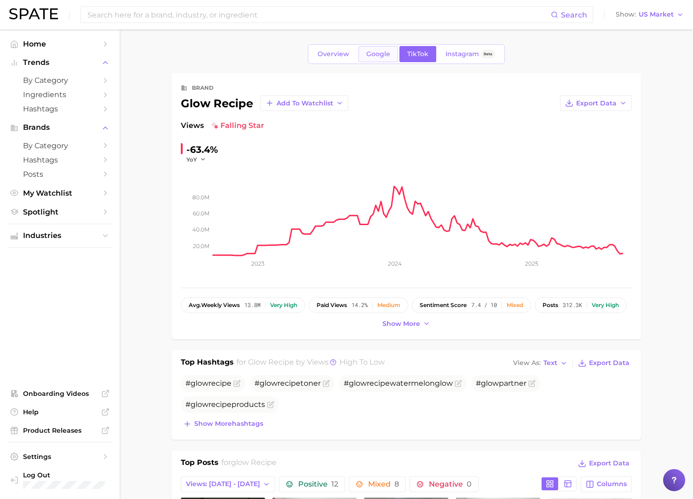
click at [367, 58] on link "Google" at bounding box center [378, 54] width 40 height 16
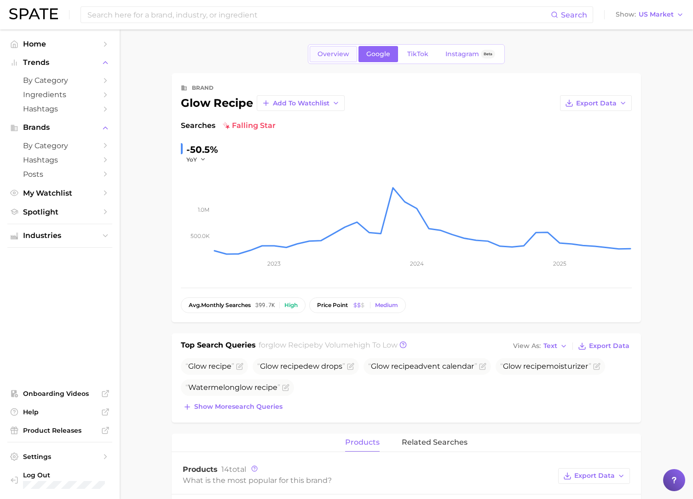
click at [338, 58] on link "Overview" at bounding box center [333, 54] width 47 height 16
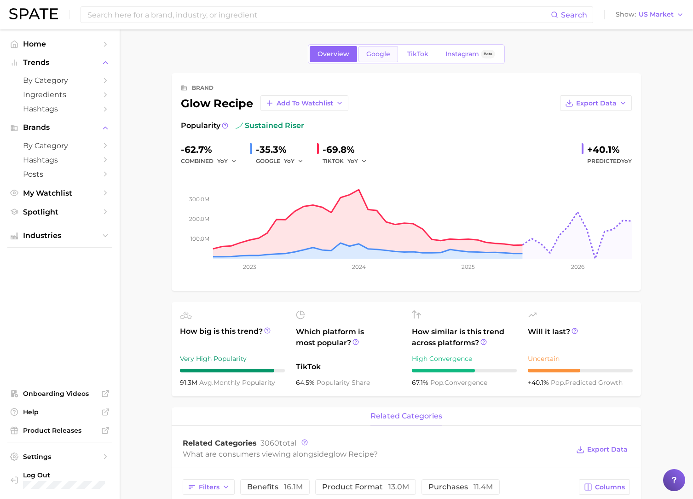
click at [373, 58] on link "Google" at bounding box center [378, 54] width 40 height 16
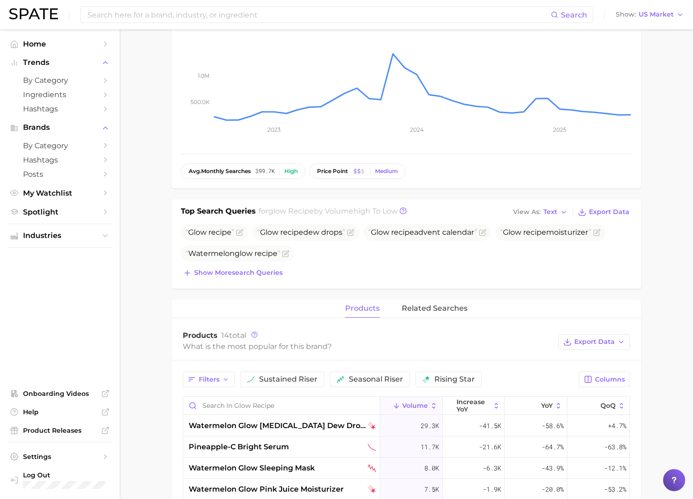
scroll to position [195, 0]
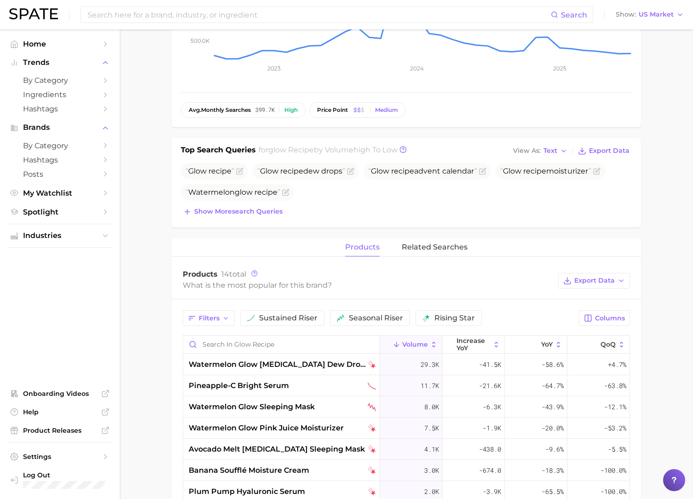
click at [230, 218] on div "Top Search Queries for glow recipe by Volume high to low View As Text Export Da…" at bounding box center [406, 182] width 469 height 89
click at [237, 217] on button "Show more search queries" at bounding box center [233, 211] width 104 height 13
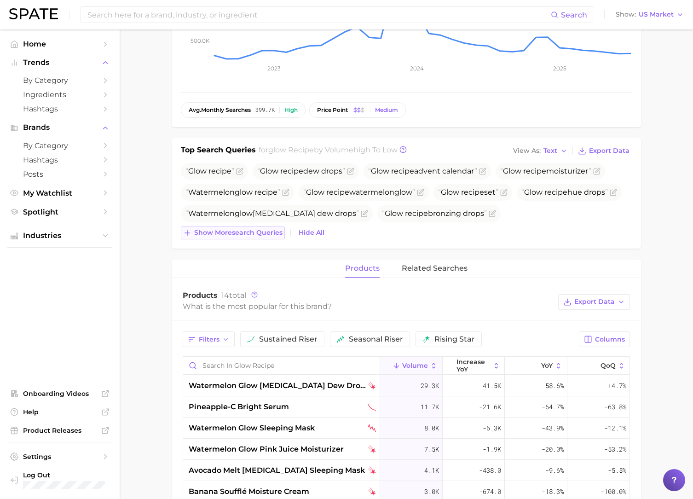
click at [256, 235] on span "Show more search queries" at bounding box center [238, 233] width 88 height 8
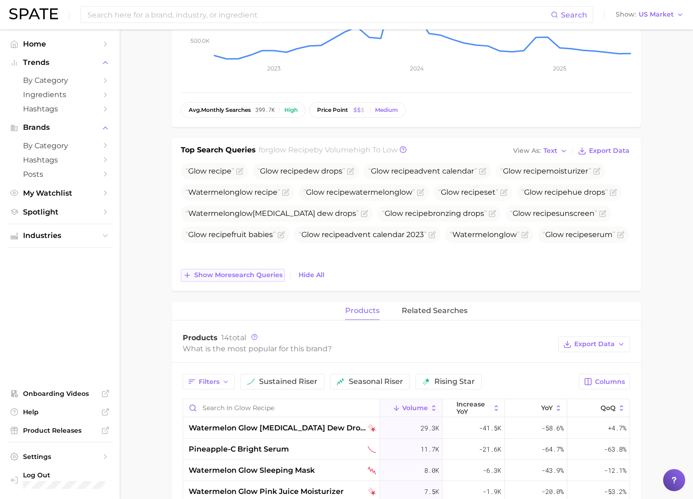
click at [266, 275] on span "Show more search queries" at bounding box center [238, 275] width 88 height 8
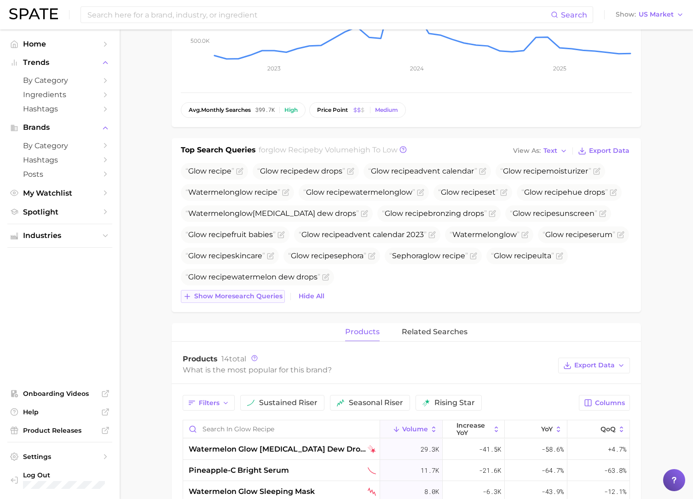
click at [229, 299] on span "Show more search queries" at bounding box center [238, 296] width 88 height 8
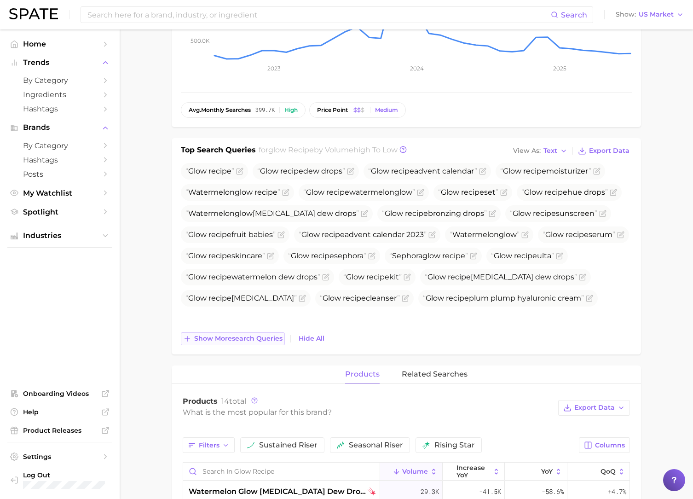
click at [264, 343] on button "Show more search queries" at bounding box center [233, 338] width 104 height 13
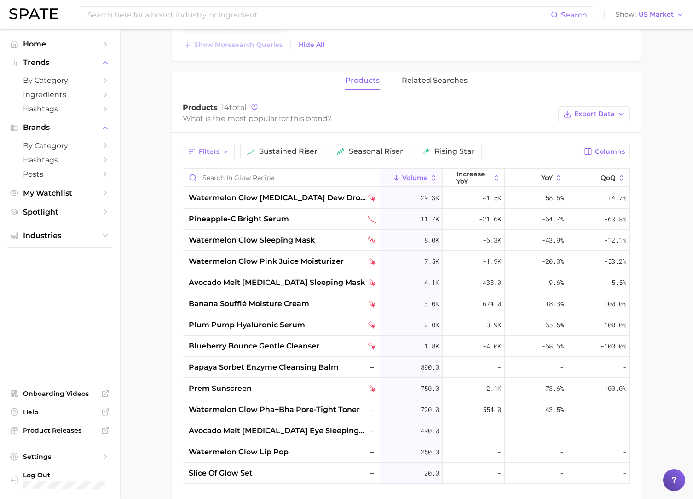
scroll to position [492, 0]
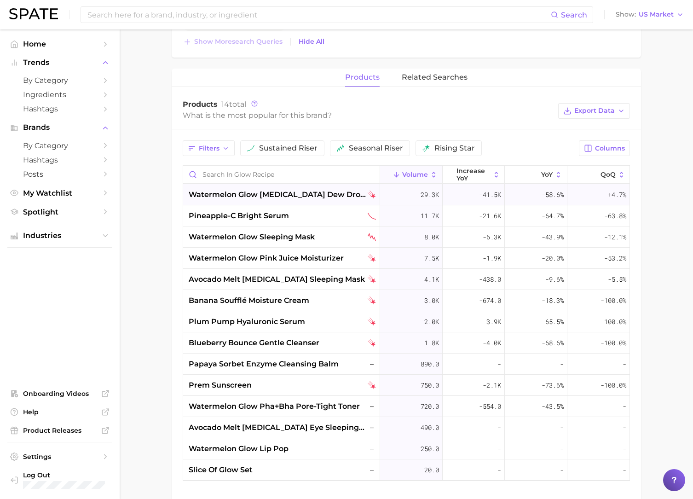
click at [276, 196] on span "watermelon glow [MEDICAL_DATA] dew drops" at bounding box center [277, 194] width 177 height 11
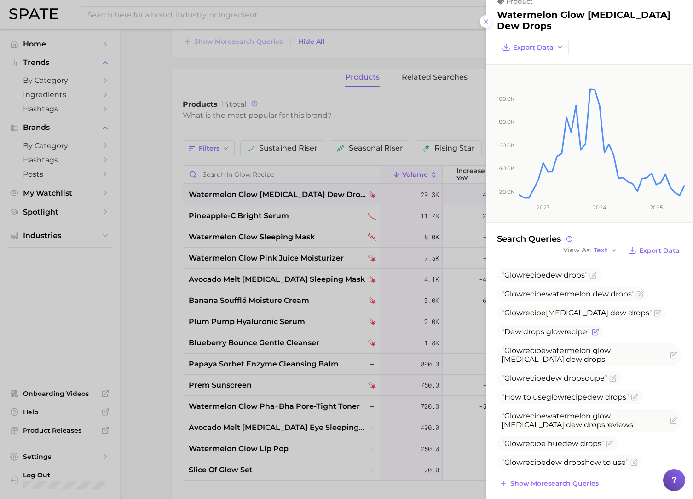
scroll to position [21, 0]
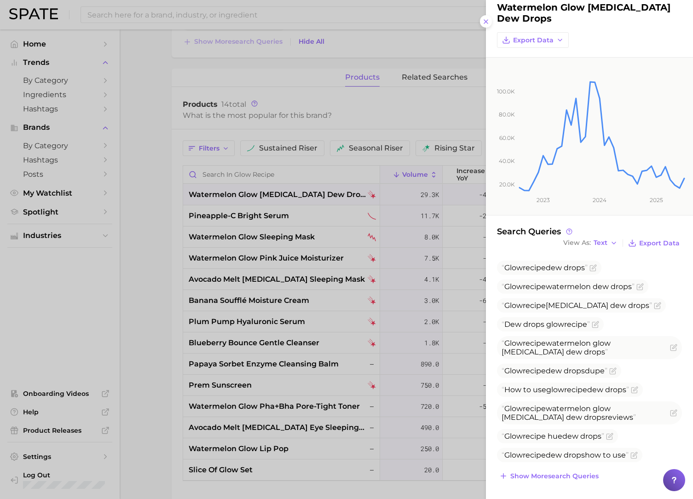
click at [170, 329] on div at bounding box center [346, 249] width 693 height 499
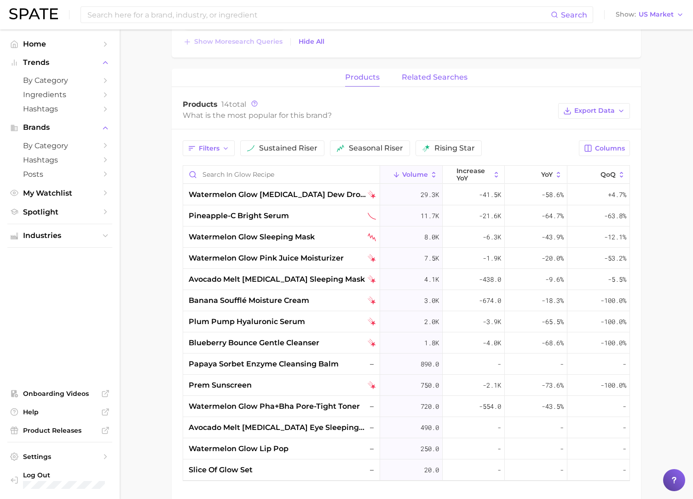
click at [431, 81] on span "related searches" at bounding box center [434, 77] width 66 height 8
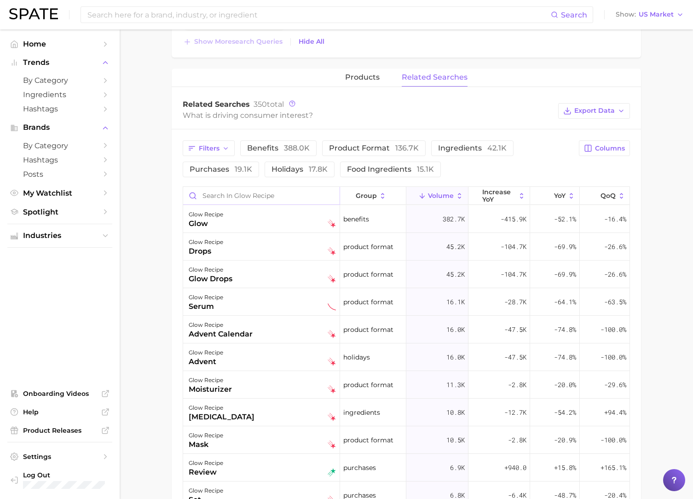
click at [208, 196] on input "Search in glow recipe" at bounding box center [261, 195] width 156 height 17
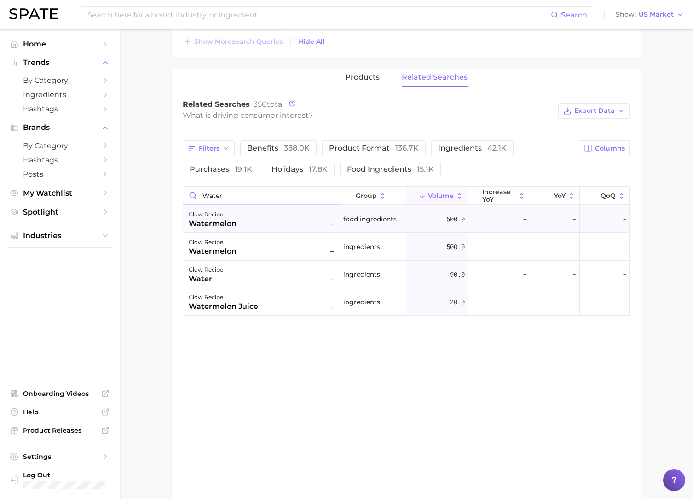
type input "water"
click at [233, 213] on div "glow recipe" at bounding box center [213, 214] width 48 height 11
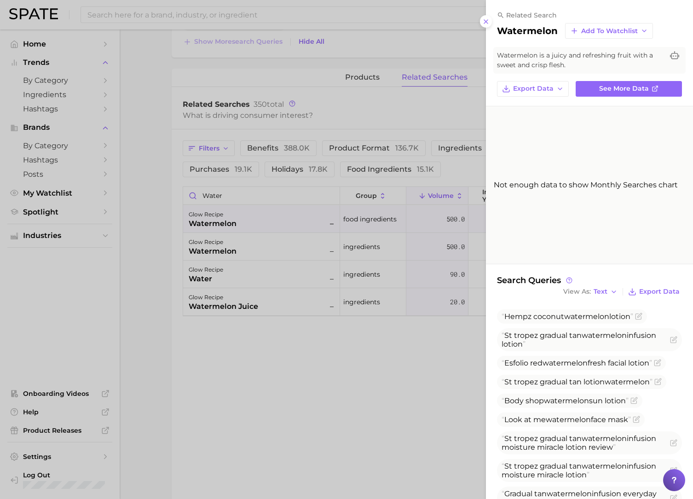
click at [263, 245] on div at bounding box center [346, 249] width 693 height 499
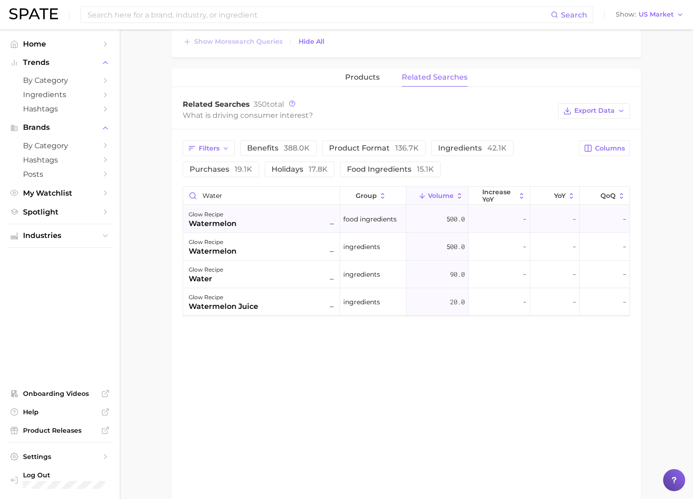
click at [263, 230] on div "glow recipe watermelon –" at bounding box center [261, 219] width 157 height 28
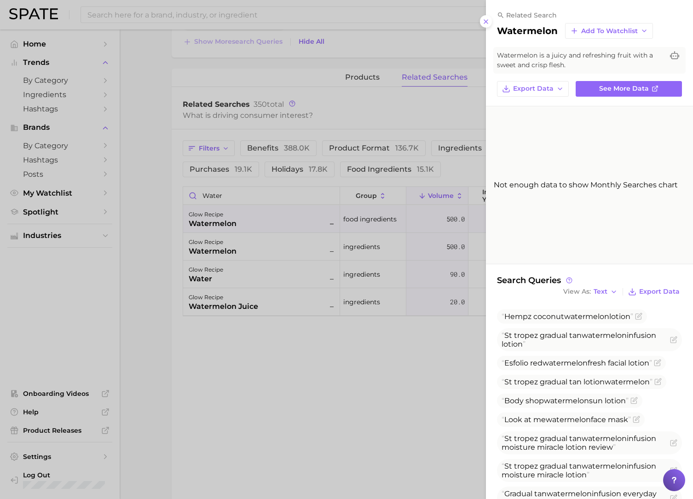
click at [263, 236] on div at bounding box center [346, 249] width 693 height 499
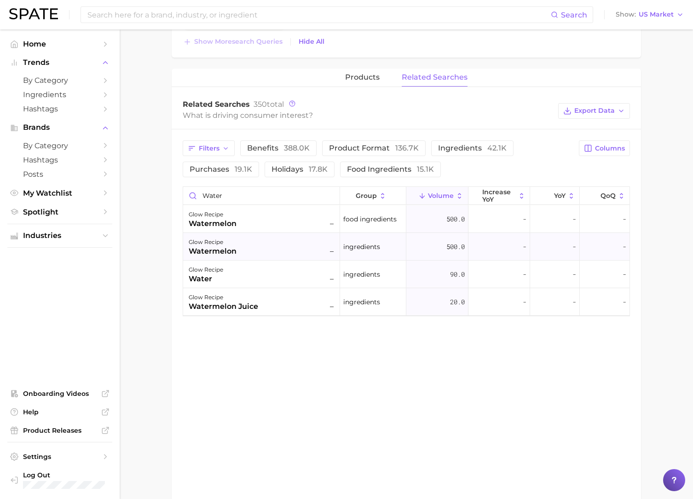
click at [265, 242] on div "glow recipe watermelon –" at bounding box center [262, 246] width 147 height 20
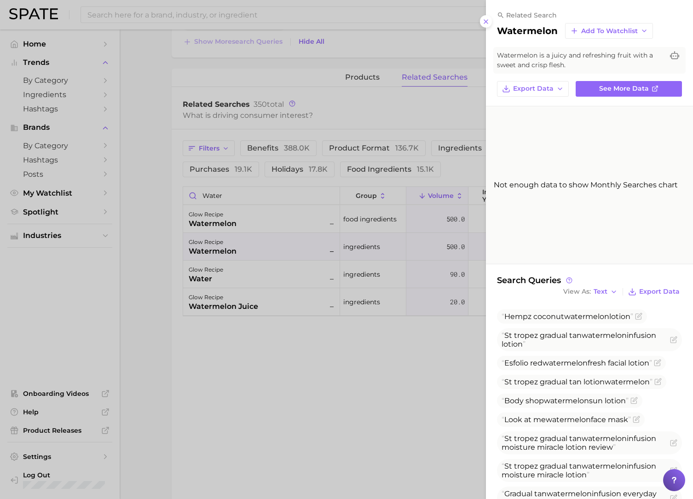
click at [272, 216] on div at bounding box center [346, 249] width 693 height 499
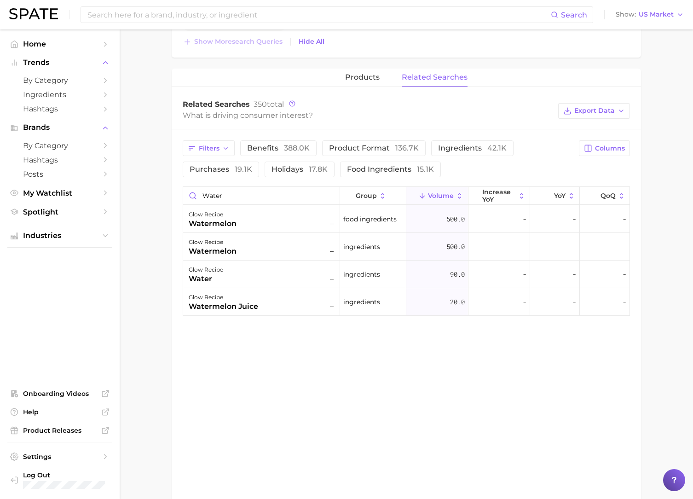
click at [272, 217] on div "glow recipe watermelon –" at bounding box center [262, 219] width 147 height 20
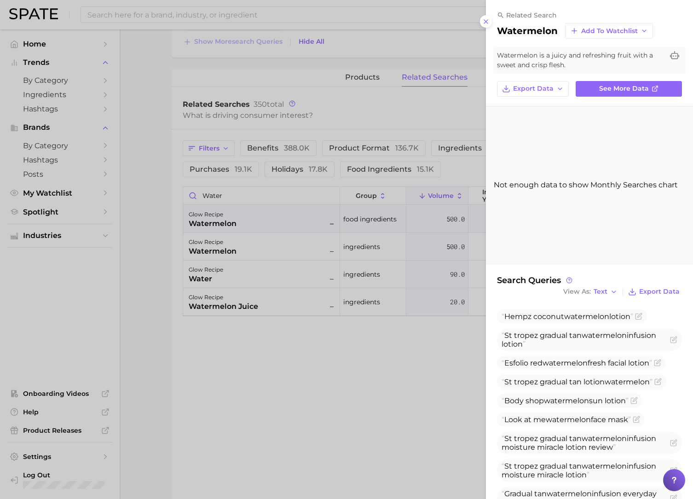
drag, startPoint x: 285, startPoint y: 251, endPoint x: 292, endPoint y: 249, distance: 6.7
click at [285, 251] on div at bounding box center [346, 249] width 693 height 499
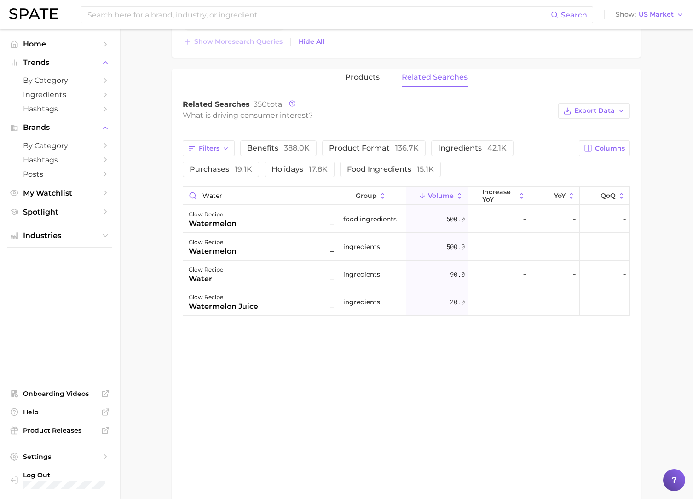
click at [293, 248] on div "glow recipe watermelon –" at bounding box center [262, 246] width 147 height 20
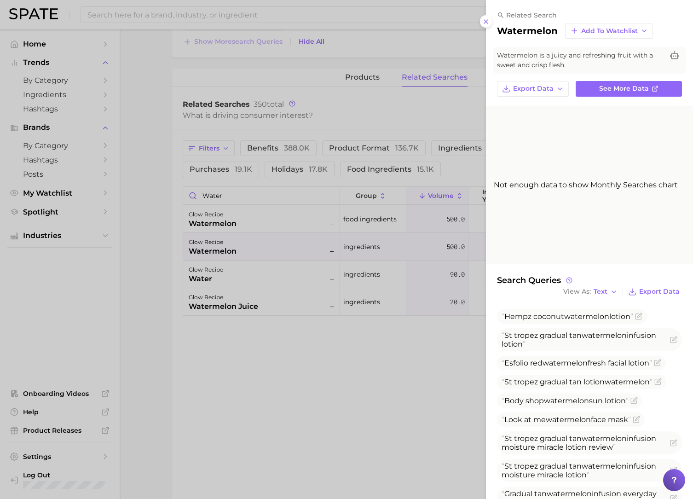
scroll to position [34, 0]
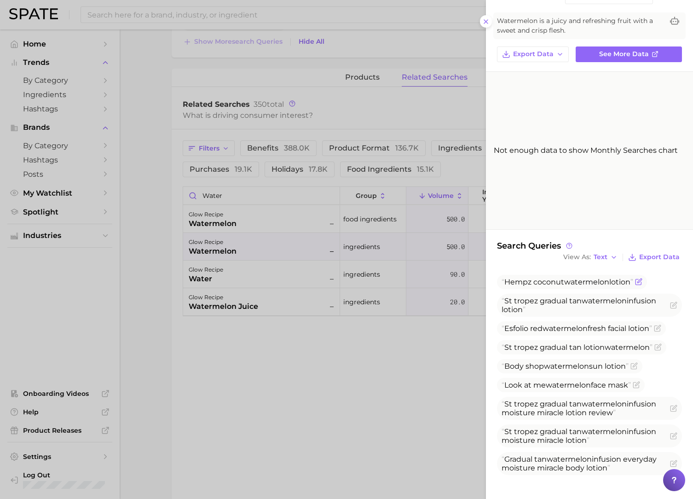
click at [641, 284] on icon "Flag as miscategorized or irrelevant" at bounding box center [638, 281] width 7 height 7
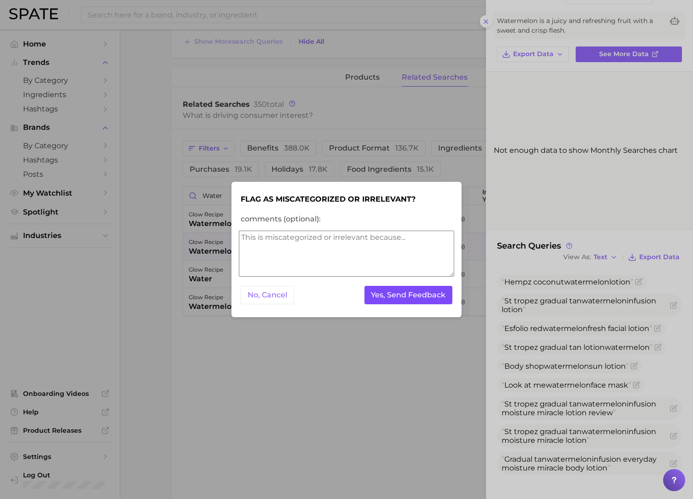
click at [417, 292] on button "Yes, Send Feedback" at bounding box center [408, 295] width 88 height 19
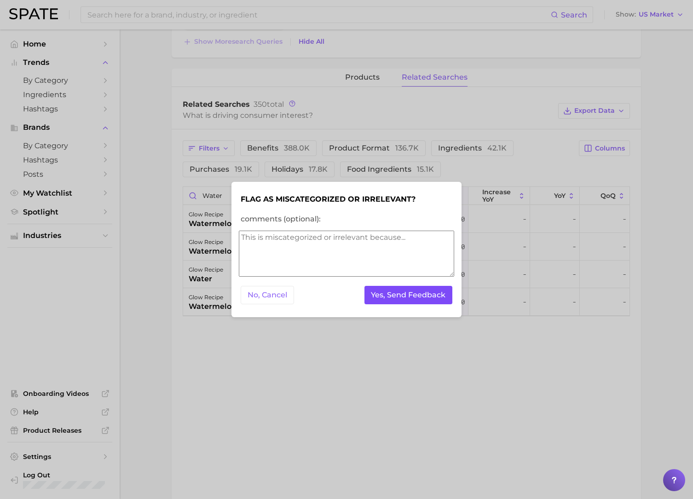
click at [420, 299] on button "Yes, Send Feedback" at bounding box center [408, 295] width 88 height 19
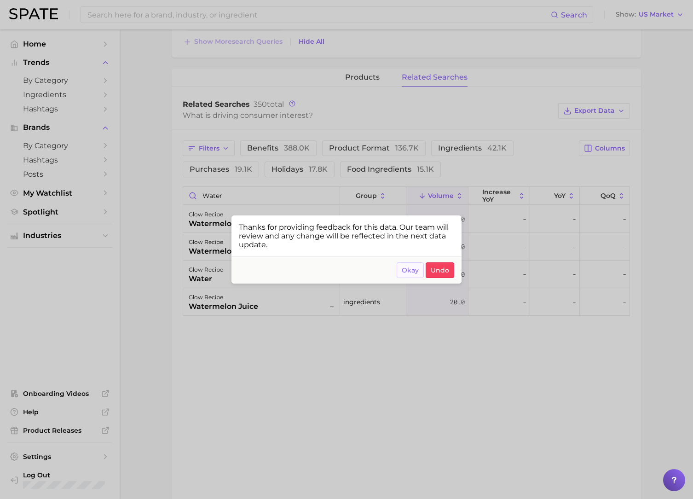
click at [411, 269] on span "Okay" at bounding box center [409, 270] width 17 height 8
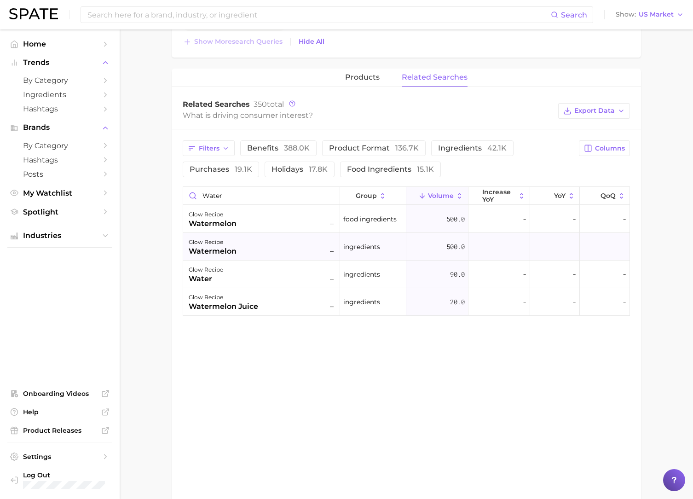
click at [255, 250] on div "glow recipe watermelon –" at bounding box center [262, 246] width 147 height 20
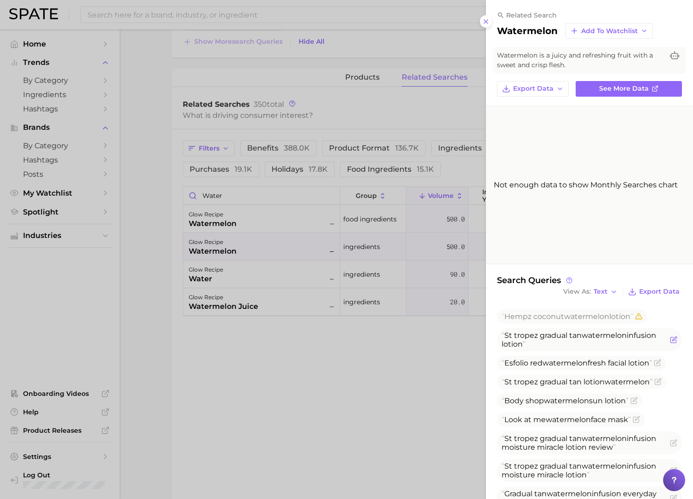
drag, startPoint x: 518, startPoint y: 341, endPoint x: 504, endPoint y: 335, distance: 15.5
click at [504, 335] on span "St tropez gradual tan watermelon infusion lotion" at bounding box center [584, 339] width 166 height 17
copy span "St tropez gradual tan watermelon infusion lotion"
click at [673, 338] on icon "Flag as miscategorized or irrelevant" at bounding box center [674, 338] width 4 height 4
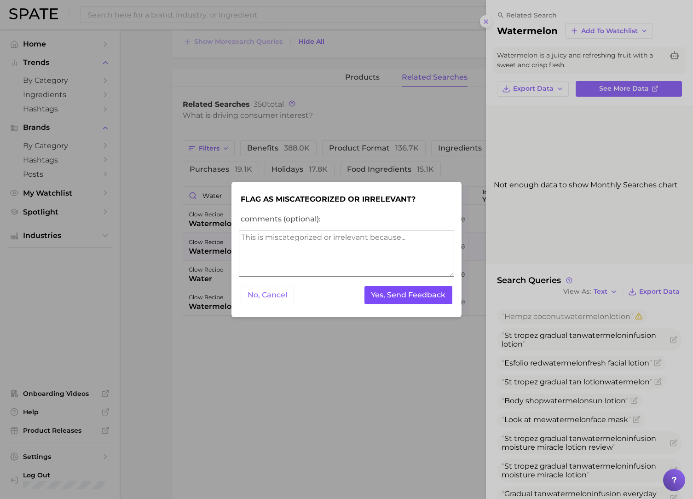
click at [410, 301] on button "Yes, Send Feedback" at bounding box center [408, 295] width 88 height 19
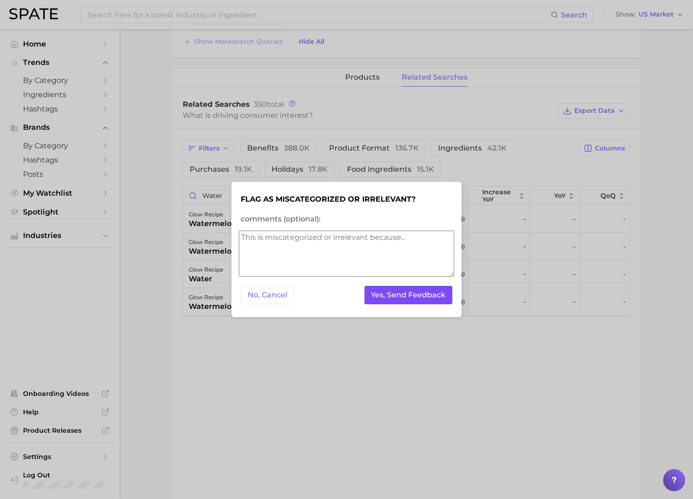
click at [406, 295] on button "Yes, Send Feedback" at bounding box center [408, 295] width 88 height 19
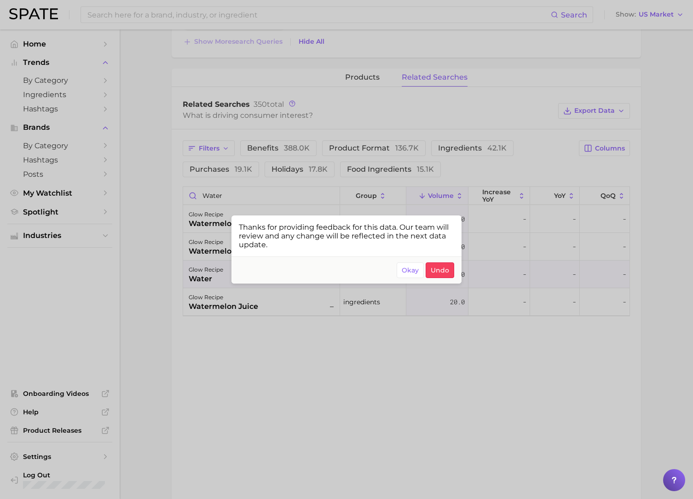
click at [406, 268] on span "Okay" at bounding box center [409, 270] width 17 height 8
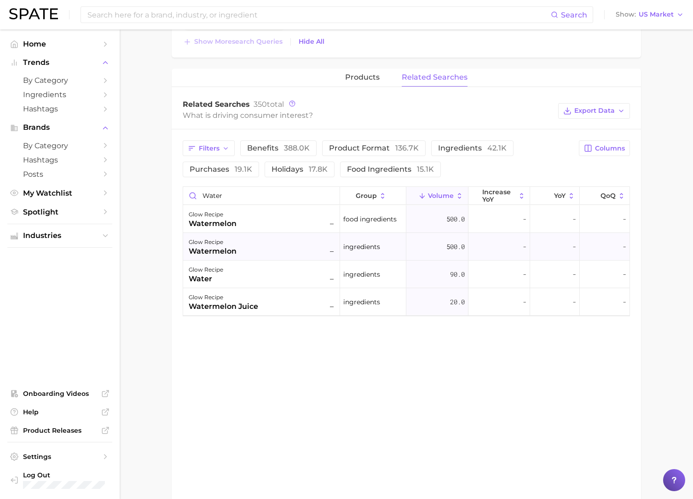
click at [248, 247] on div "glow recipe watermelon –" at bounding box center [262, 246] width 147 height 20
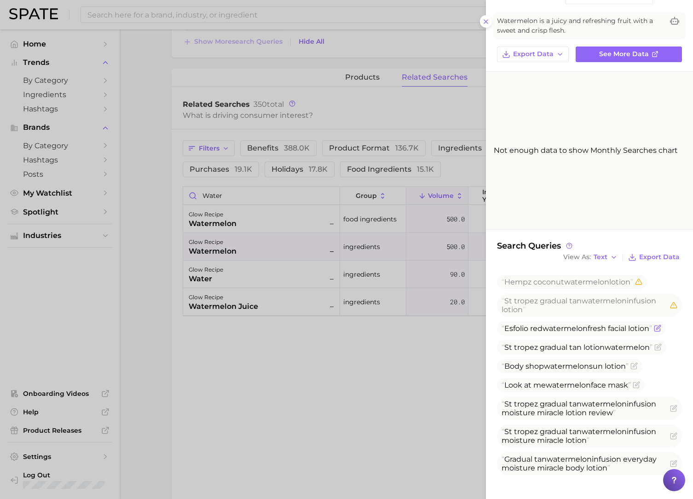
drag, startPoint x: 506, startPoint y: 329, endPoint x: 652, endPoint y: 327, distance: 146.3
click at [652, 327] on span "Esfolio red watermelon fresh facial lotion" at bounding box center [576, 328] width 150 height 9
copy span "Esfolio red watermelon fresh facial lotion"
drag, startPoint x: 261, startPoint y: 287, endPoint x: 258, endPoint y: 278, distance: 9.6
click at [261, 287] on div at bounding box center [346, 249] width 693 height 499
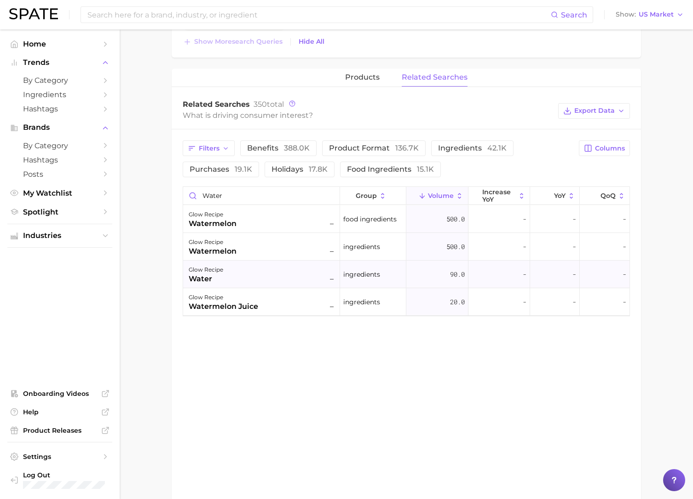
click at [266, 279] on div "glow recipe water –" at bounding box center [262, 274] width 147 height 20
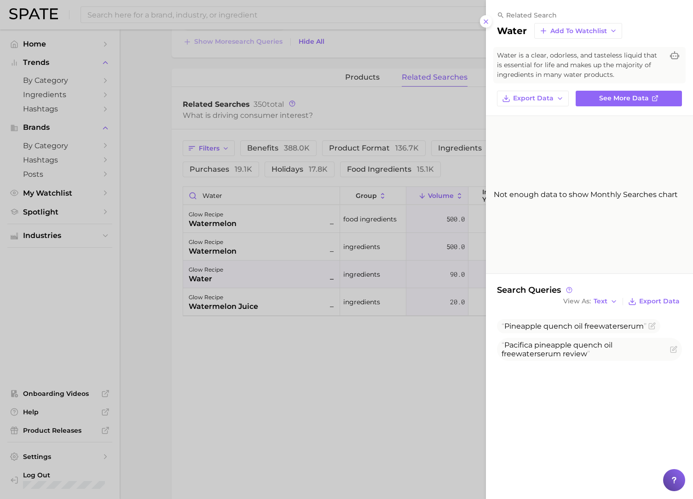
click at [256, 306] on div at bounding box center [346, 249] width 693 height 499
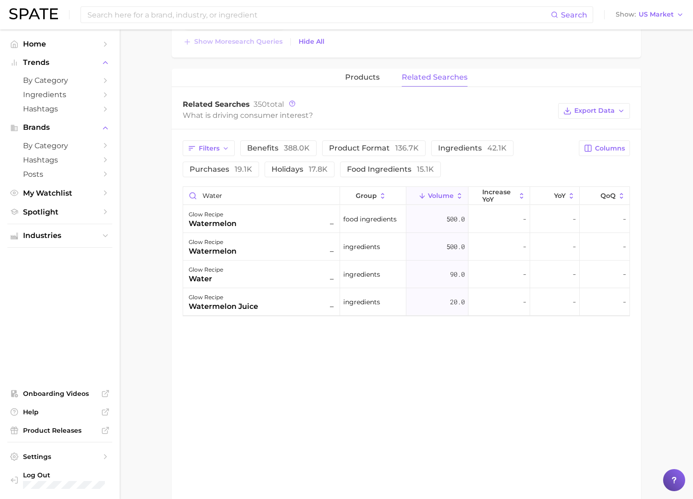
click at [270, 307] on div "glow recipe watermelon juice –" at bounding box center [262, 302] width 147 height 20
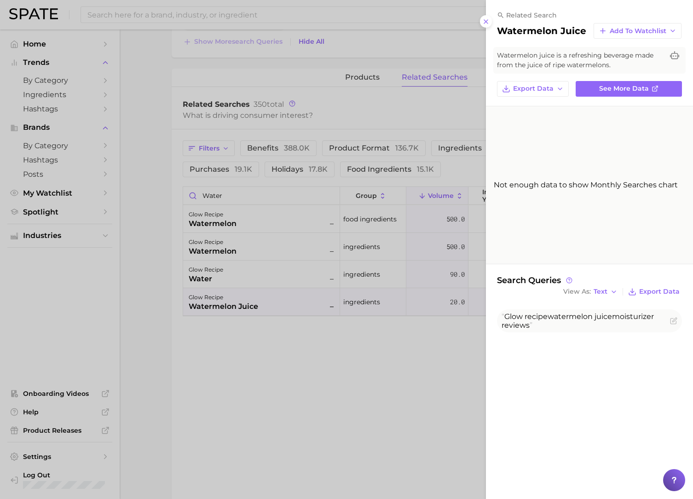
click at [246, 280] on div at bounding box center [346, 249] width 693 height 499
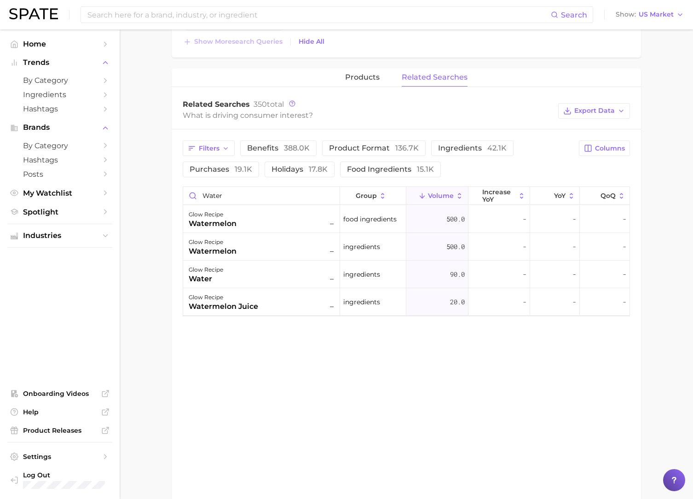
click at [258, 280] on div "glow recipe water –" at bounding box center [262, 274] width 147 height 20
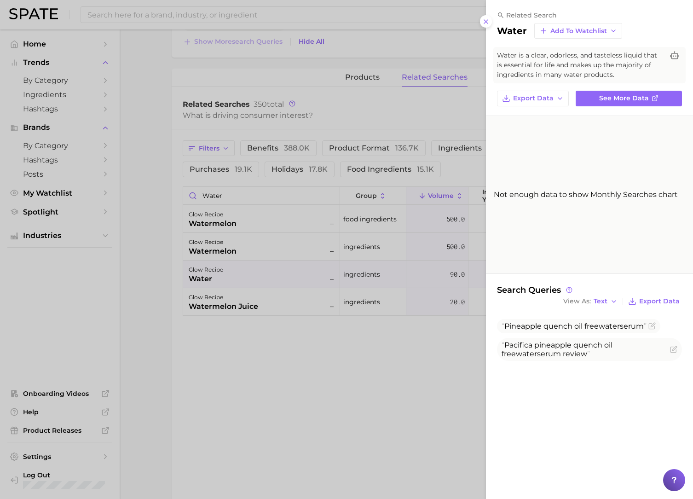
click at [231, 246] on div at bounding box center [346, 249] width 693 height 499
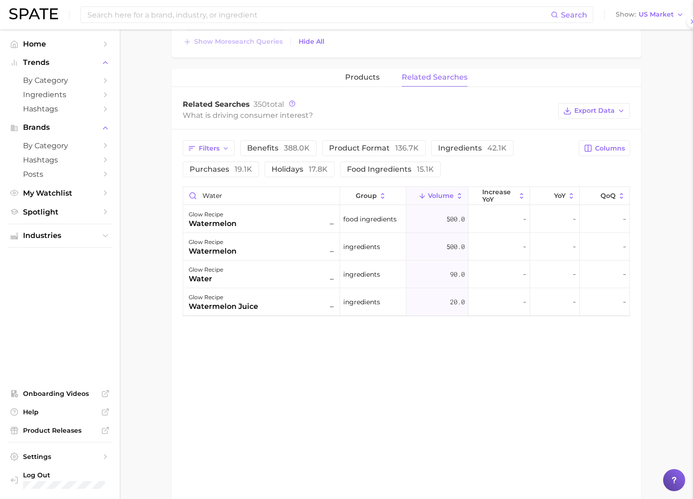
click at [238, 247] on div "glow recipe watermelon –" at bounding box center [262, 246] width 147 height 20
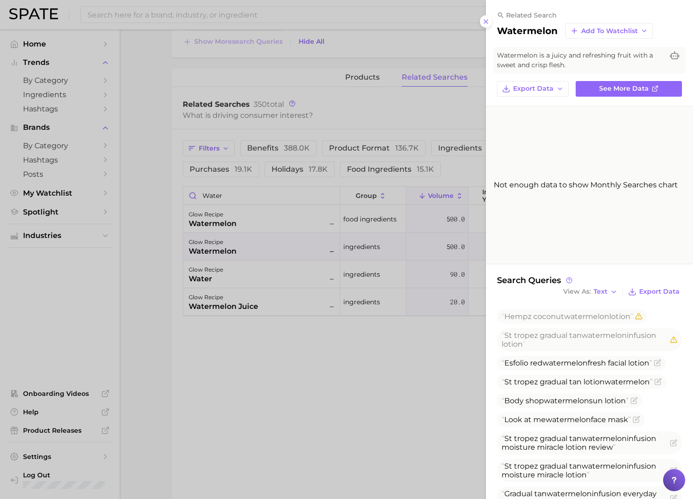
click at [293, 135] on div at bounding box center [346, 249] width 693 height 499
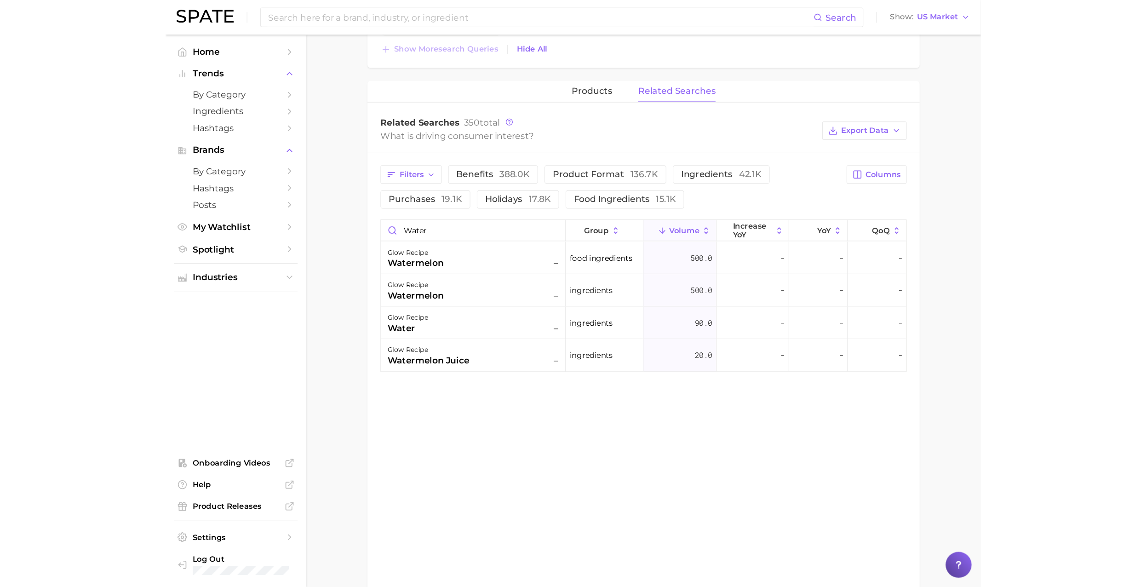
scroll to position [0, 0]
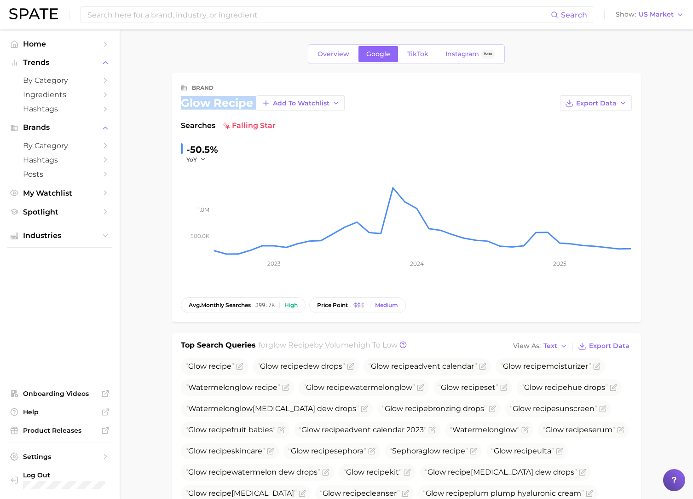
drag, startPoint x: 253, startPoint y: 105, endPoint x: 182, endPoint y: 104, distance: 71.3
click at [182, 104] on div "glow recipe Add to Watchlist Export Data" at bounding box center [406, 103] width 451 height 16
copy div "glow recipe Add to Watchlist Export Data"
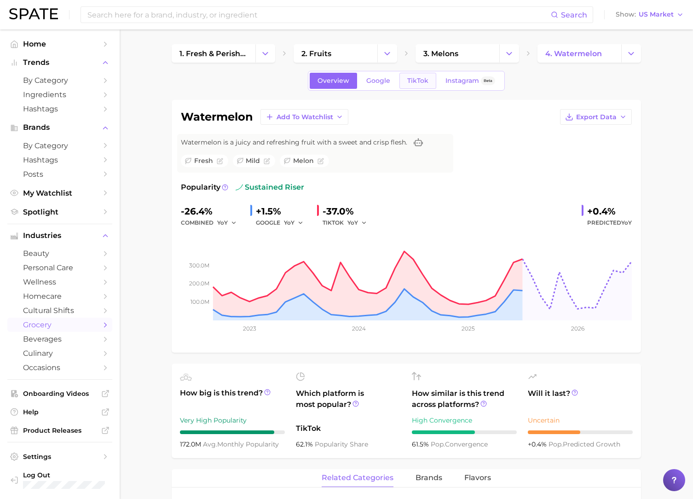
click at [417, 79] on span "TikTok" at bounding box center [417, 81] width 21 height 8
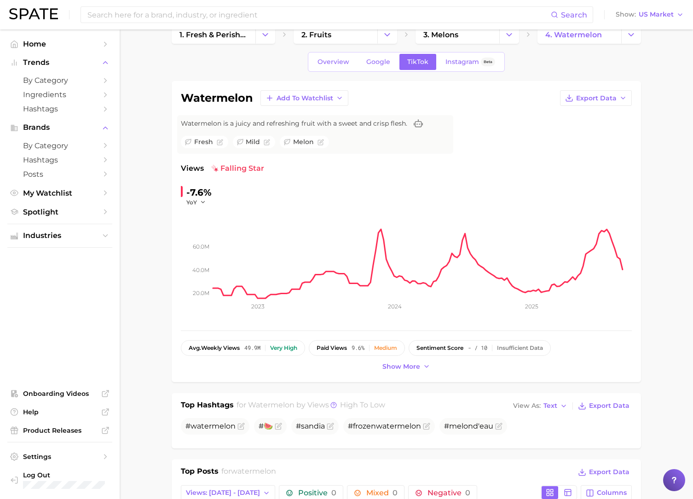
scroll to position [23, 0]
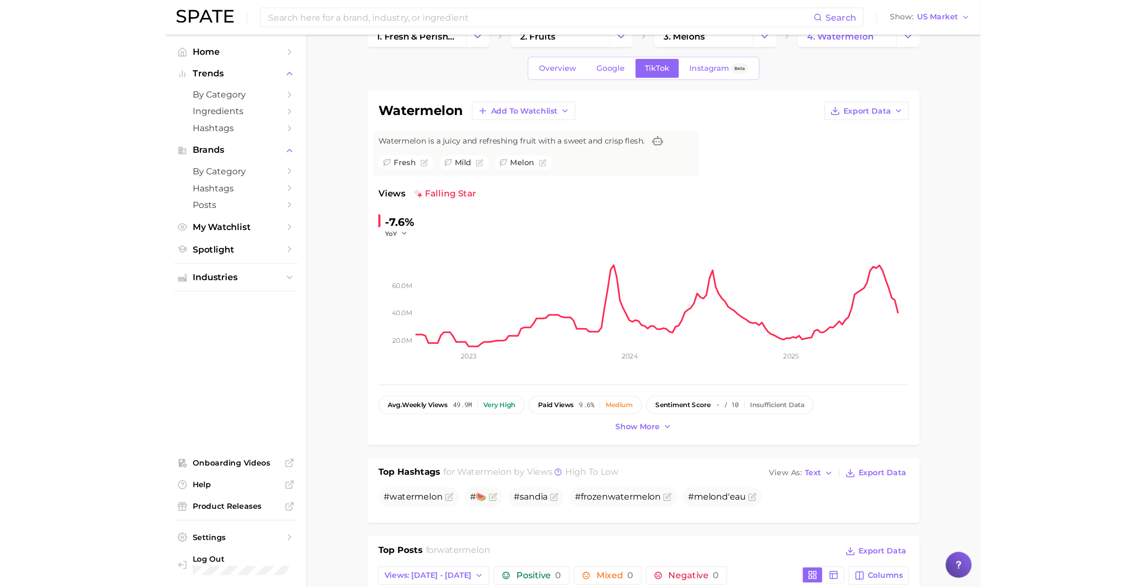
scroll to position [0, 0]
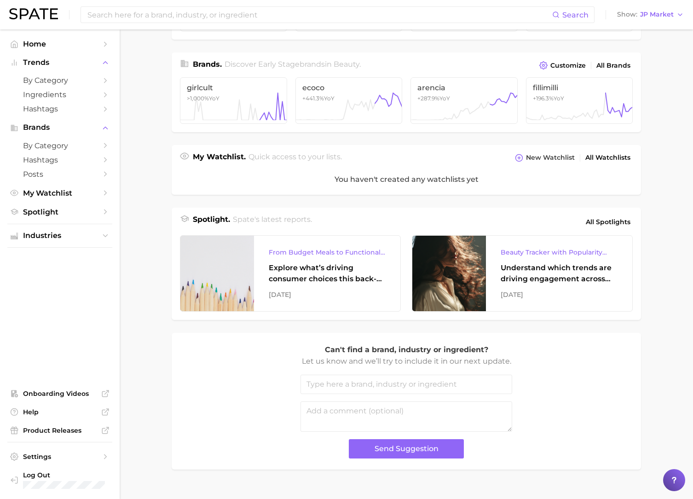
scroll to position [212, 0]
